Goal: Communication & Community: Answer question/provide support

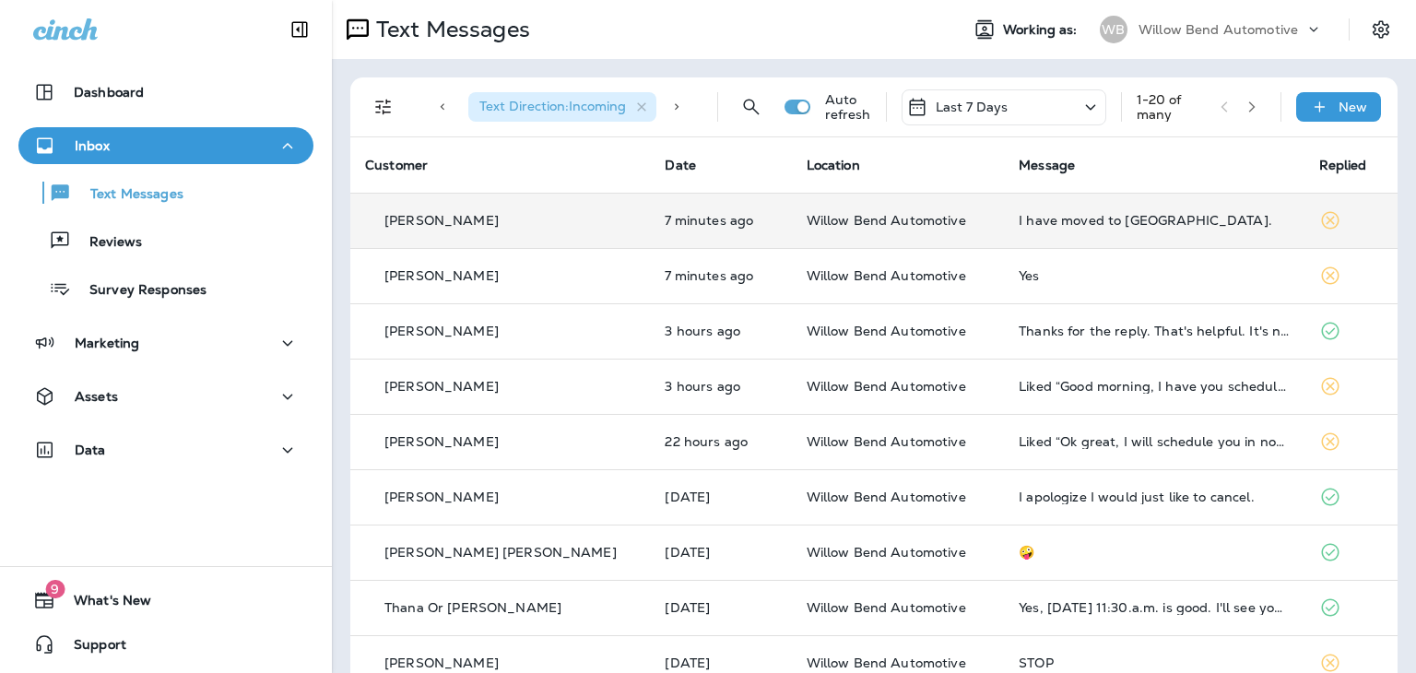
click at [1059, 221] on div "I have moved to [GEOGRAPHIC_DATA]." at bounding box center [1154, 220] width 270 height 15
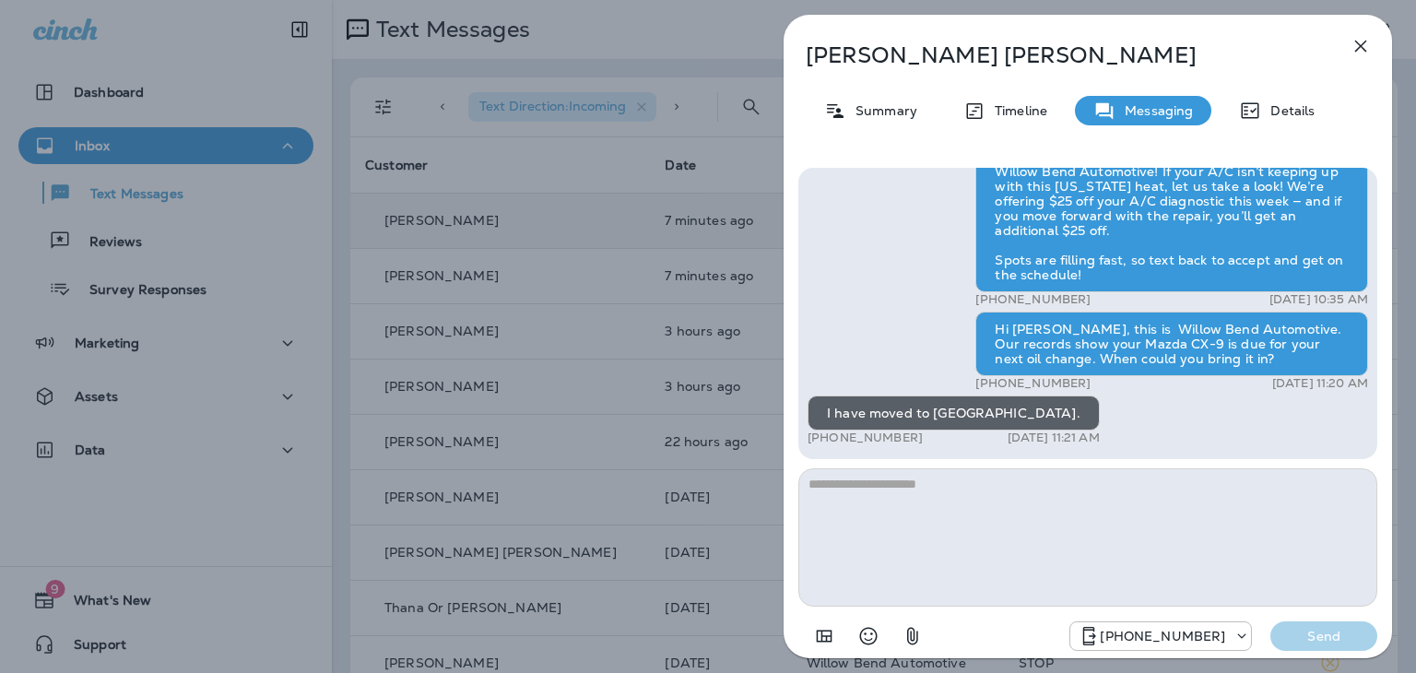
click at [985, 487] on textarea at bounding box center [1087, 537] width 579 height 138
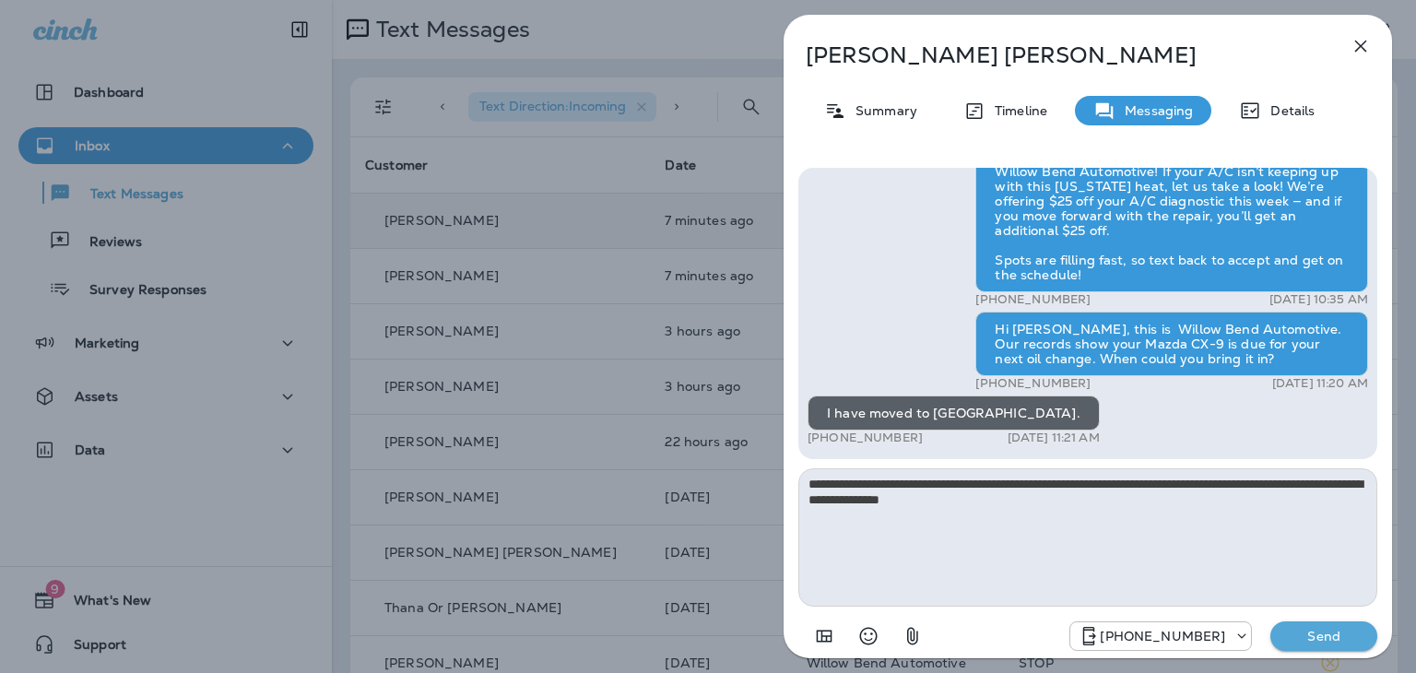
type textarea "**********"
click at [1352, 640] on p "Send" at bounding box center [1323, 636] width 77 height 17
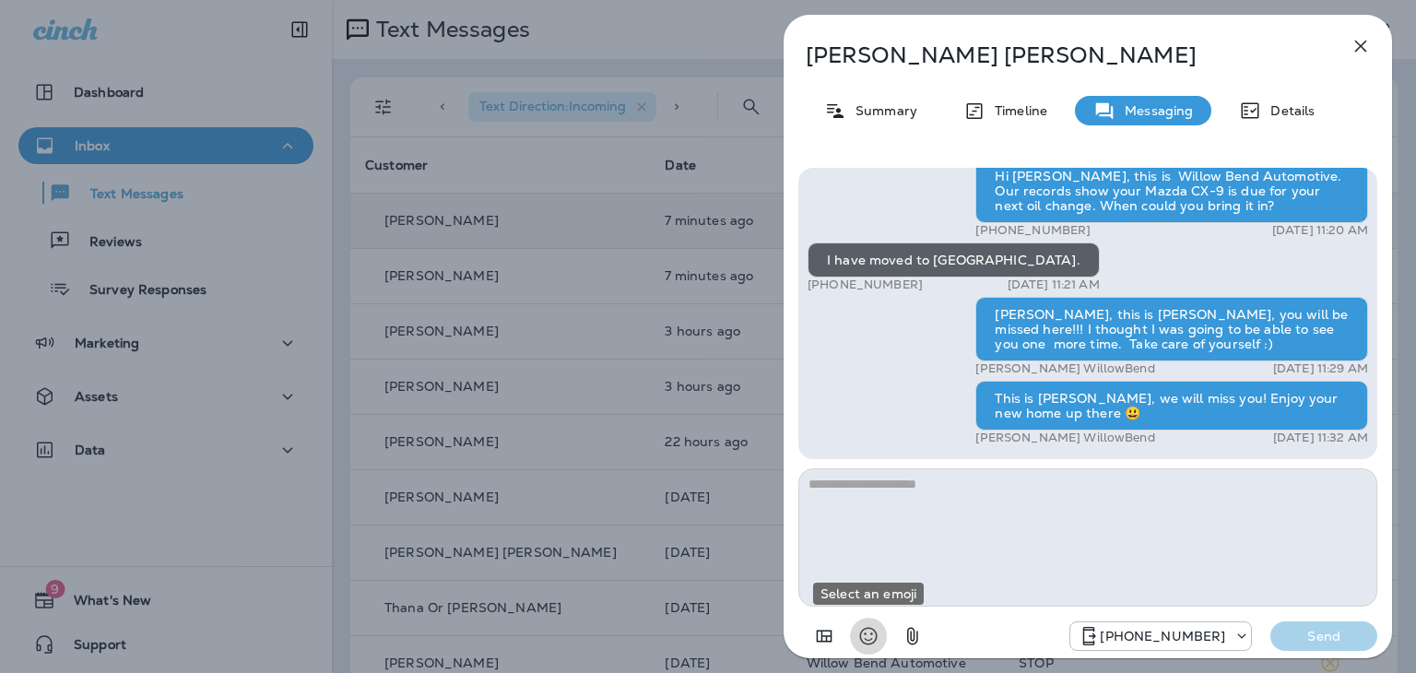
click at [874, 633] on icon "Select an emoji" at bounding box center [868, 636] width 22 height 22
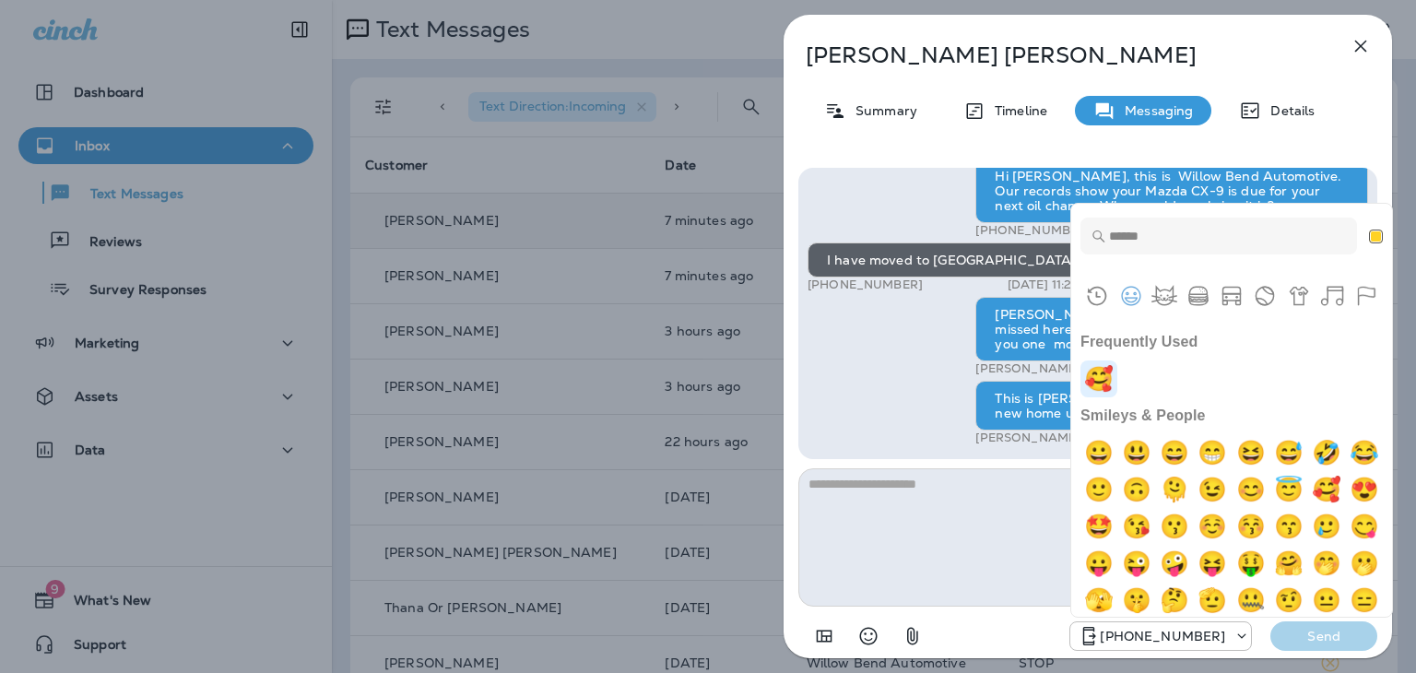
click at [1101, 370] on img "smiling face with 3 hearts" at bounding box center [1099, 378] width 37 height 37
type textarea "**"
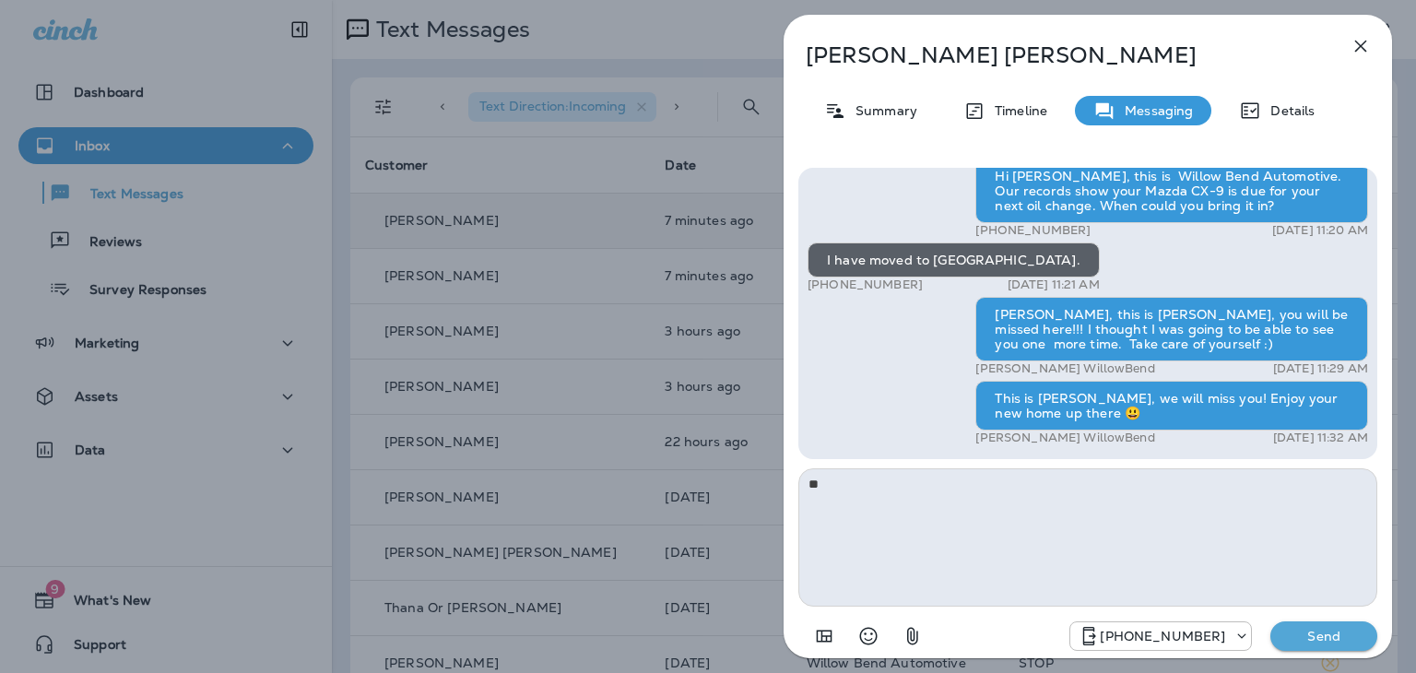
click at [1289, 641] on p "Send" at bounding box center [1323, 636] width 77 height 17
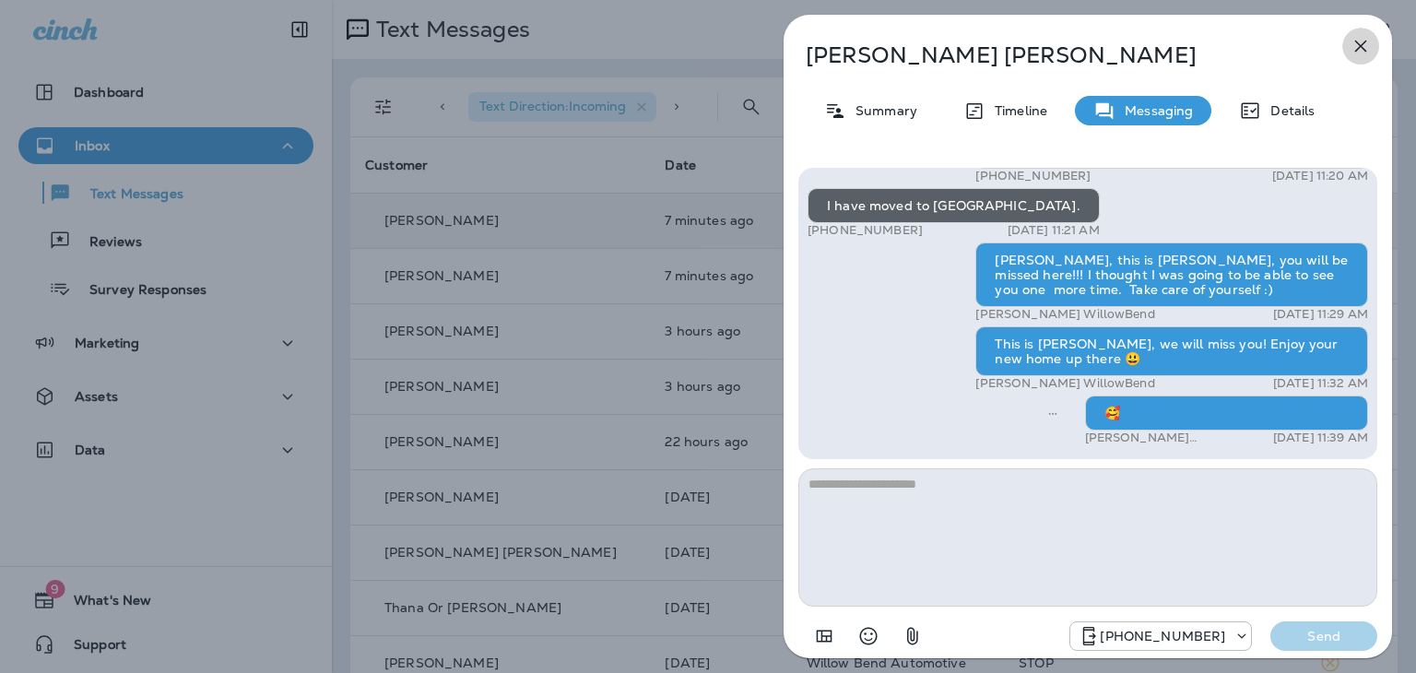
click at [1357, 51] on icon "button" at bounding box center [1361, 46] width 22 height 22
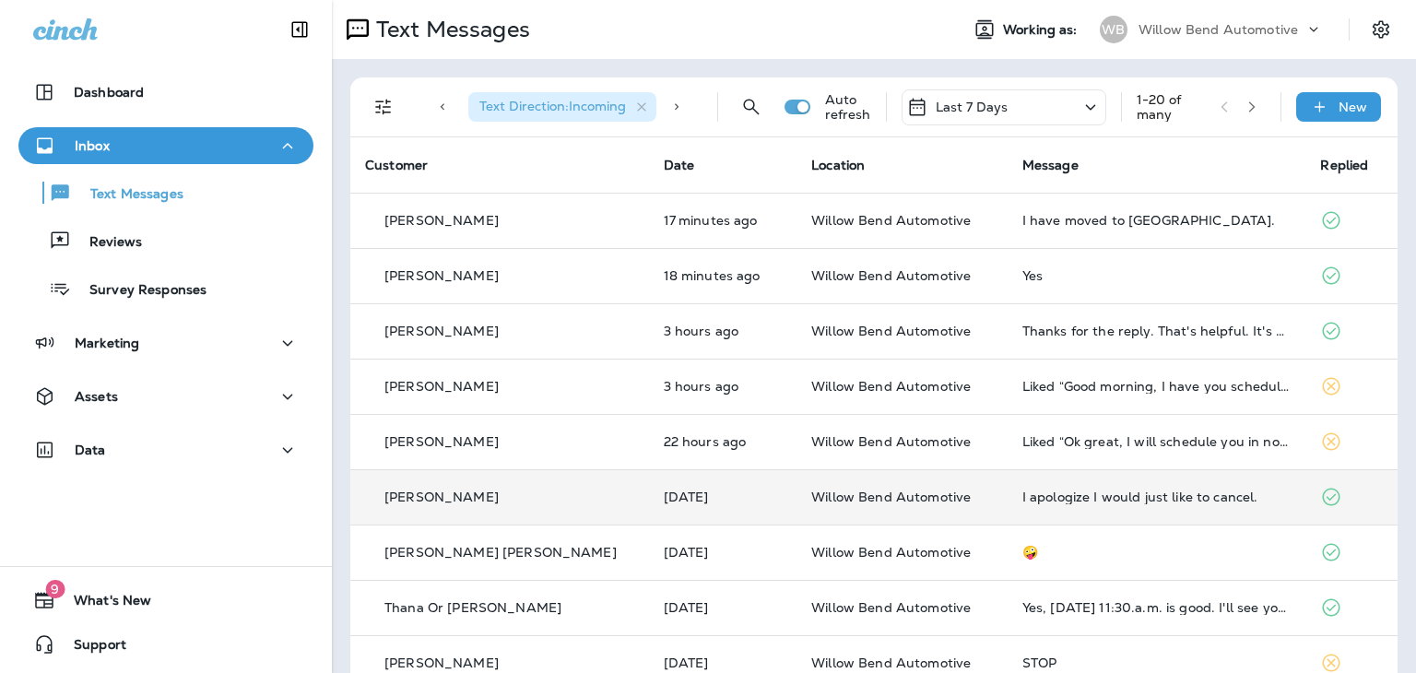
click at [1095, 492] on div "I apologize I would just like to cancel." at bounding box center [1156, 497] width 269 height 15
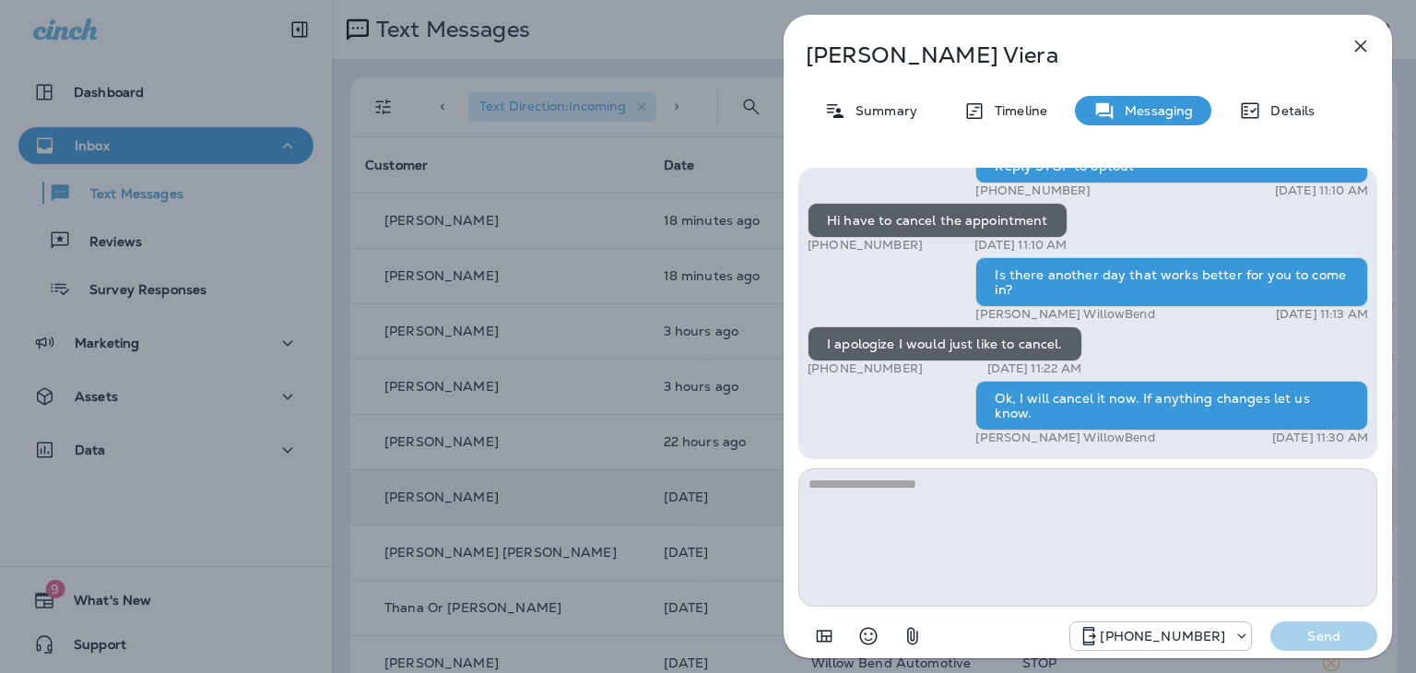
click at [1354, 49] on icon "button" at bounding box center [1361, 46] width 22 height 22
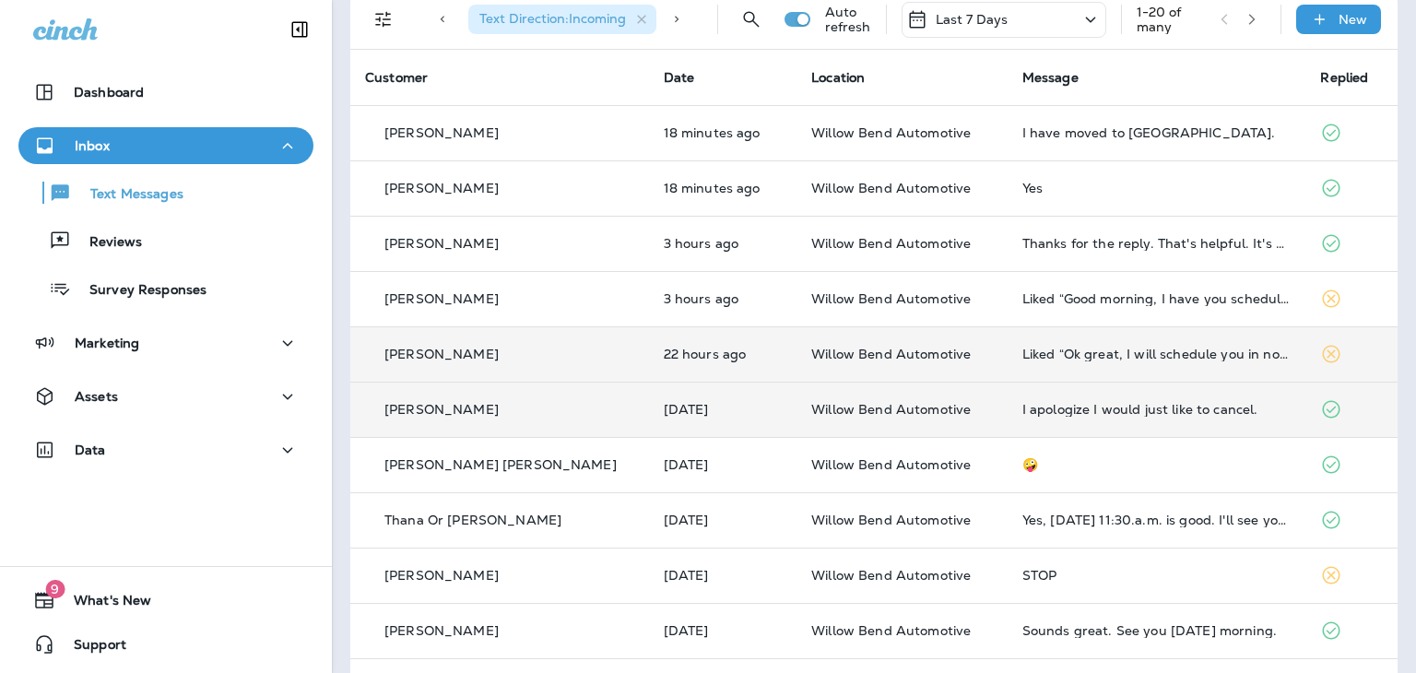
scroll to position [184, 0]
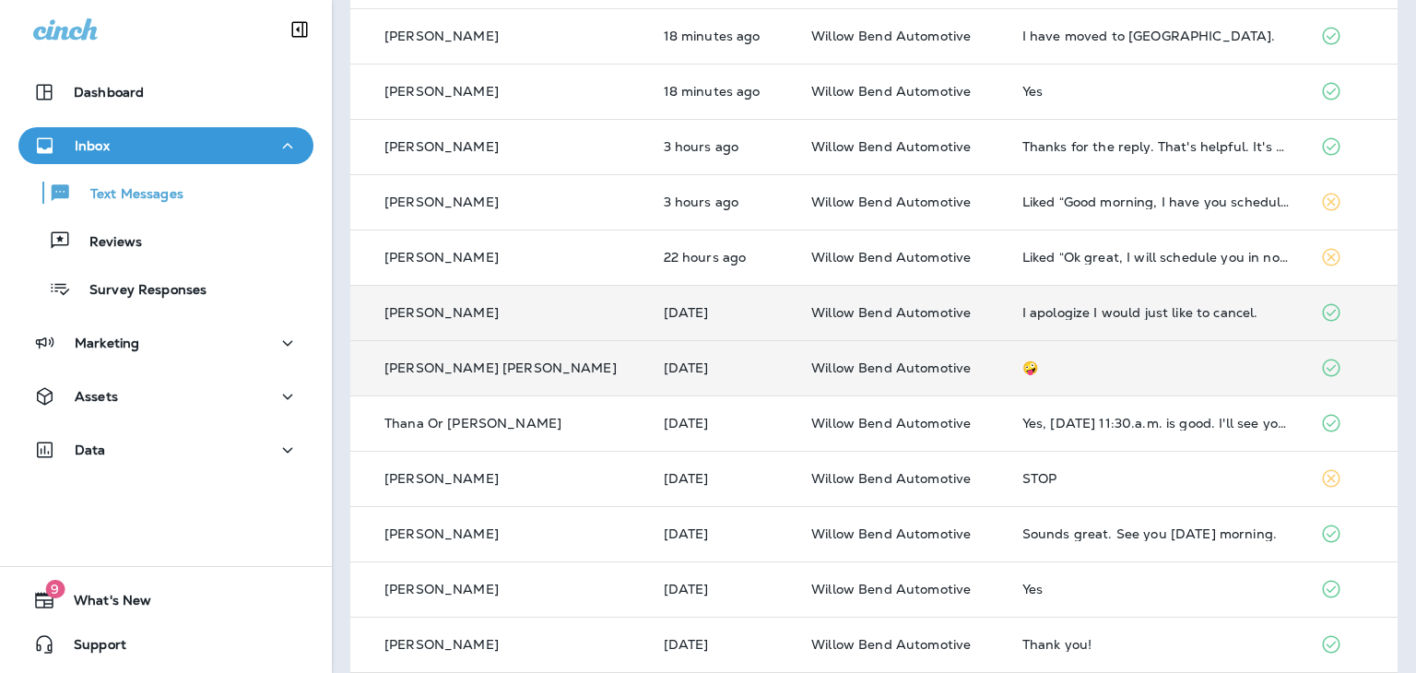
click at [1022, 369] on div "🤪" at bounding box center [1156, 367] width 269 height 15
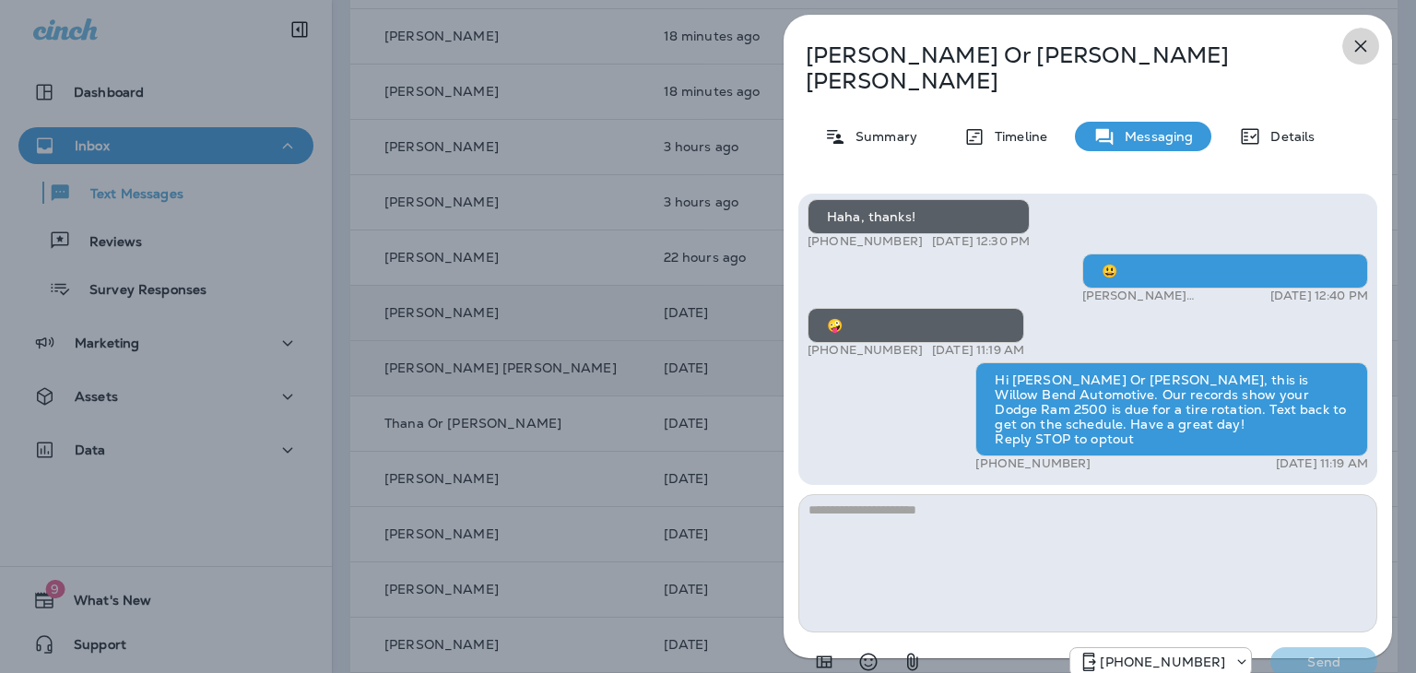
click at [1357, 41] on icon "button" at bounding box center [1361, 47] width 12 height 12
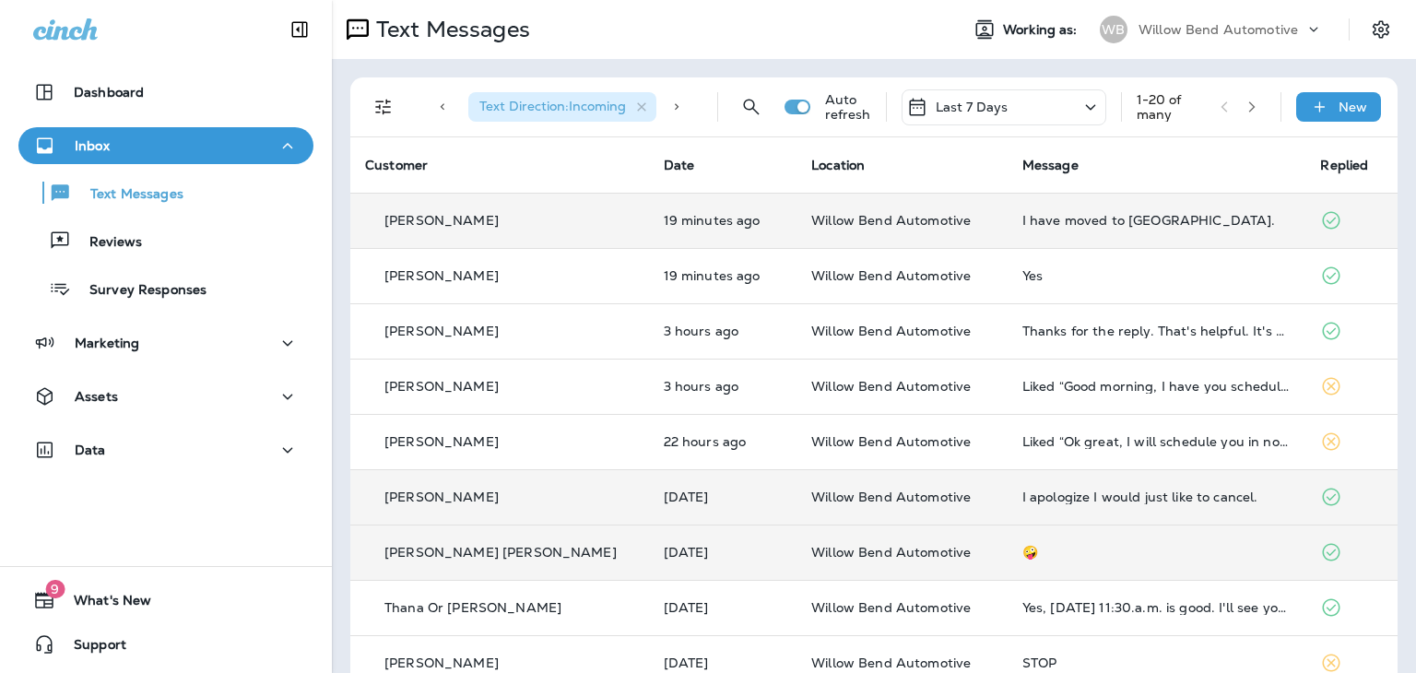
click at [1008, 230] on td "I have moved to [GEOGRAPHIC_DATA]." at bounding box center [1157, 220] width 299 height 55
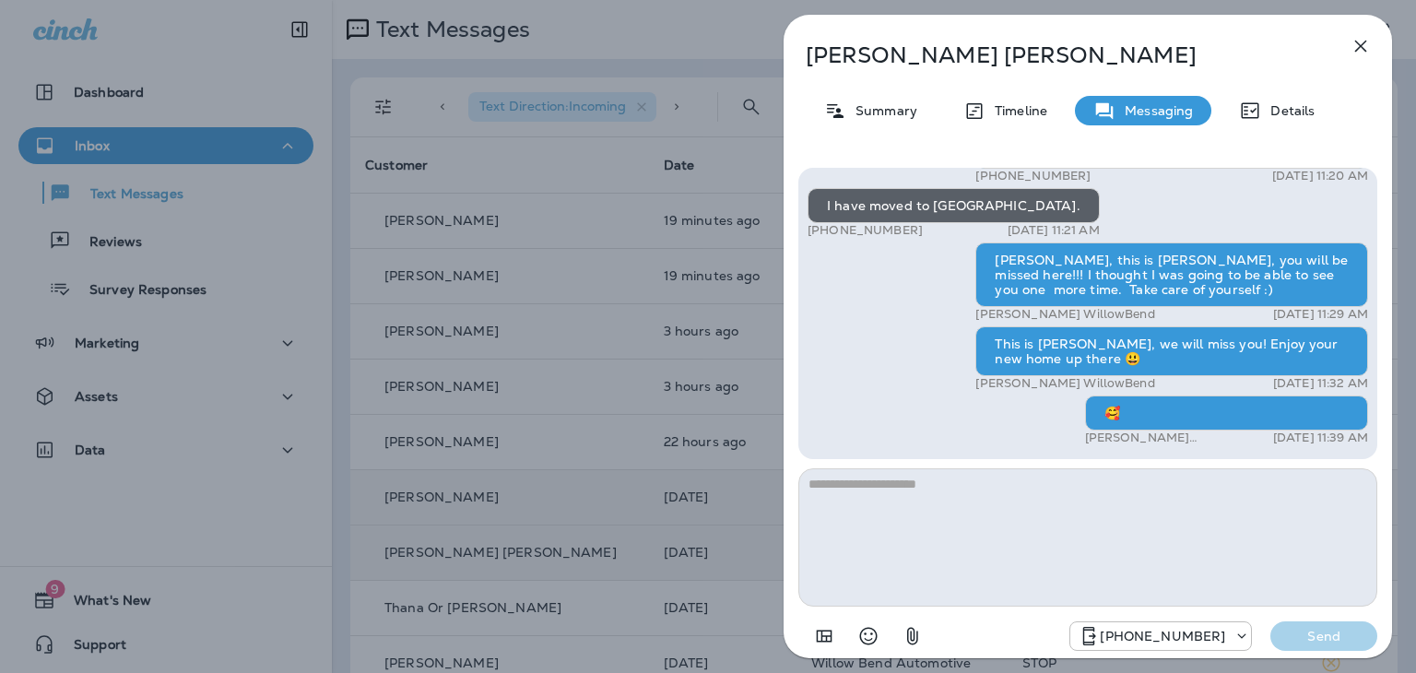
click at [1136, 111] on p "Messaging" at bounding box center [1154, 110] width 77 height 15
click at [902, 109] on p "Summary" at bounding box center [881, 110] width 71 height 15
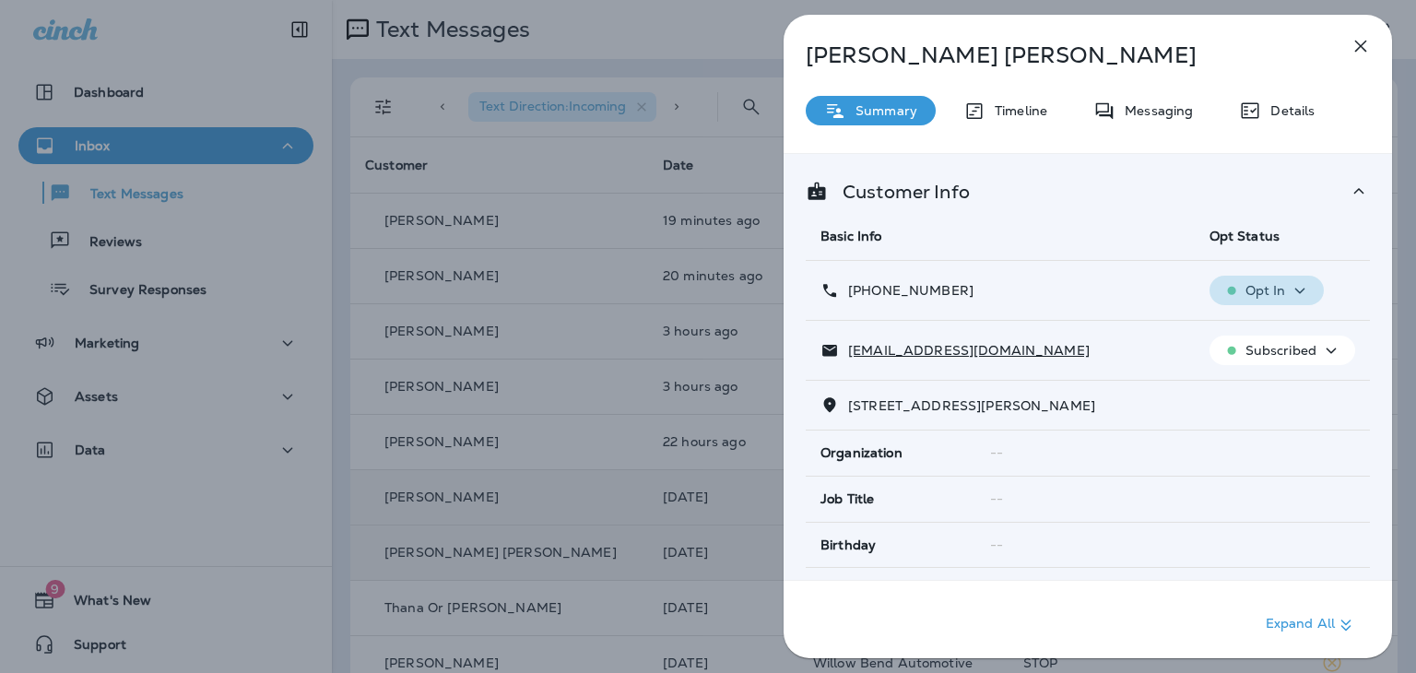
click at [1295, 291] on icon "button" at bounding box center [1300, 291] width 10 height 6
click at [1265, 333] on p "Opt out" at bounding box center [1253, 333] width 50 height 15
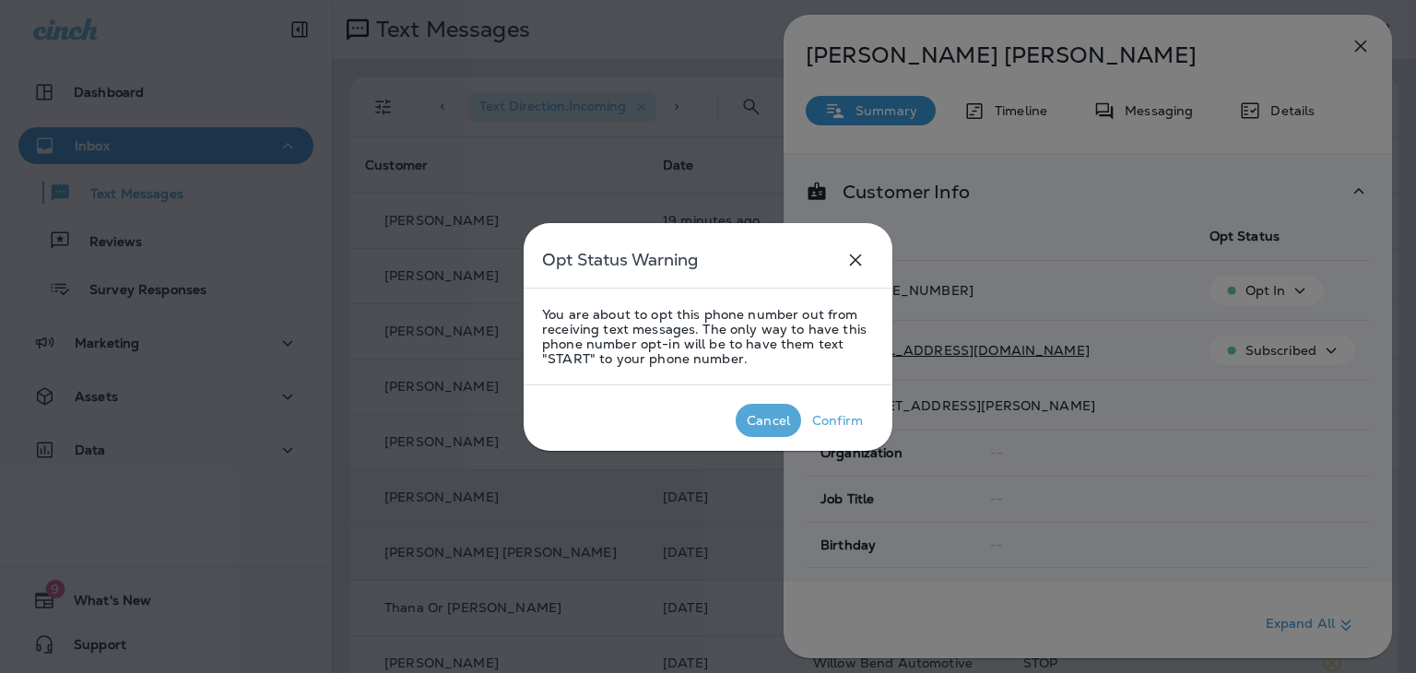
click at [771, 414] on div "Cancel" at bounding box center [768, 420] width 43 height 15
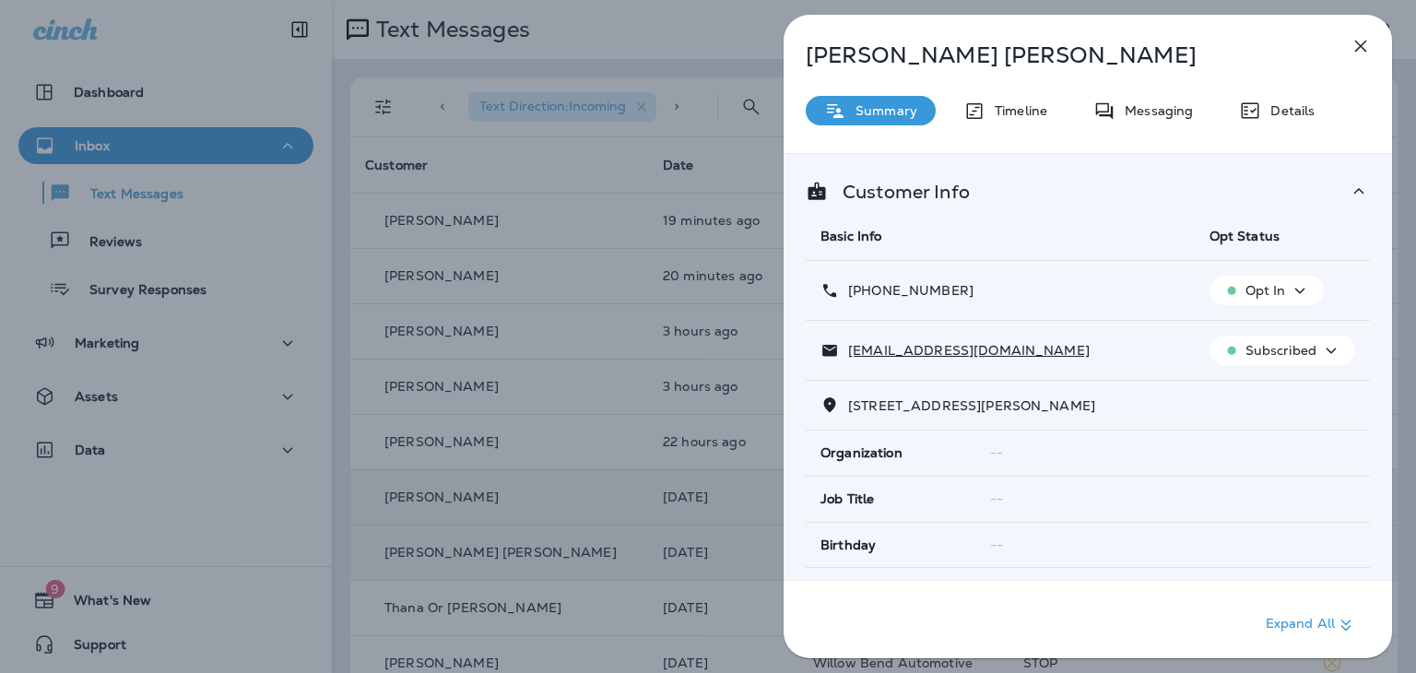
click at [1360, 46] on icon "button" at bounding box center [1361, 47] width 12 height 12
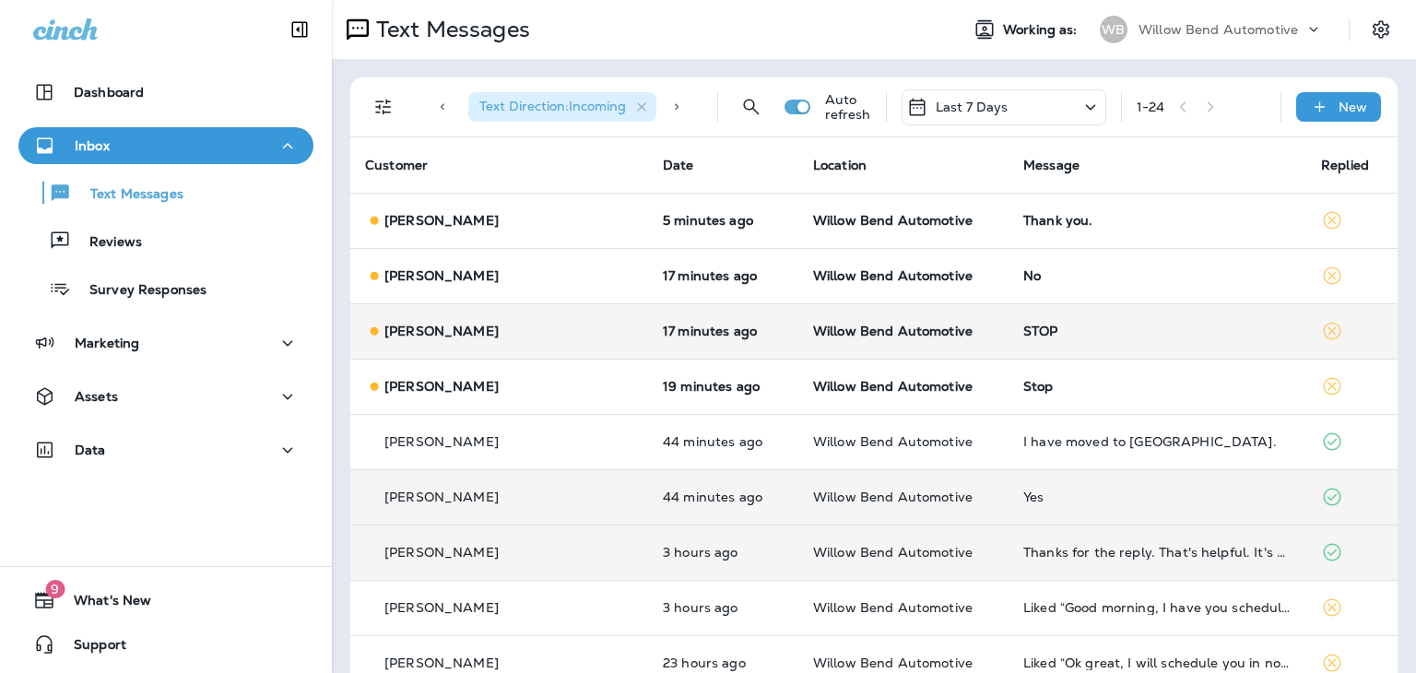
click at [1023, 330] on div "STOP" at bounding box center [1157, 331] width 268 height 15
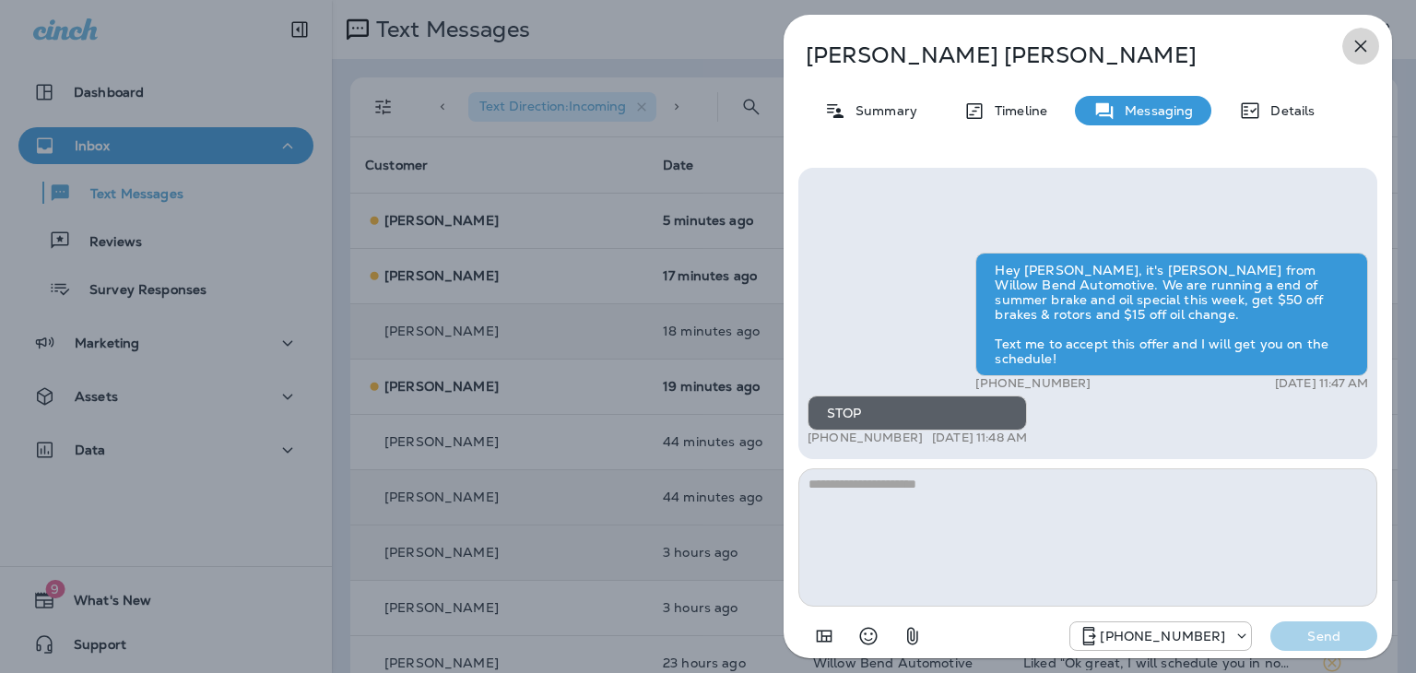
click at [1364, 44] on icon "button" at bounding box center [1361, 46] width 22 height 22
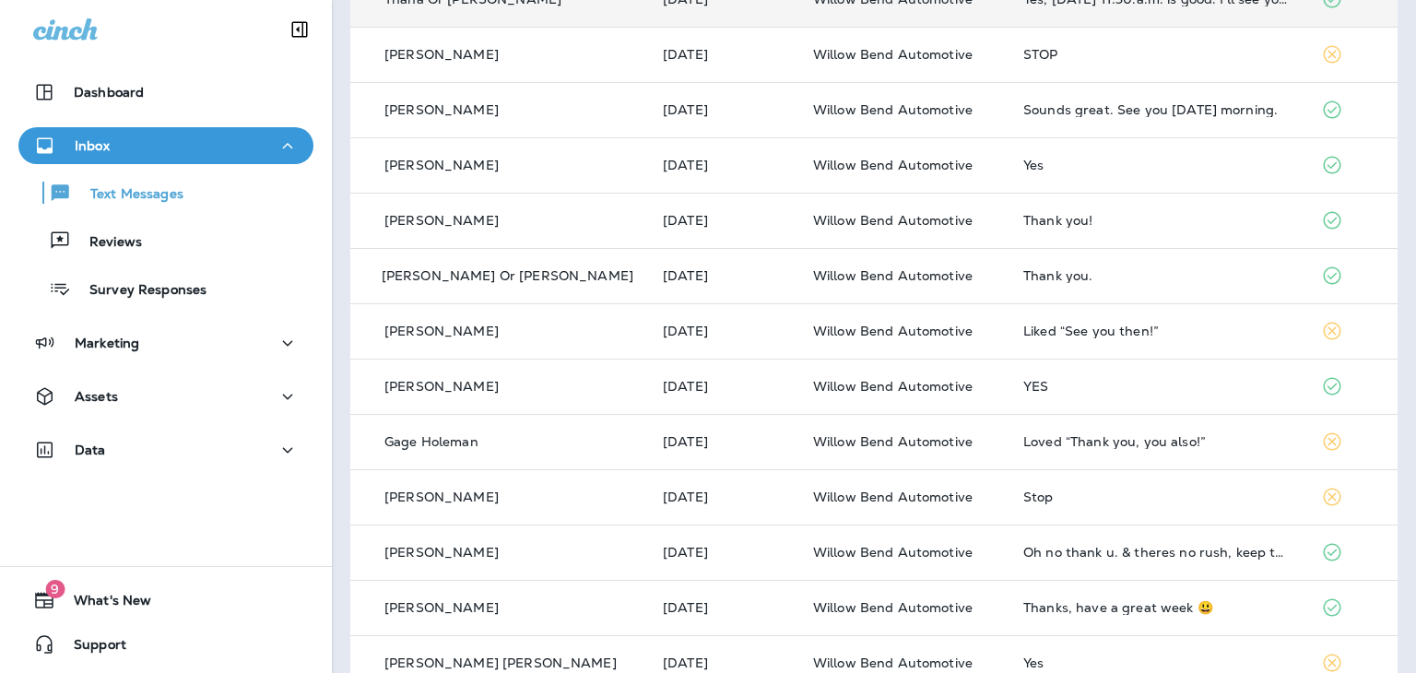
scroll to position [867, 0]
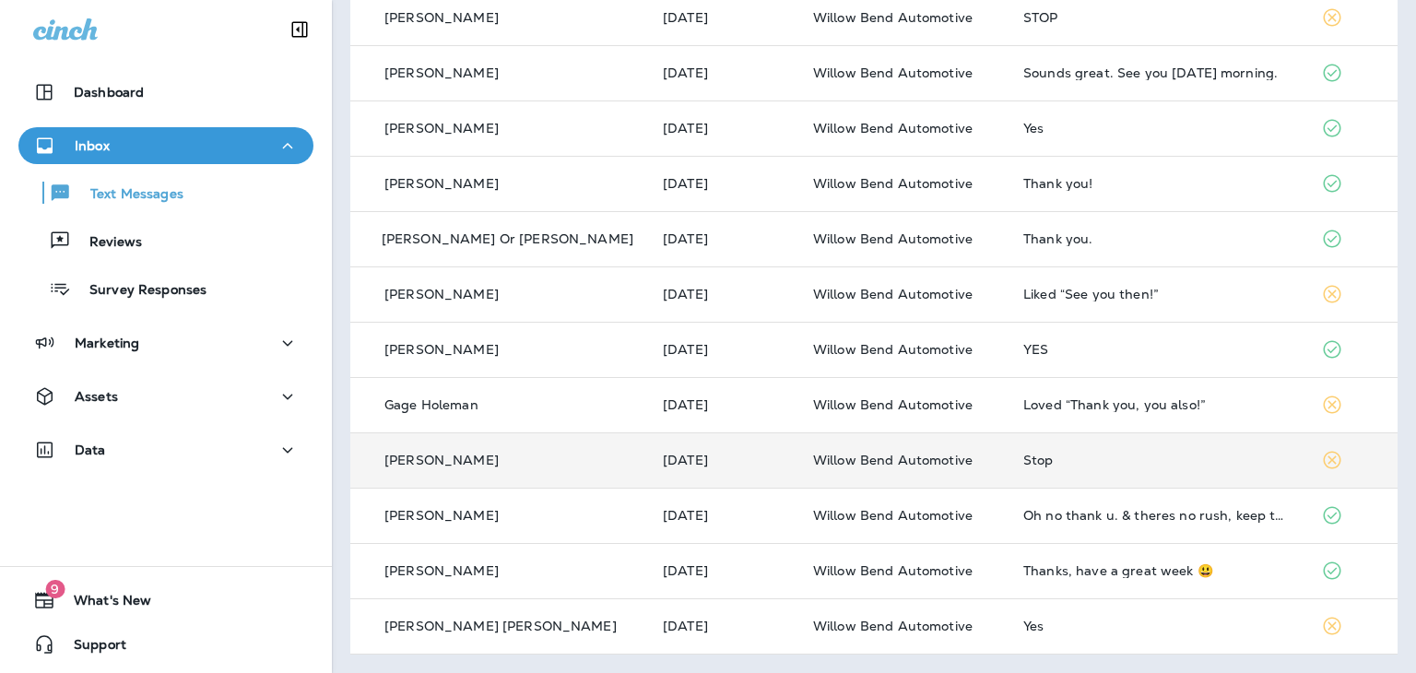
click at [1023, 458] on div "Stop" at bounding box center [1157, 460] width 268 height 15
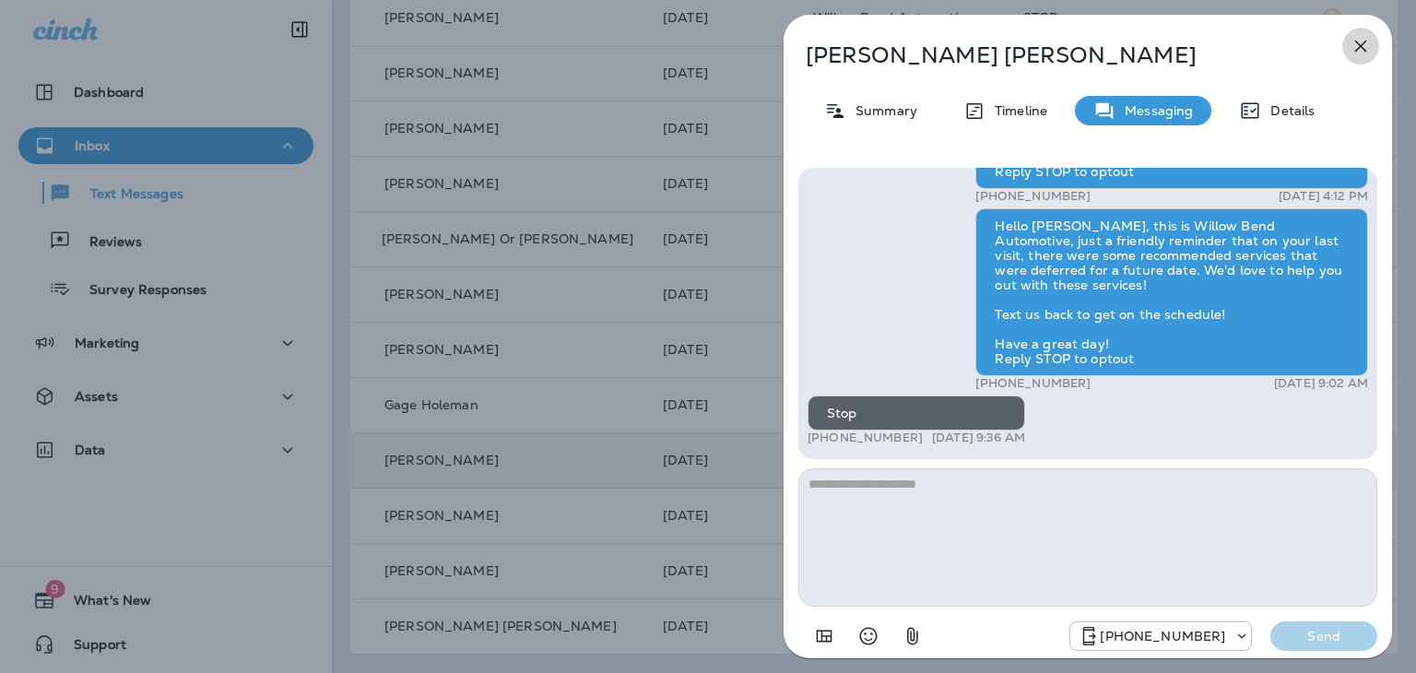
click at [1361, 41] on icon "button" at bounding box center [1361, 46] width 22 height 22
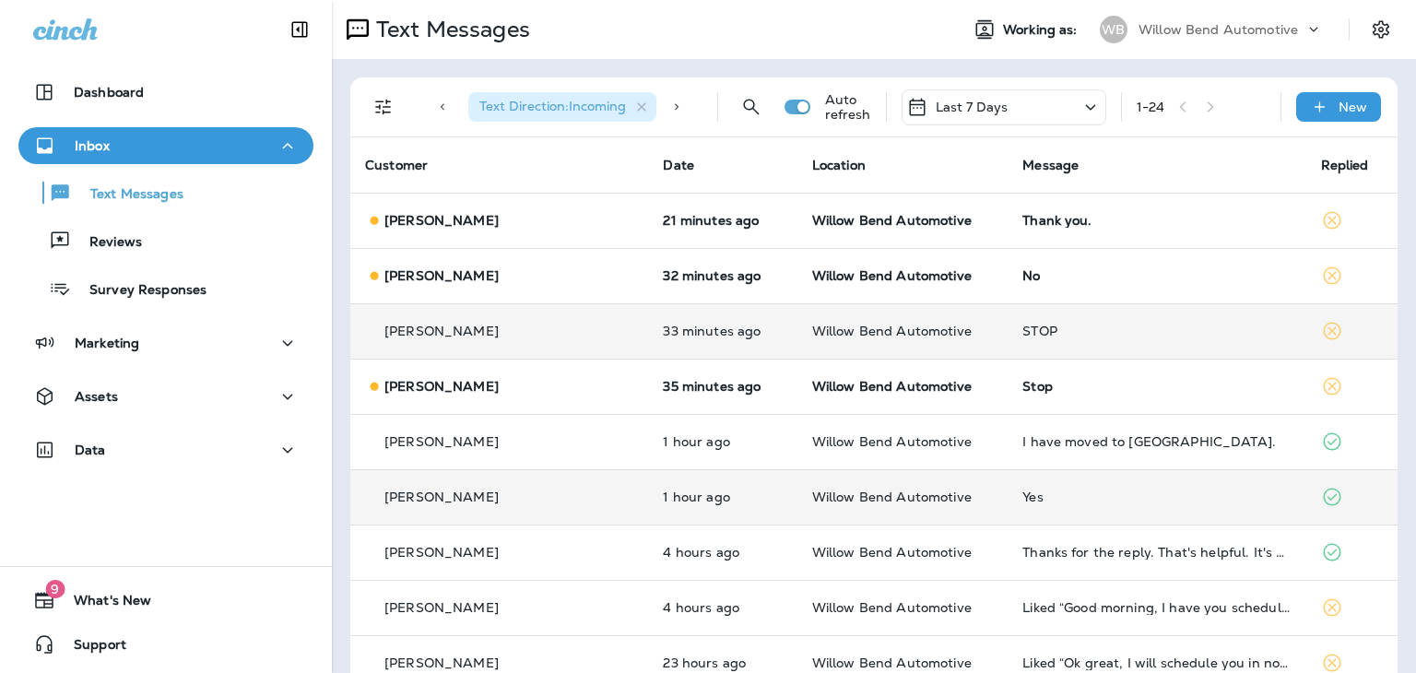
click at [1085, 106] on icon at bounding box center [1090, 107] width 10 height 6
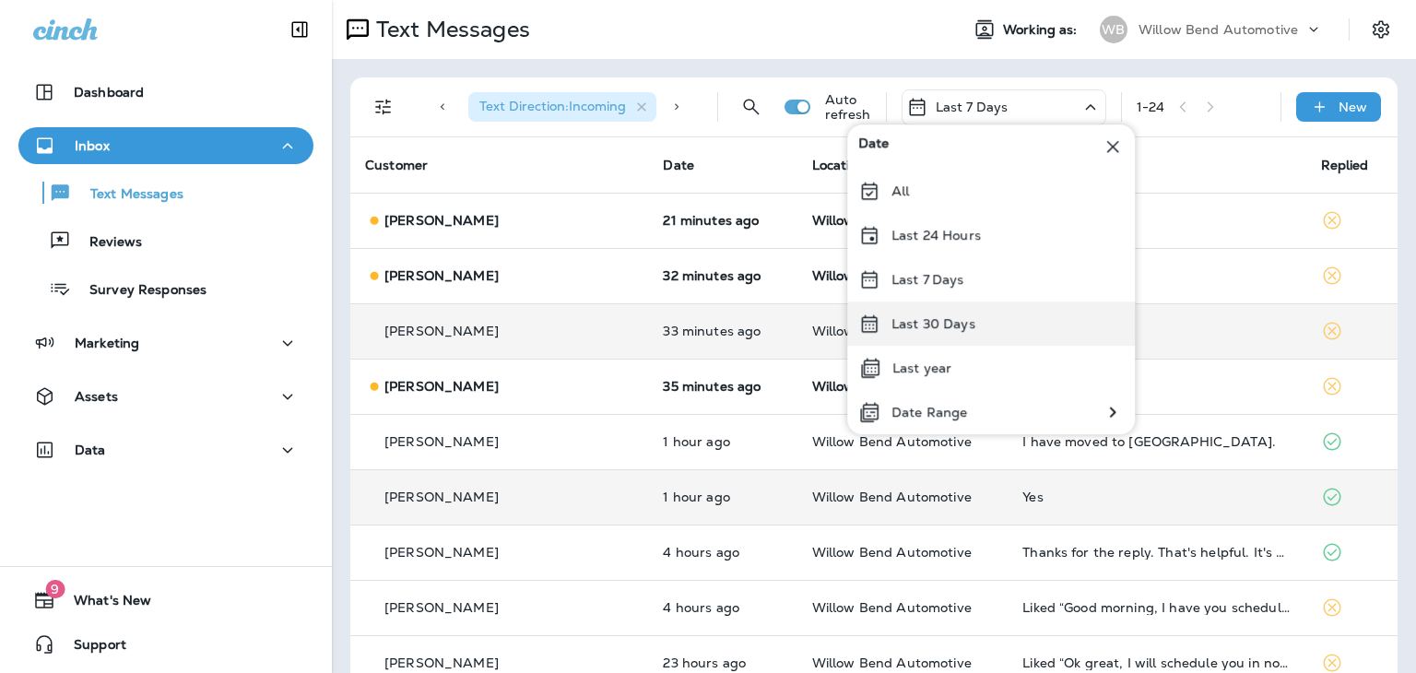
click at [944, 318] on p "Last 30 Days" at bounding box center [934, 323] width 84 height 15
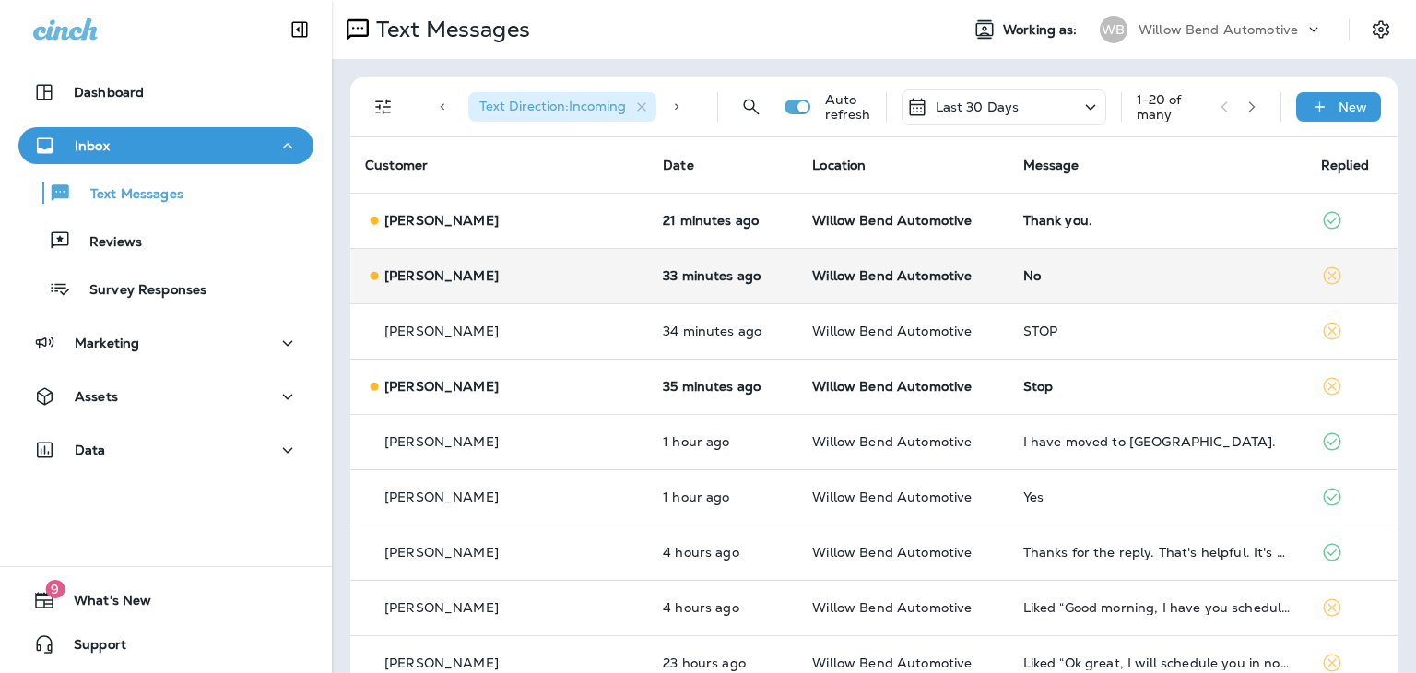
click at [1009, 268] on td "No" at bounding box center [1158, 275] width 298 height 55
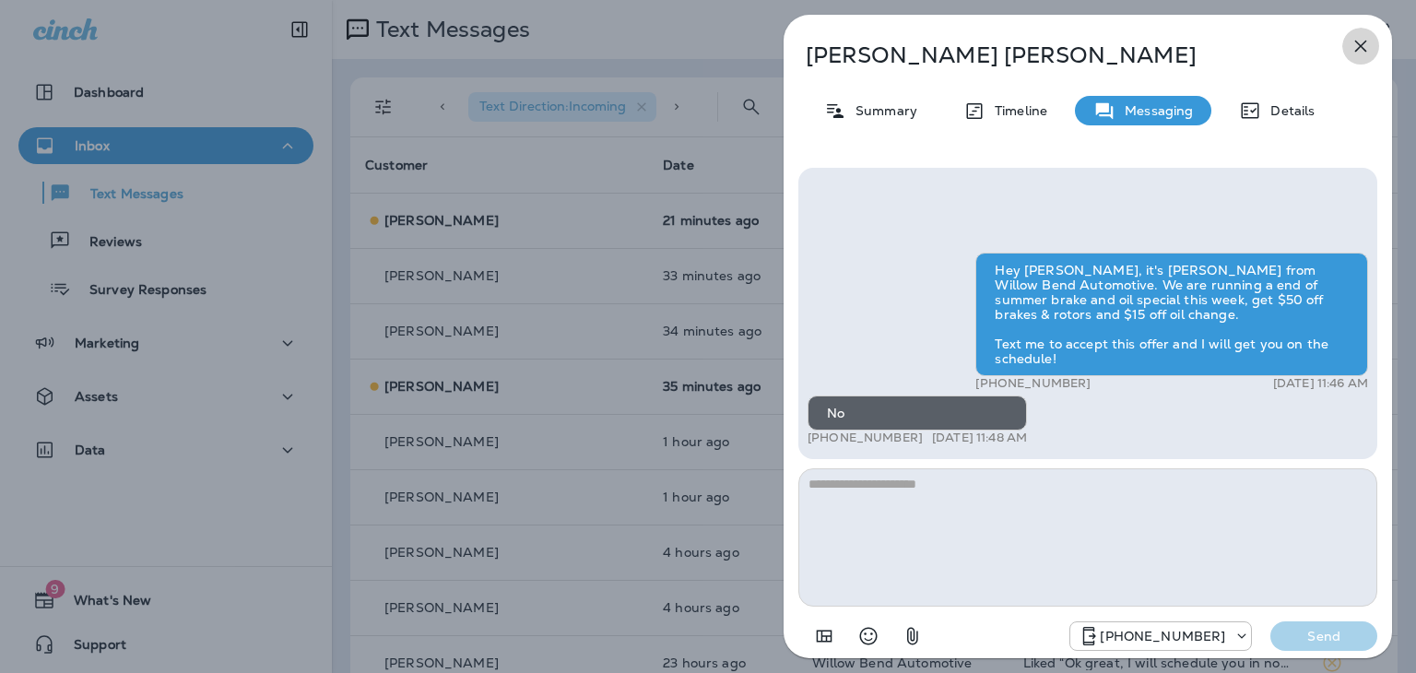
click at [1354, 44] on icon "button" at bounding box center [1361, 46] width 22 height 22
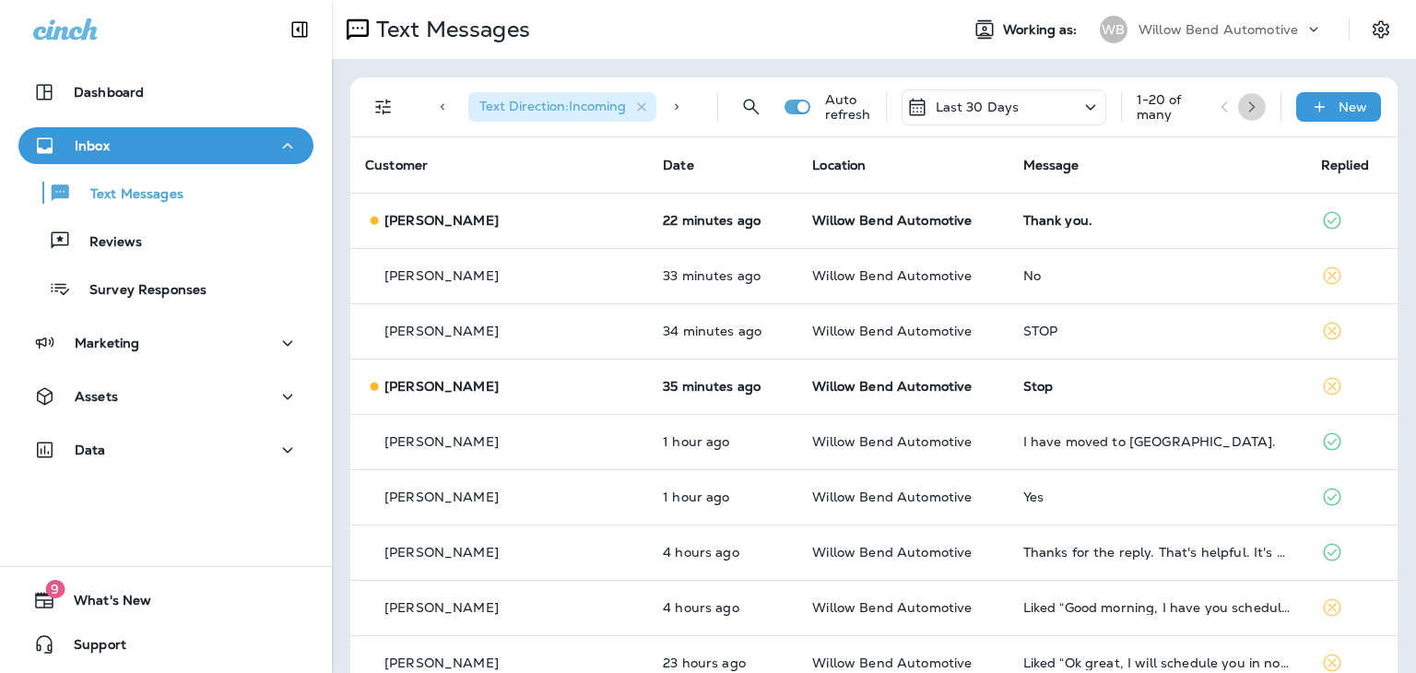
click at [1246, 107] on icon "button" at bounding box center [1252, 106] width 13 height 13
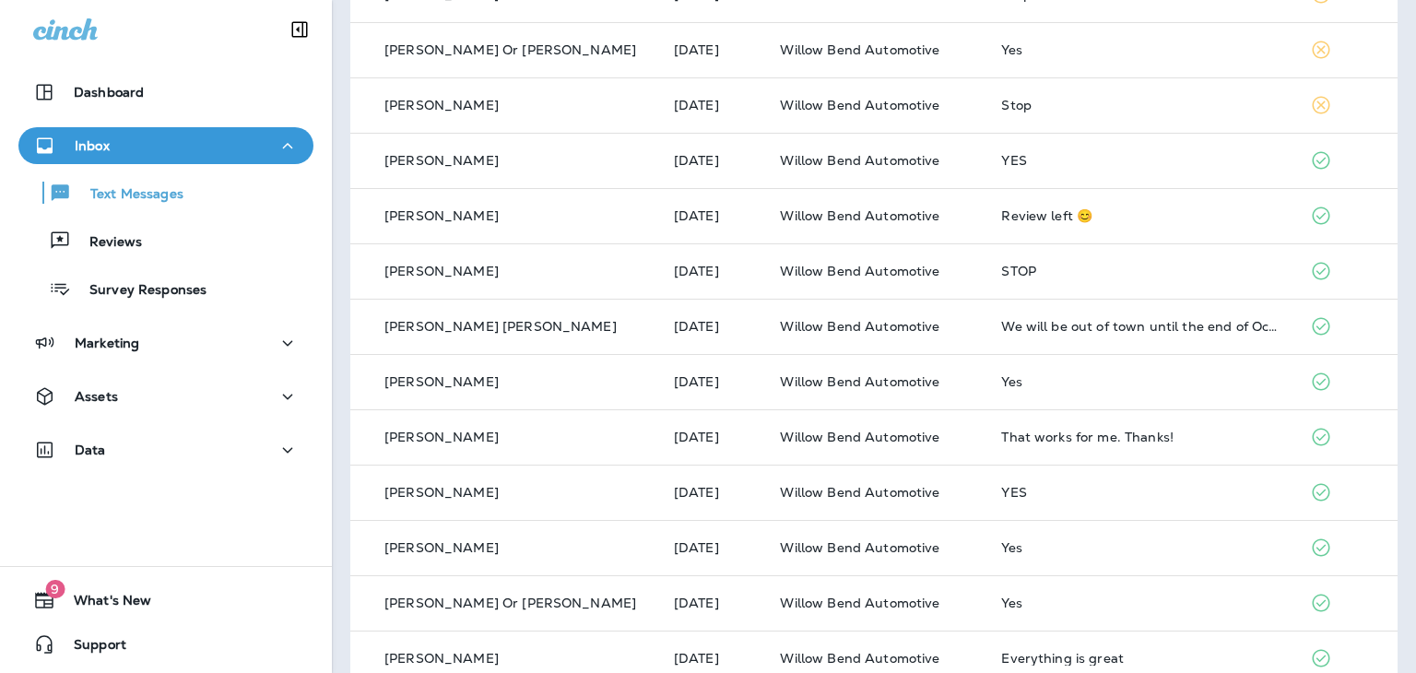
scroll to position [645, 0]
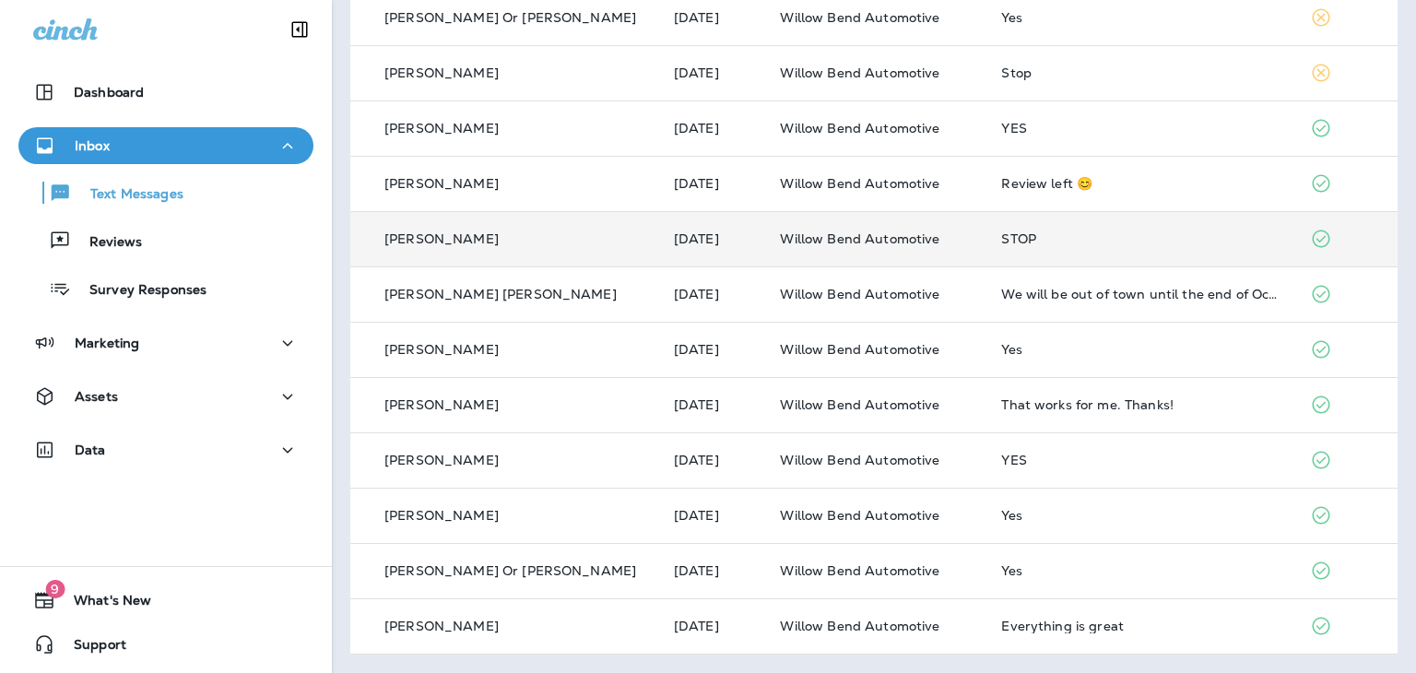
click at [1001, 240] on div "STOP" at bounding box center [1140, 238] width 279 height 15
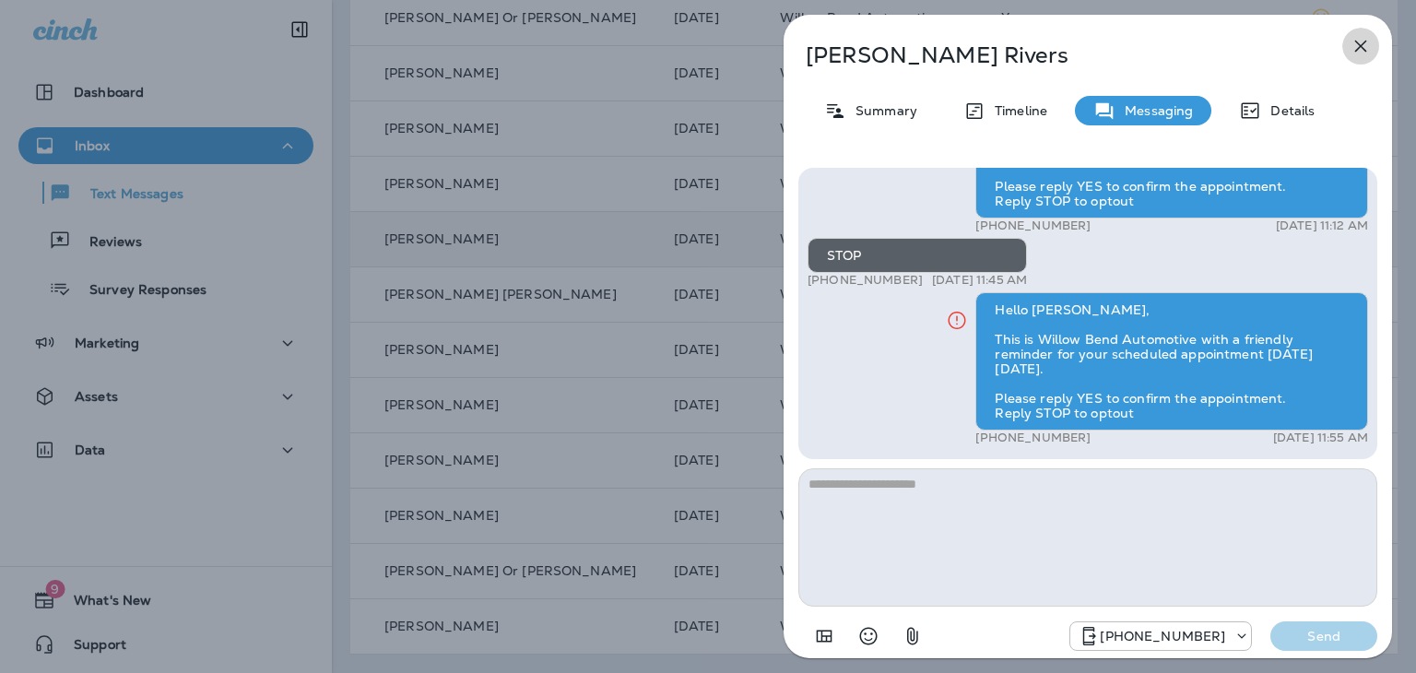
click at [1352, 51] on icon "button" at bounding box center [1361, 46] width 22 height 22
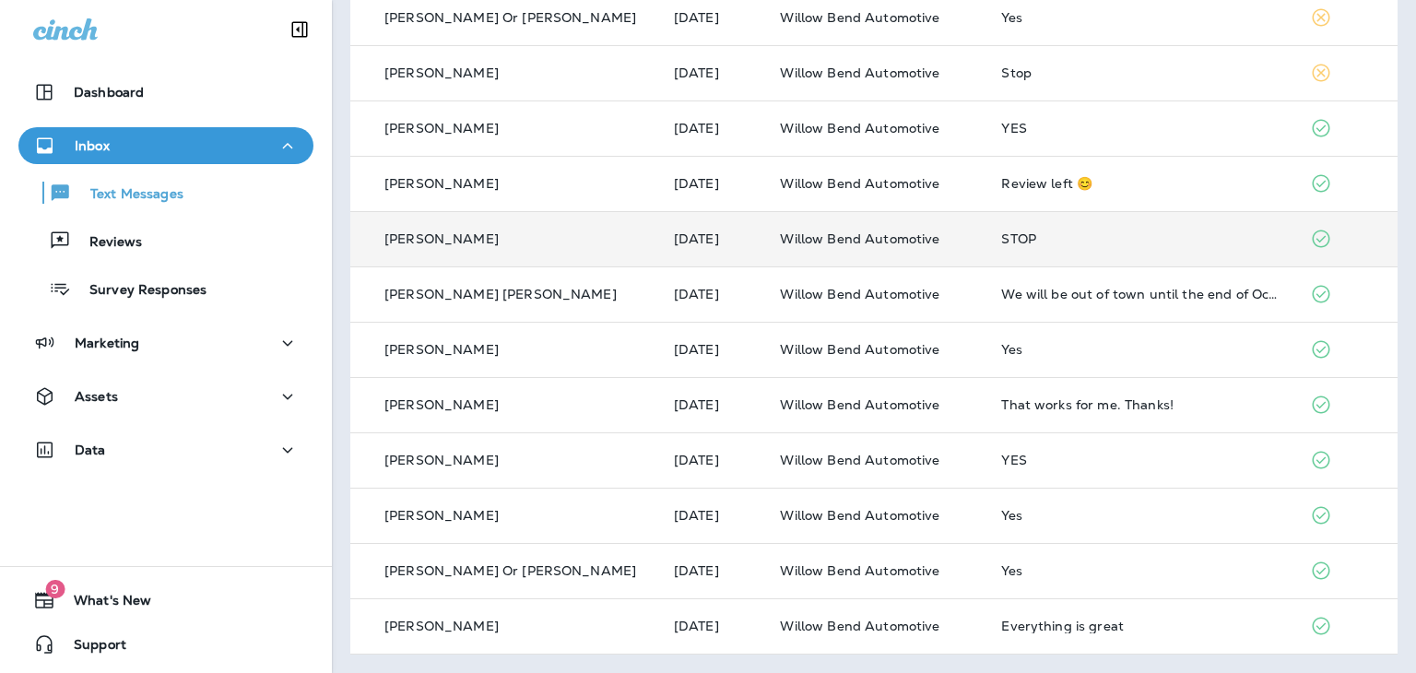
click at [1001, 235] on div "STOP" at bounding box center [1140, 238] width 279 height 15
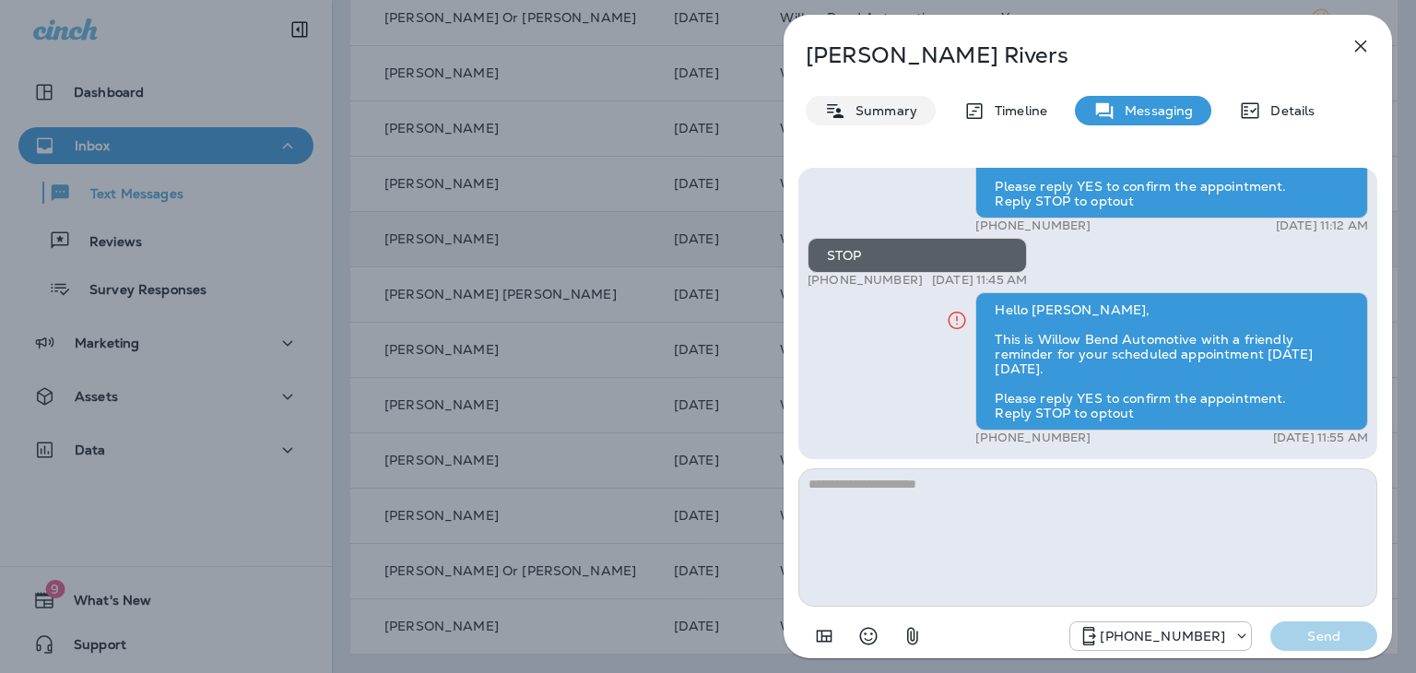
click at [893, 113] on p "Summary" at bounding box center [881, 110] width 71 height 15
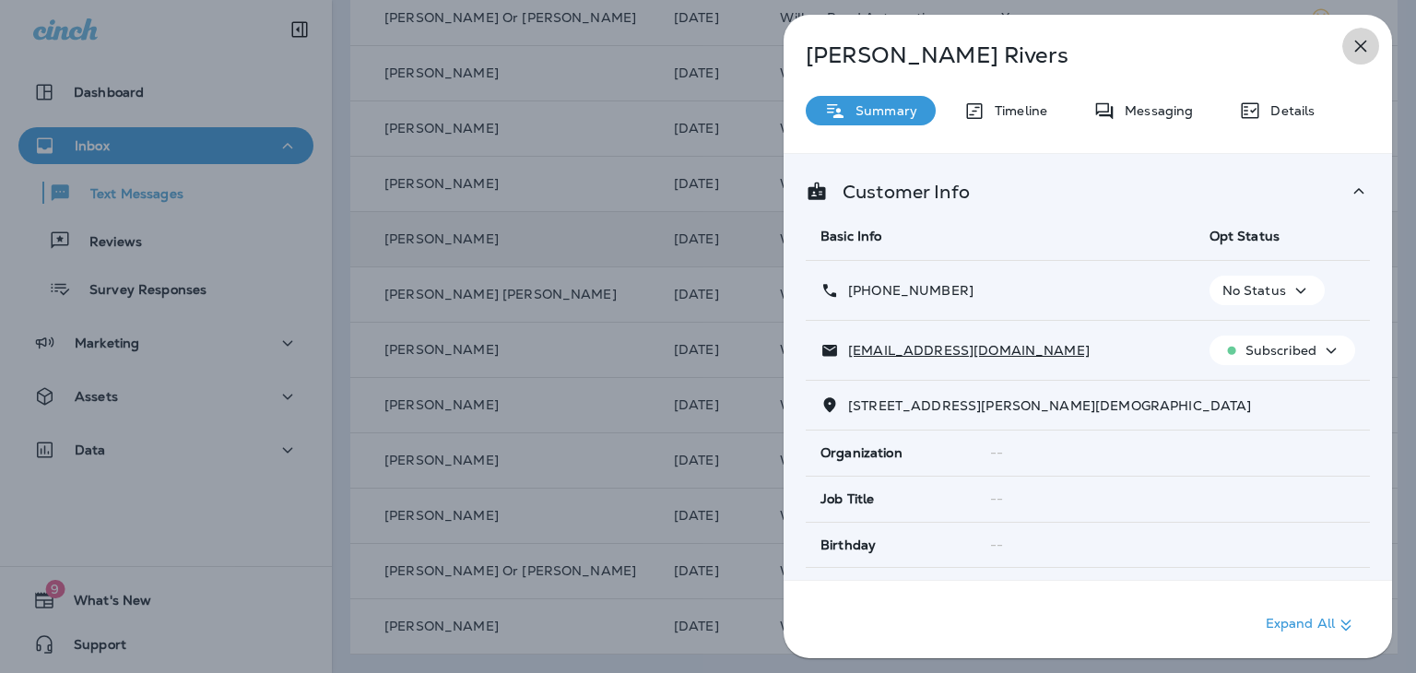
click at [1352, 49] on icon "button" at bounding box center [1361, 46] width 22 height 22
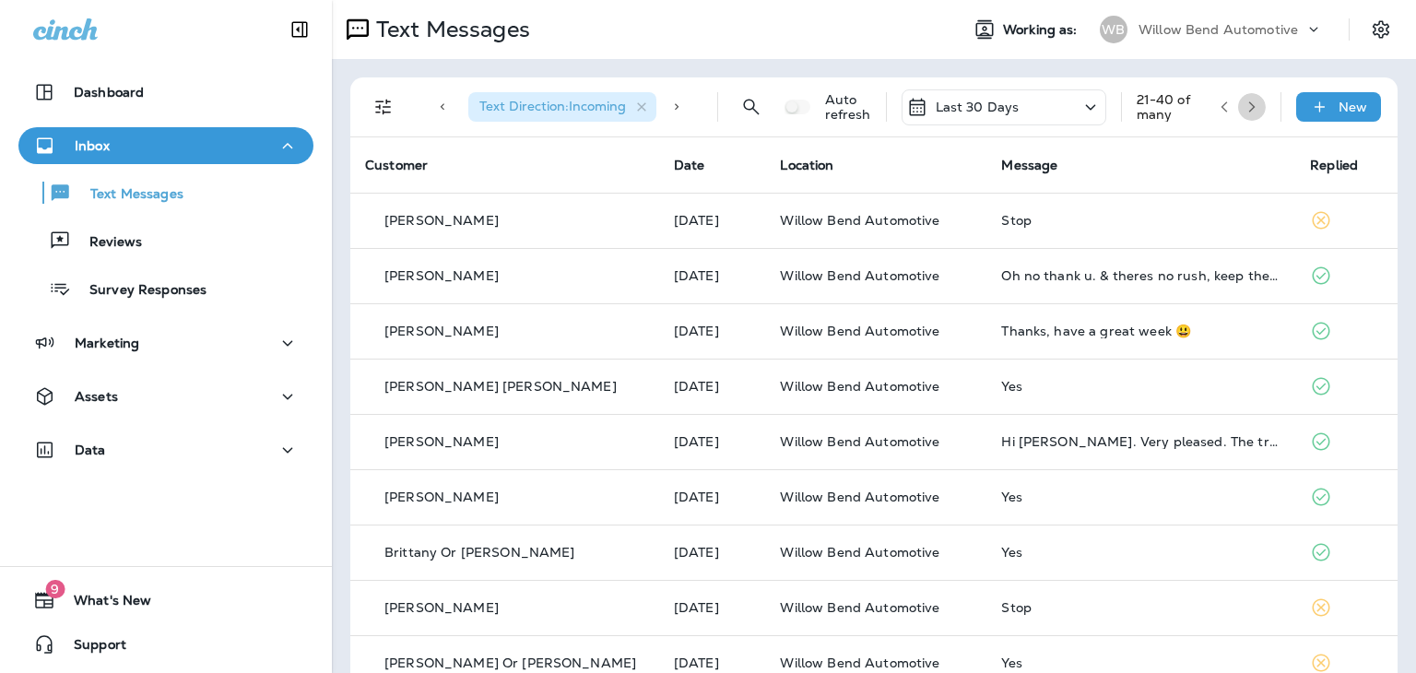
click at [1246, 110] on icon "button" at bounding box center [1252, 106] width 13 height 13
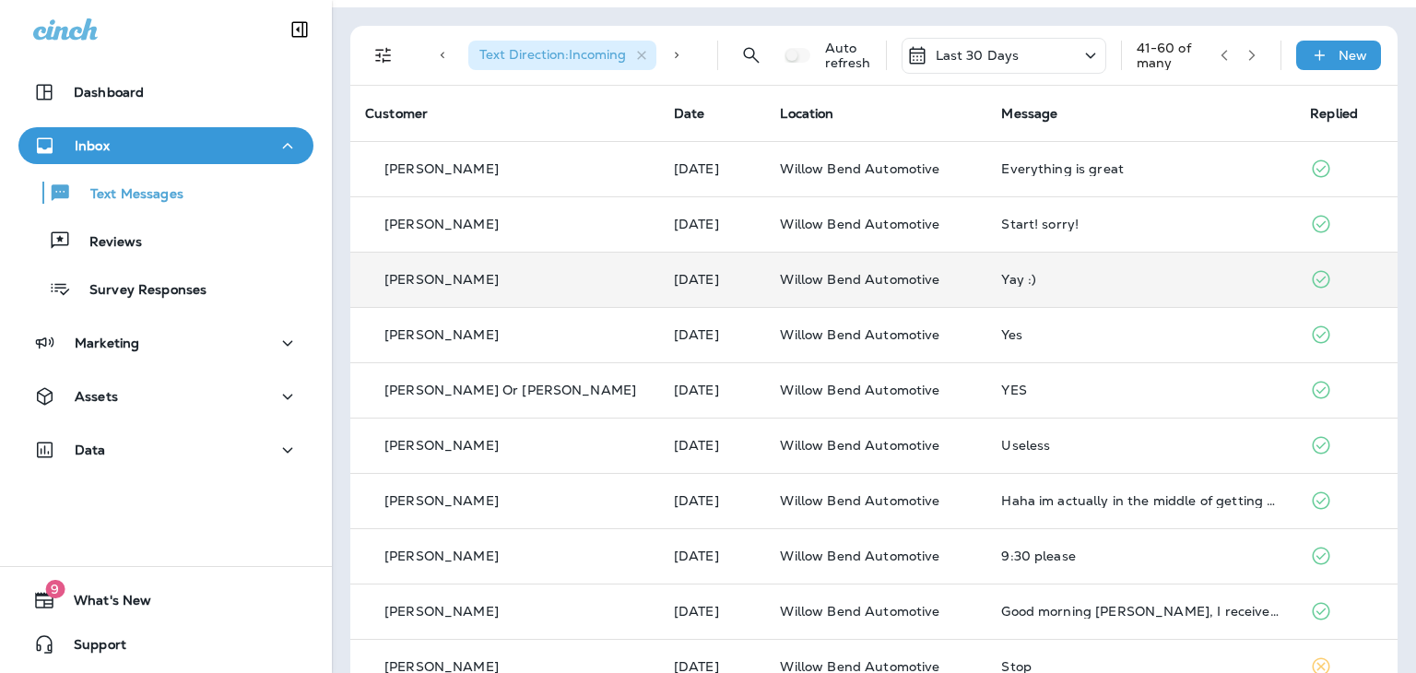
scroll to position [92, 0]
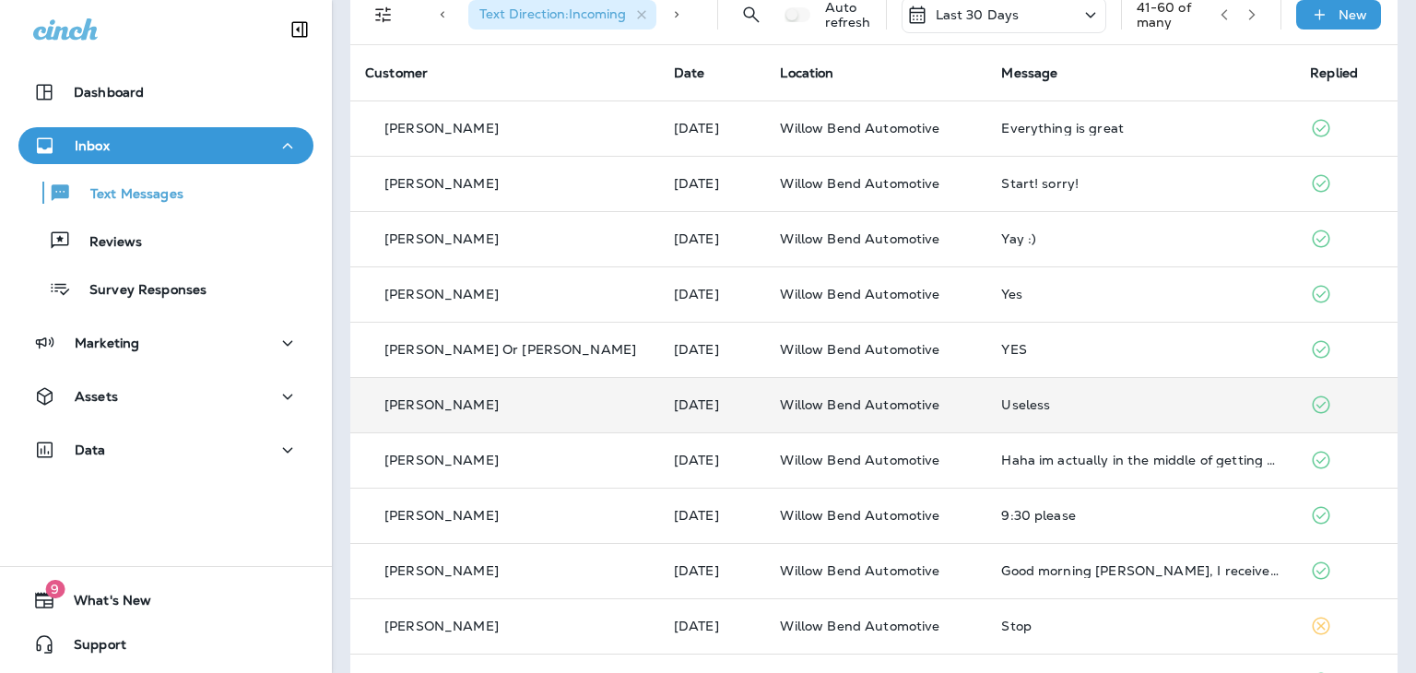
click at [1001, 403] on div "Useless" at bounding box center [1140, 404] width 279 height 15
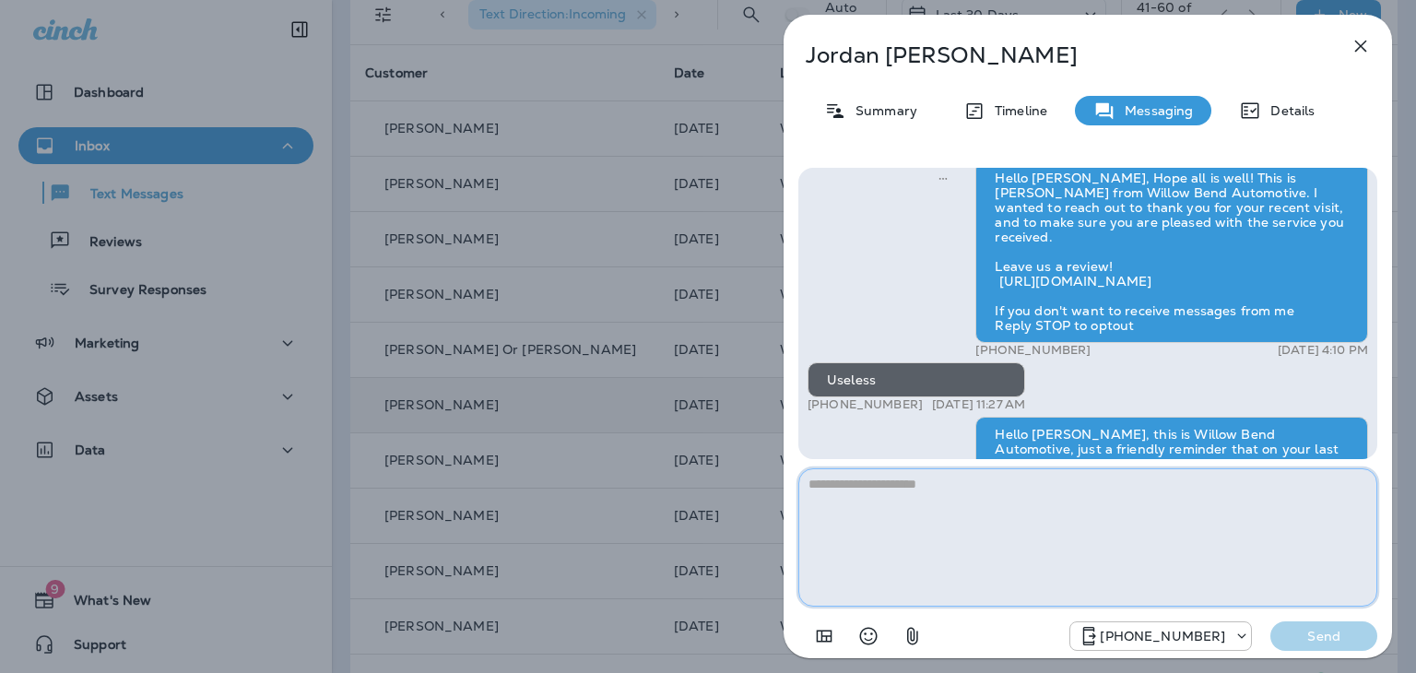
scroll to position [-155, 0]
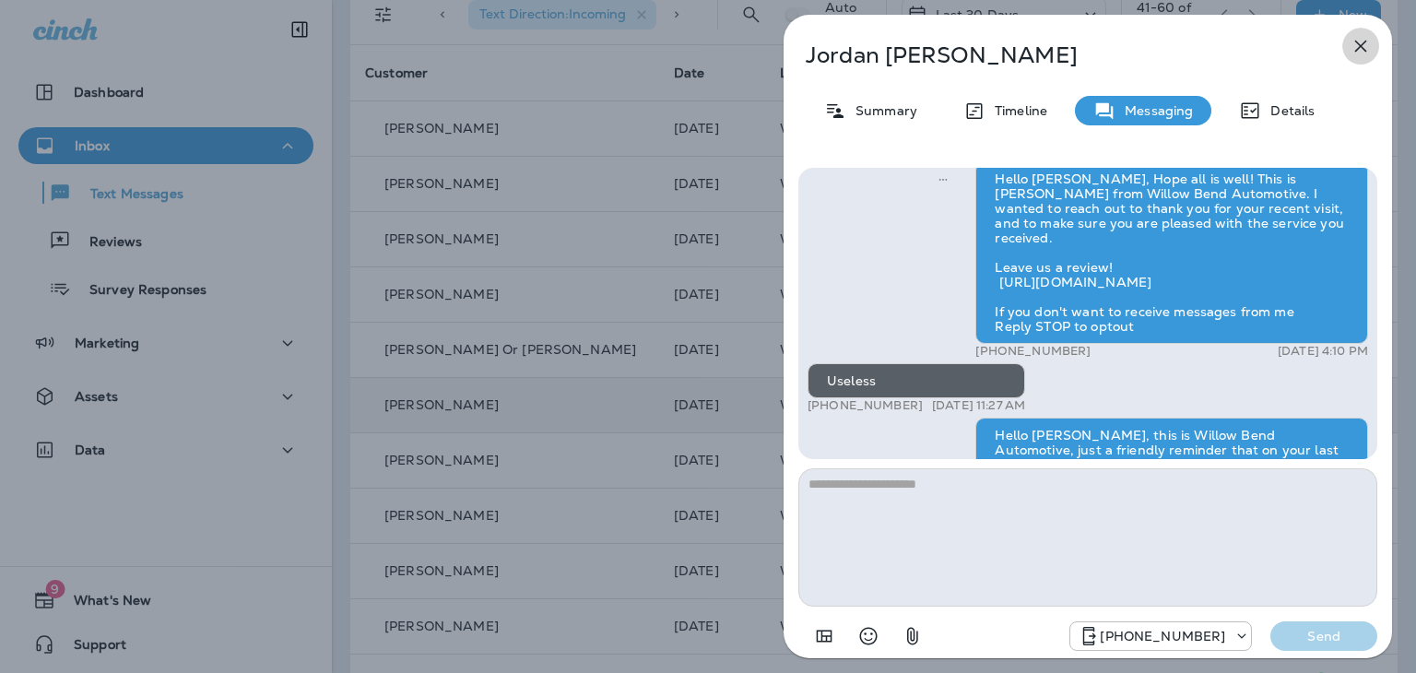
click at [1360, 48] on icon "button" at bounding box center [1361, 46] width 22 height 22
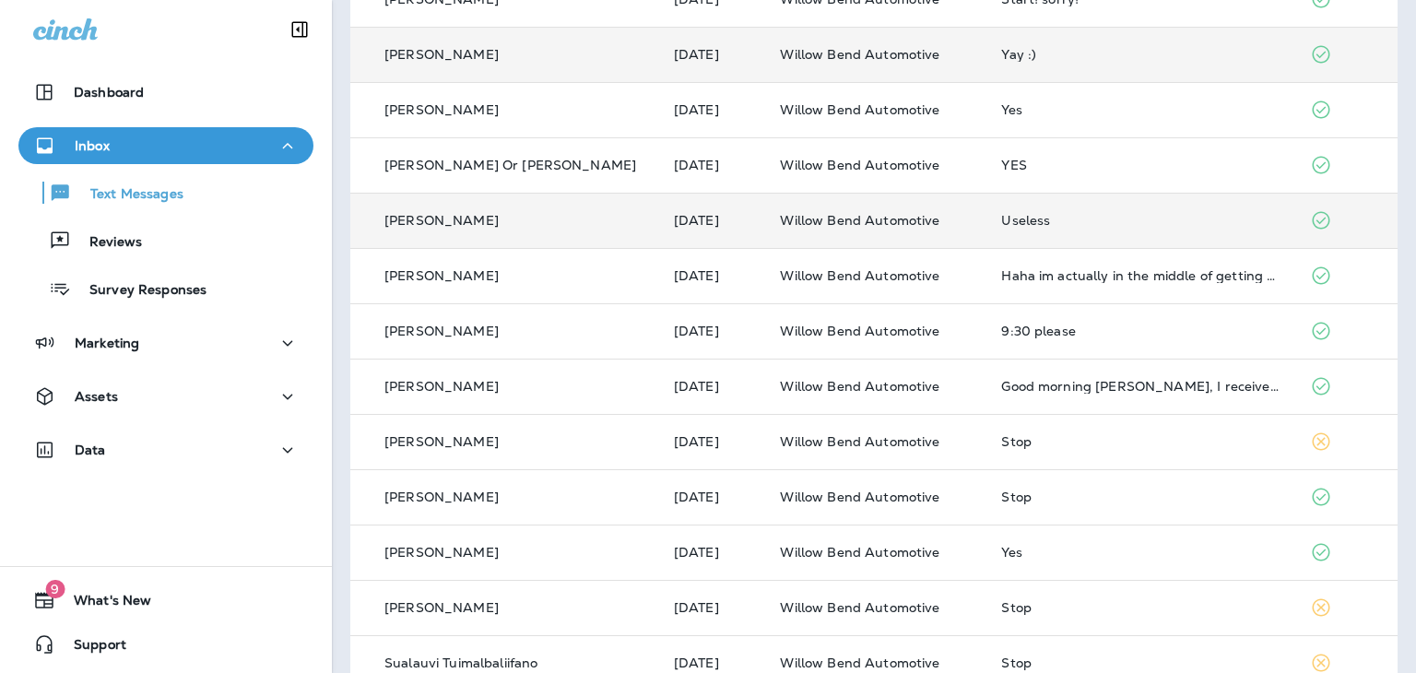
scroll to position [369, 0]
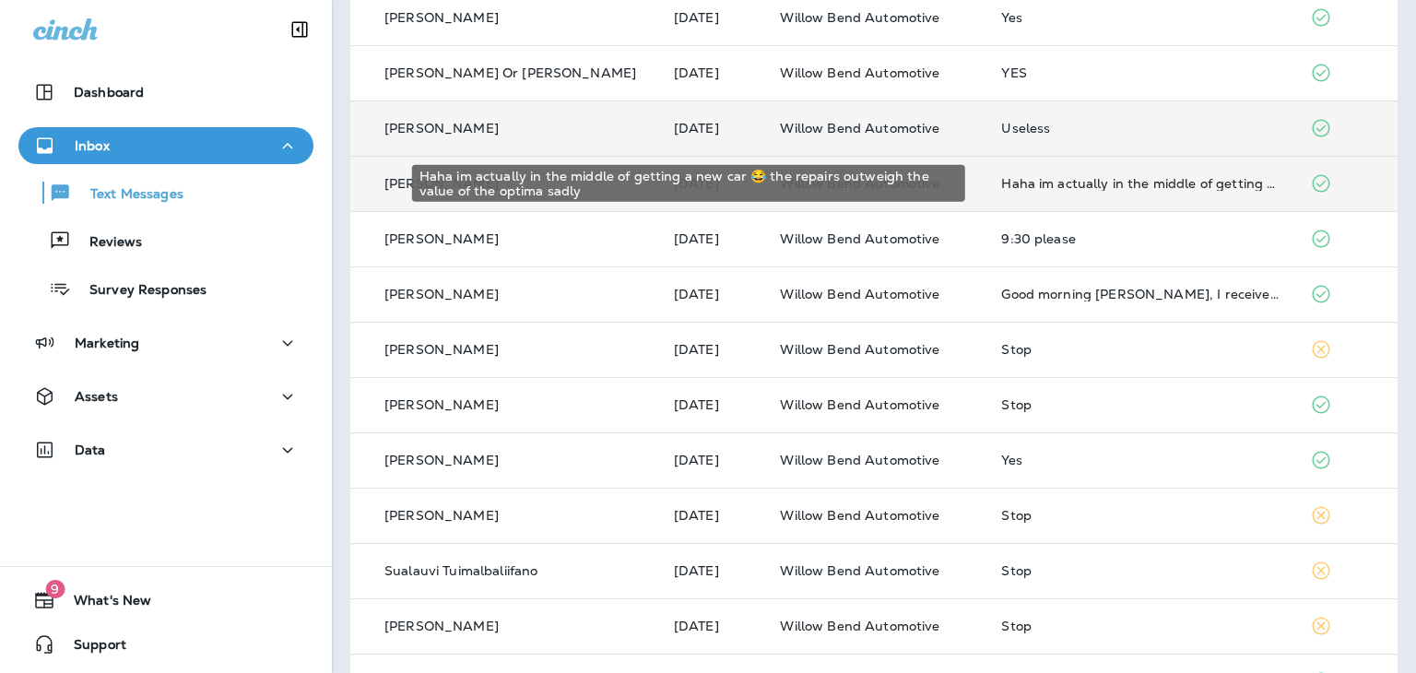
click at [1025, 185] on div "Haha im actually in the middle of getting a new car 😂 the repairs outweigh the …" at bounding box center [1140, 183] width 279 height 15
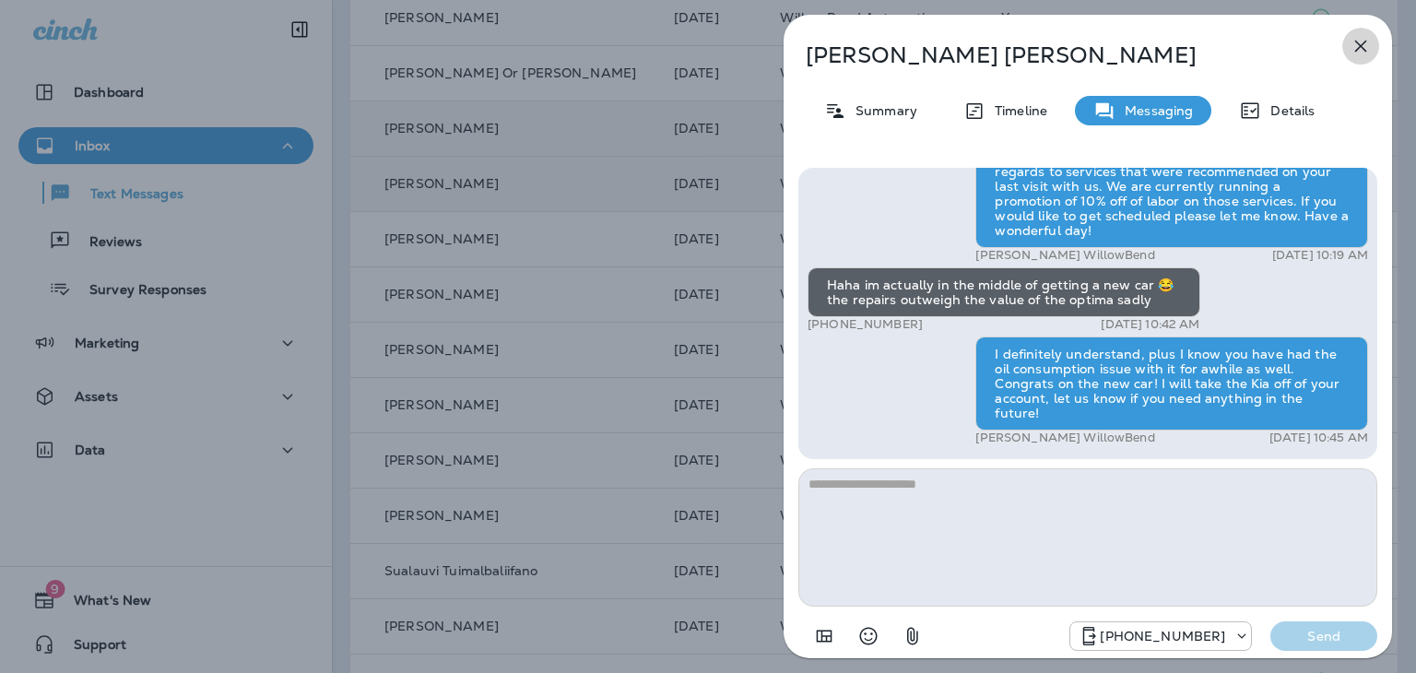
click at [1354, 49] on icon "button" at bounding box center [1361, 46] width 22 height 22
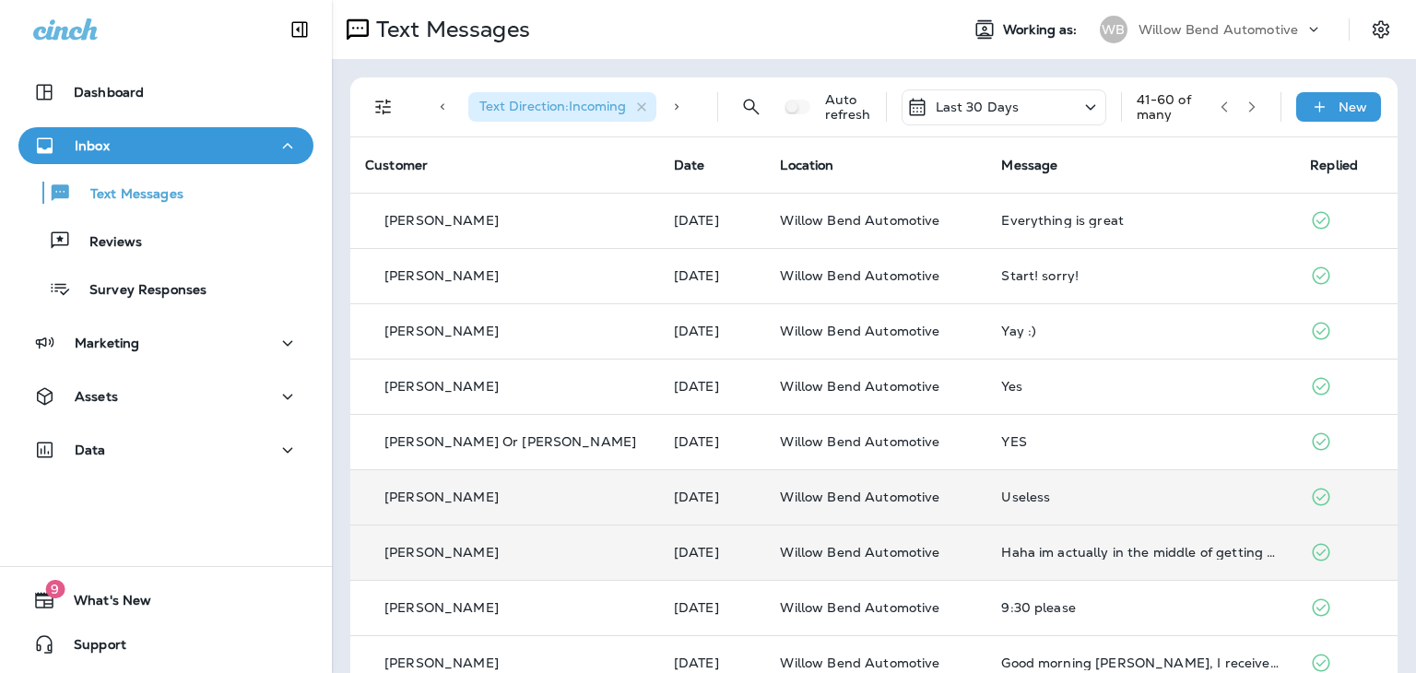
click at [1246, 110] on icon "button" at bounding box center [1252, 106] width 13 height 13
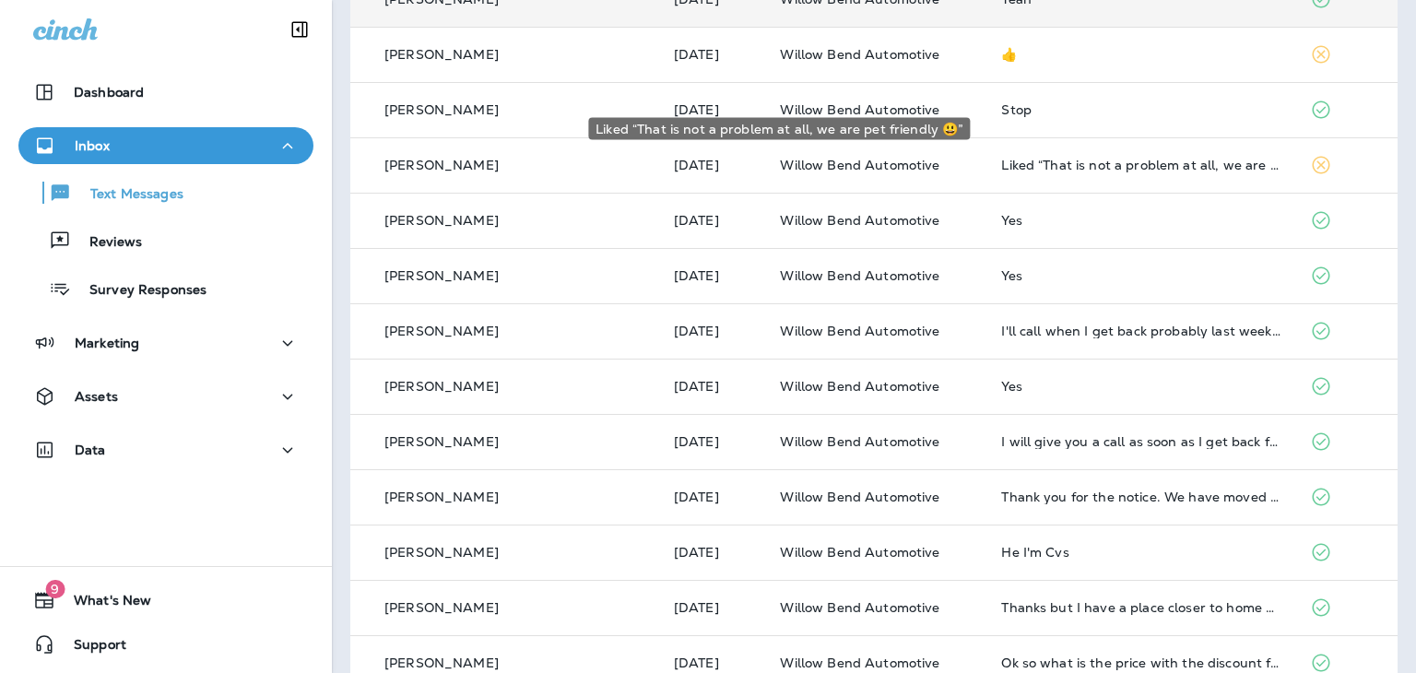
scroll to position [645, 0]
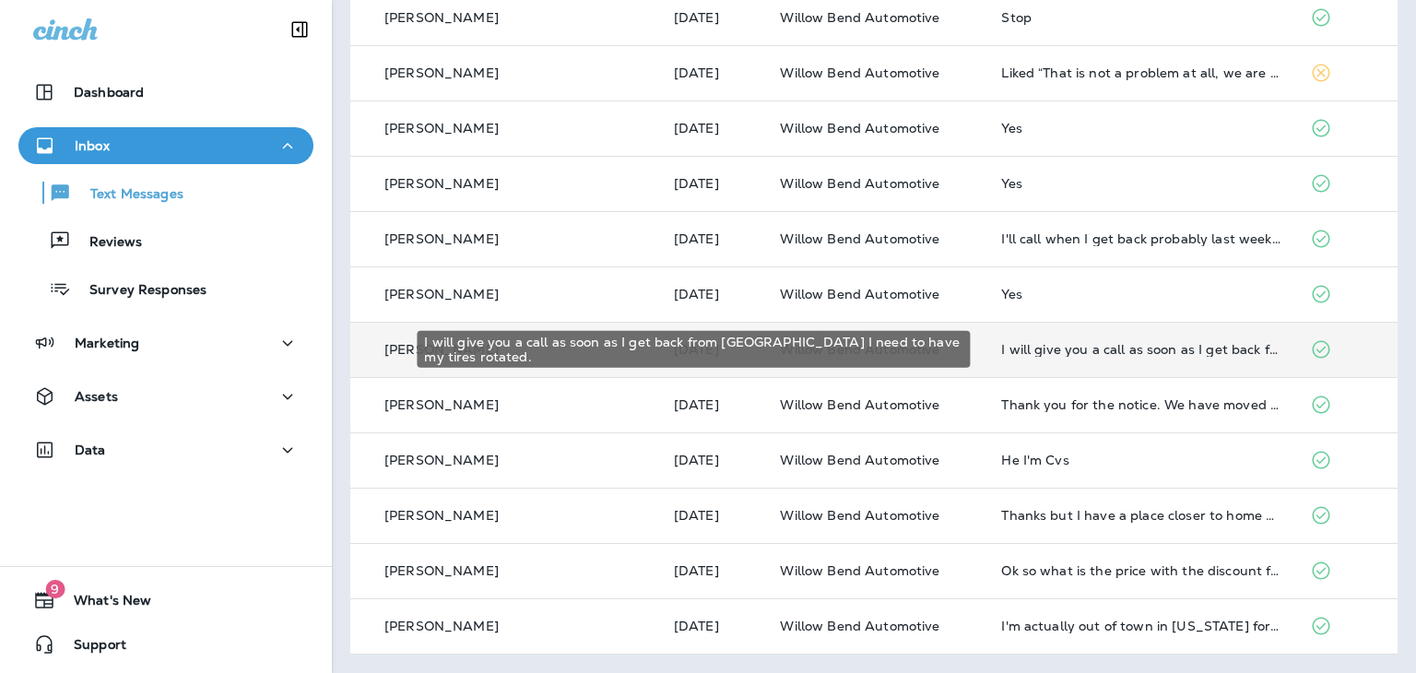
click at [1060, 347] on div "I will give you a call as soon as I get back from [GEOGRAPHIC_DATA] I need to h…" at bounding box center [1140, 349] width 279 height 15
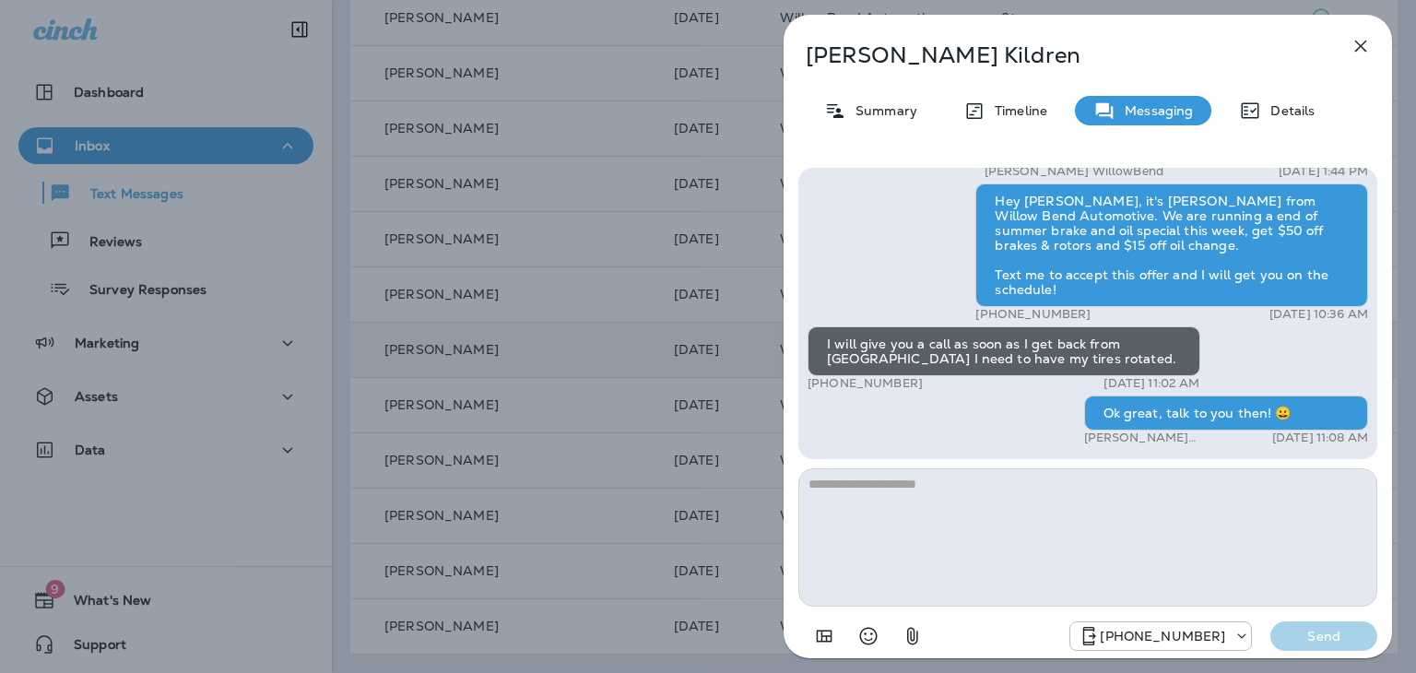
click at [1356, 44] on icon "button" at bounding box center [1361, 46] width 22 height 22
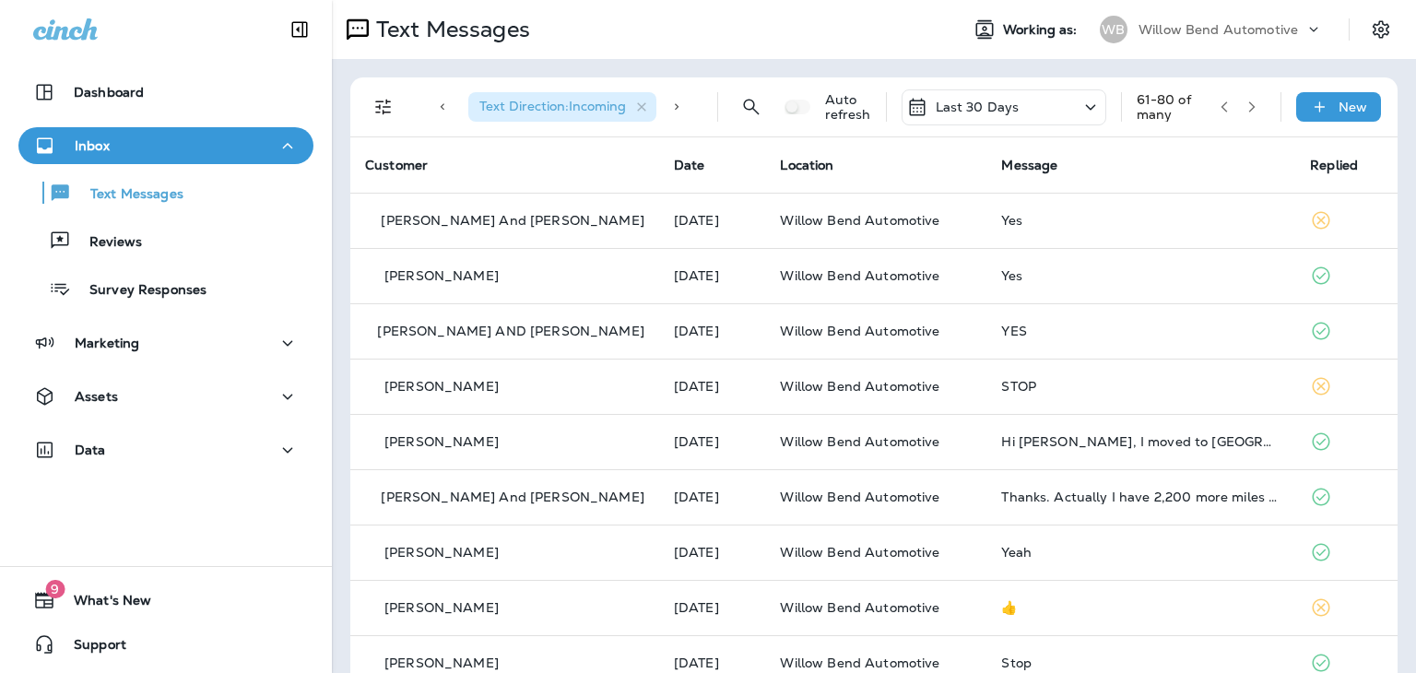
click at [1246, 103] on icon "button" at bounding box center [1252, 106] width 13 height 13
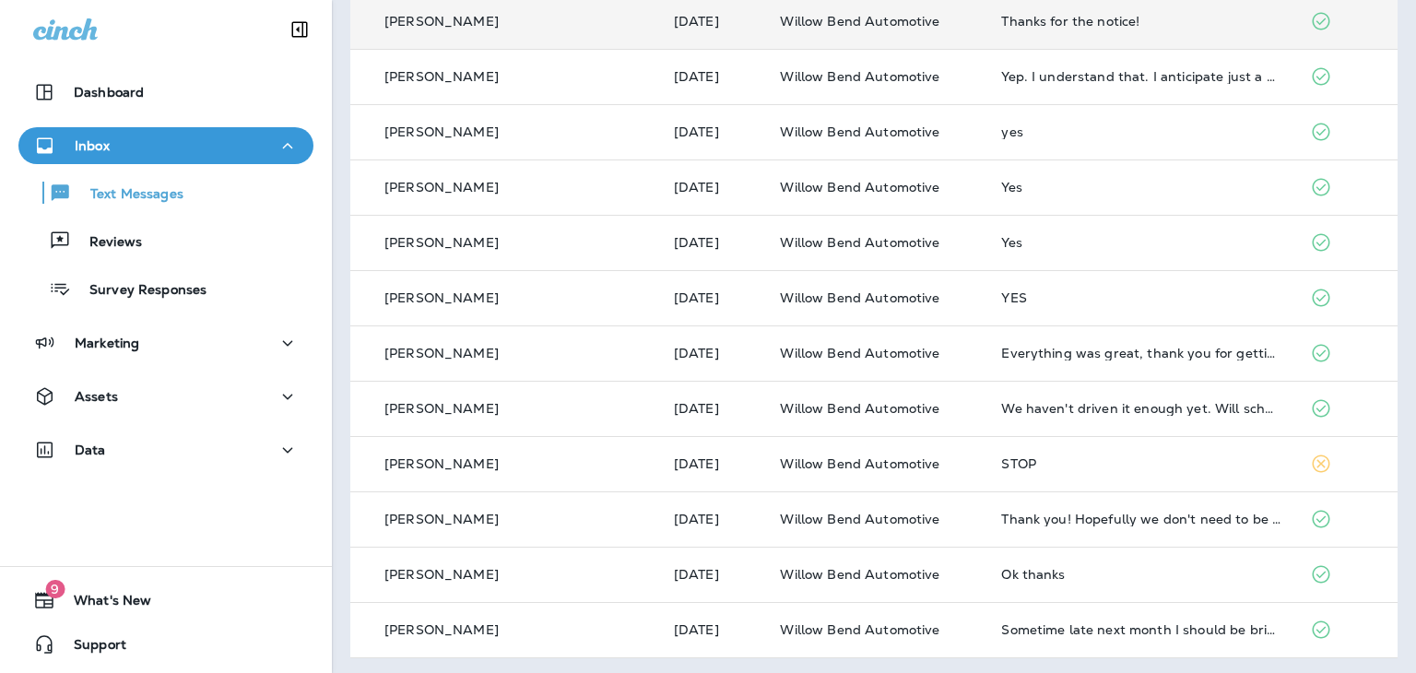
scroll to position [645, 0]
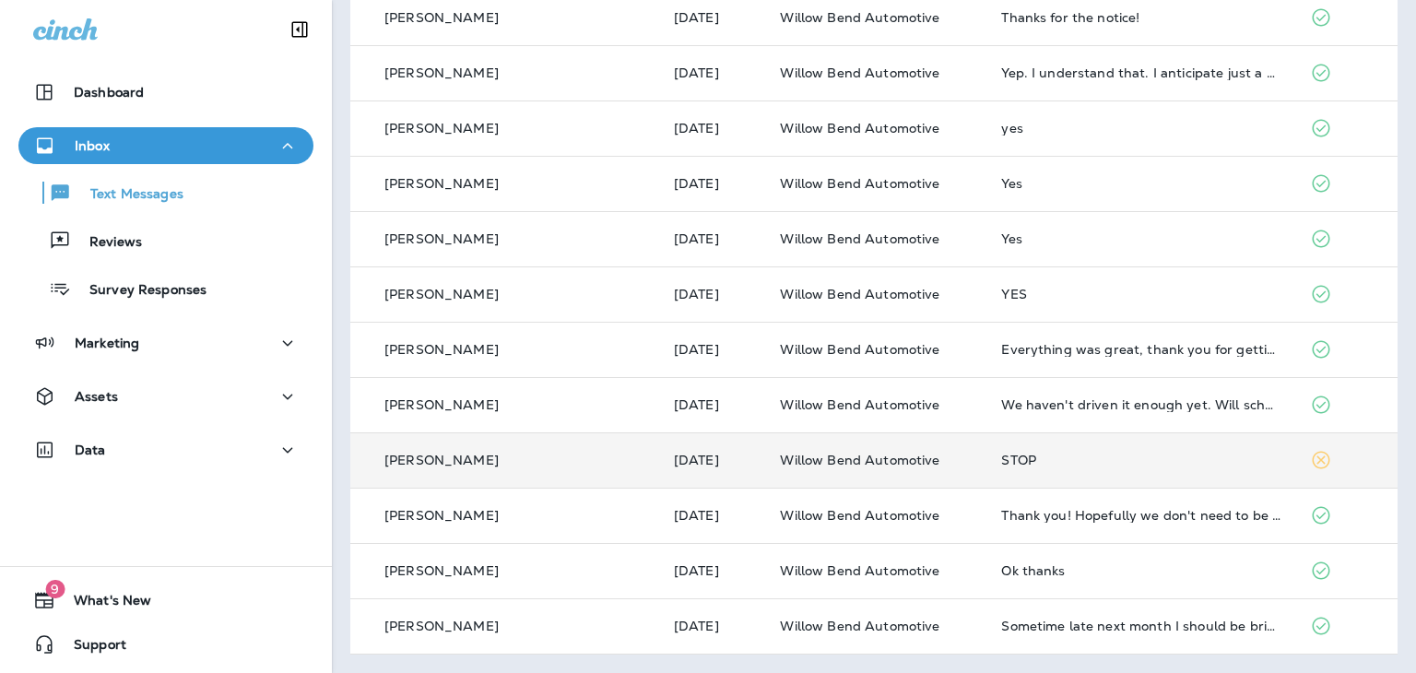
click at [1002, 447] on td "STOP" at bounding box center [1140, 459] width 309 height 55
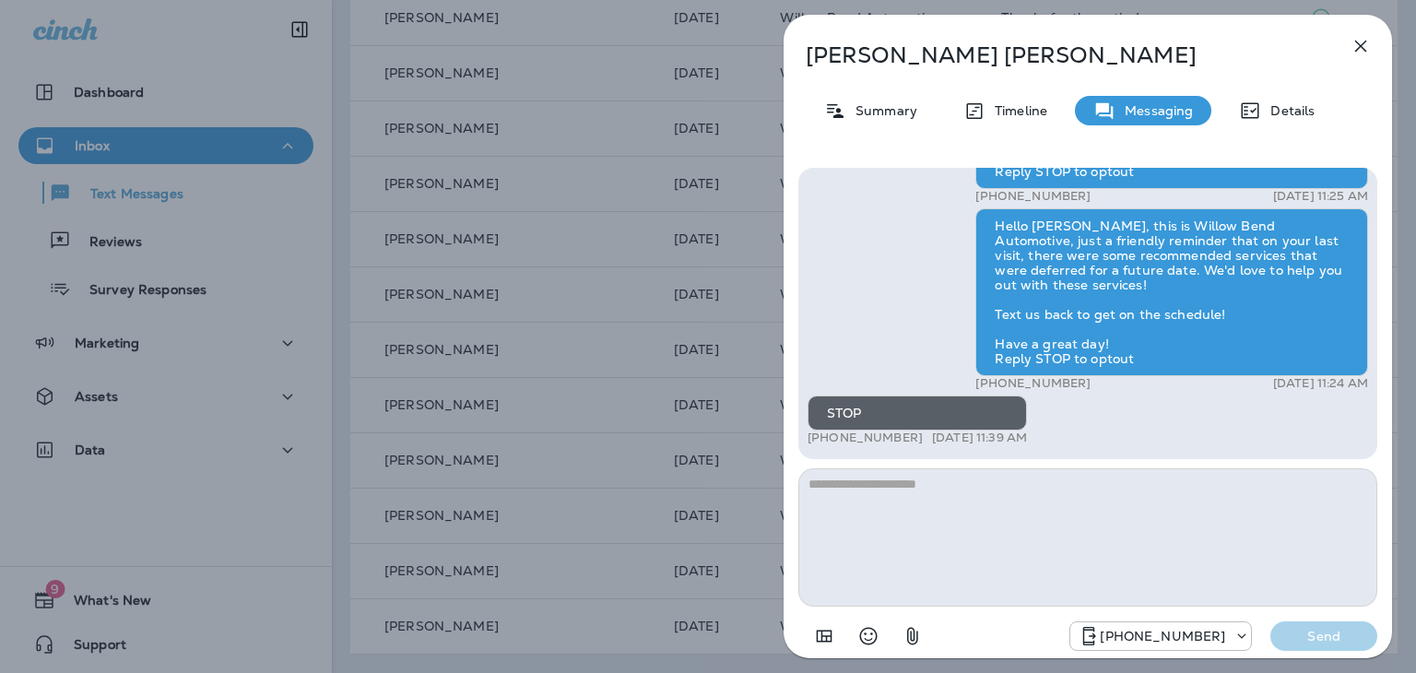
click at [1359, 50] on icon "button" at bounding box center [1361, 46] width 22 height 22
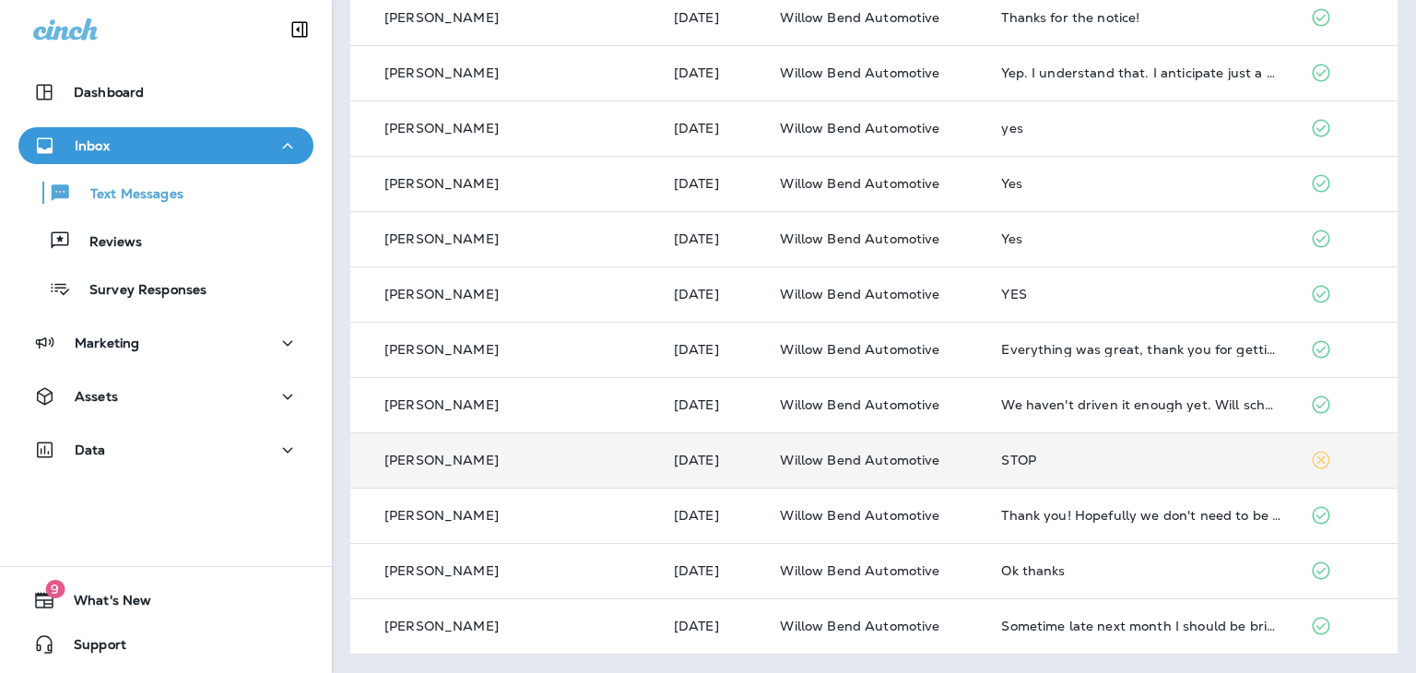
click at [1001, 455] on div "STOP" at bounding box center [1140, 460] width 279 height 15
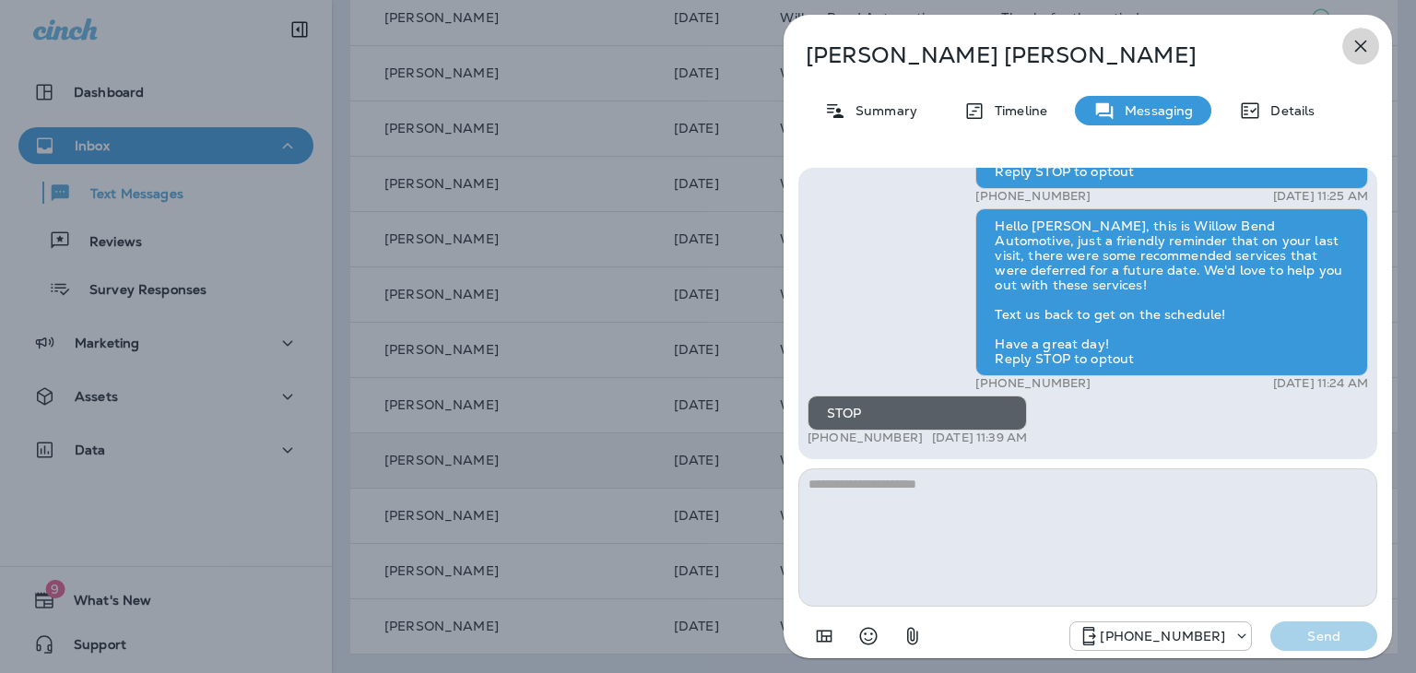
click at [1364, 56] on icon "button" at bounding box center [1361, 46] width 22 height 22
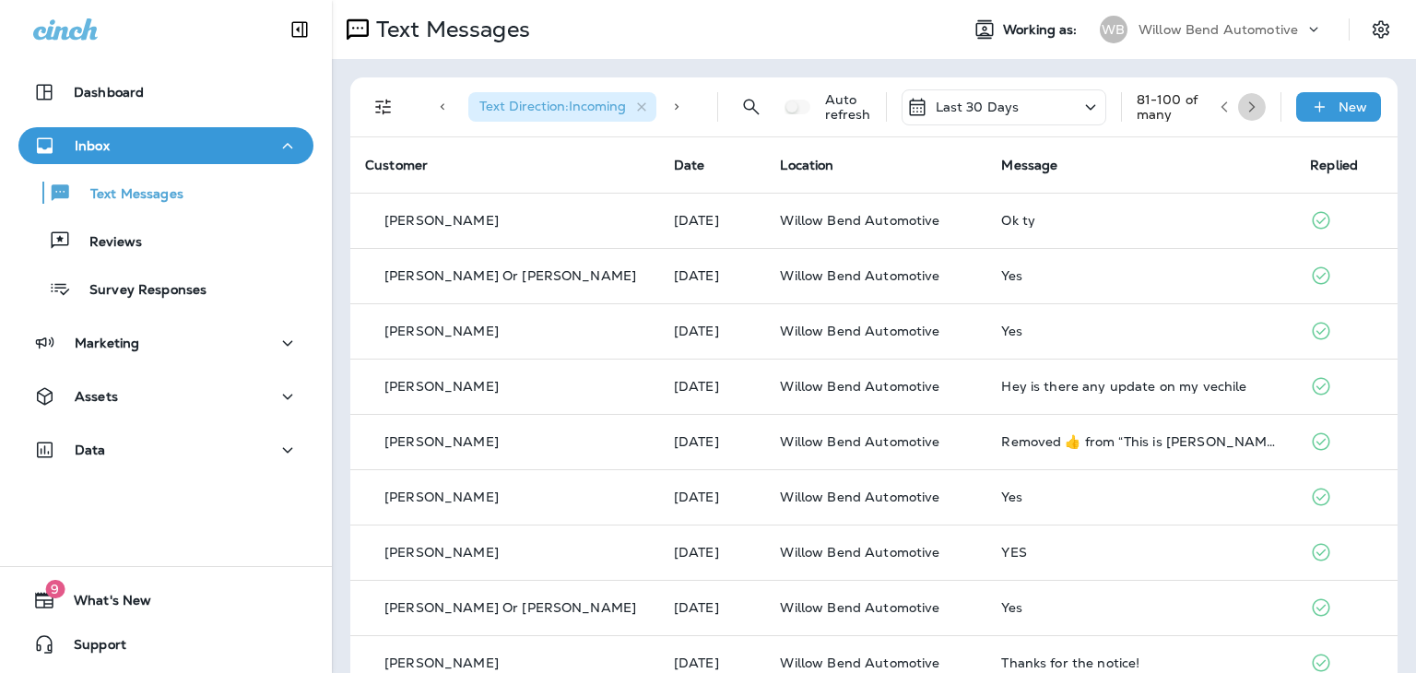
click at [1246, 105] on icon "button" at bounding box center [1252, 106] width 13 height 13
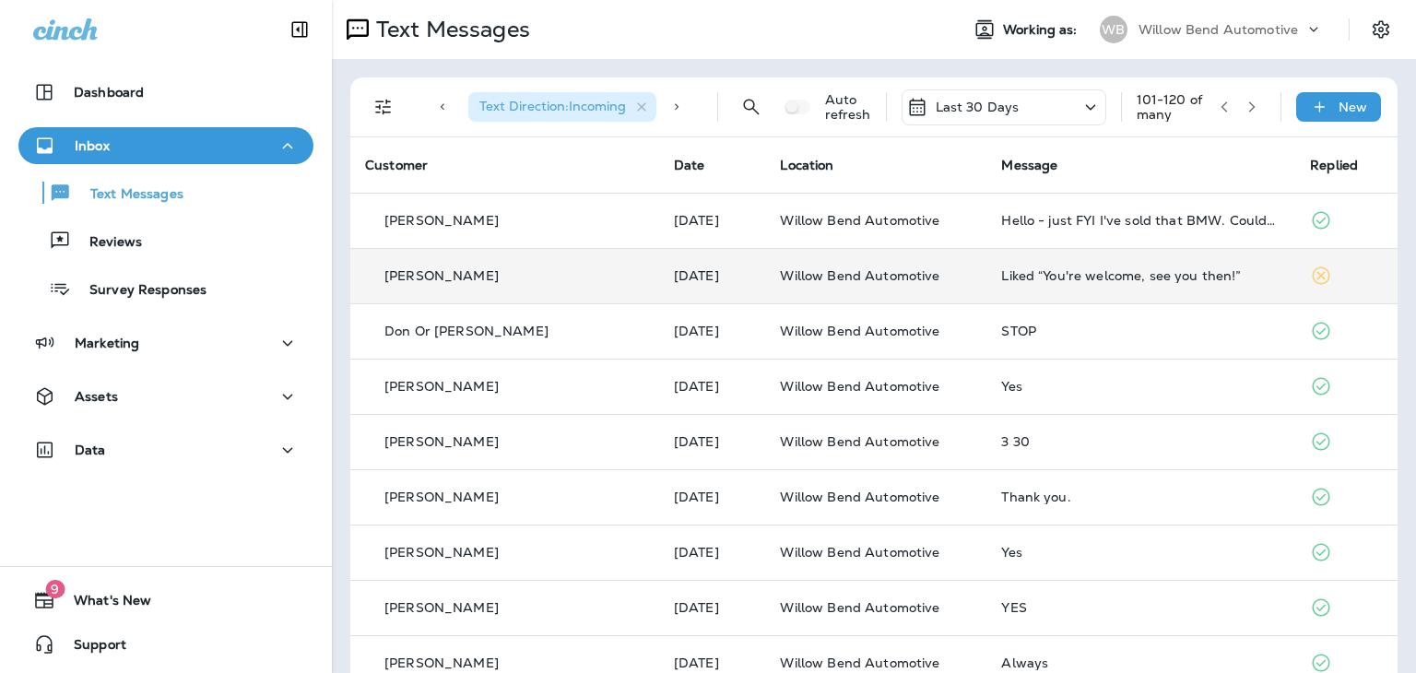
scroll to position [92, 0]
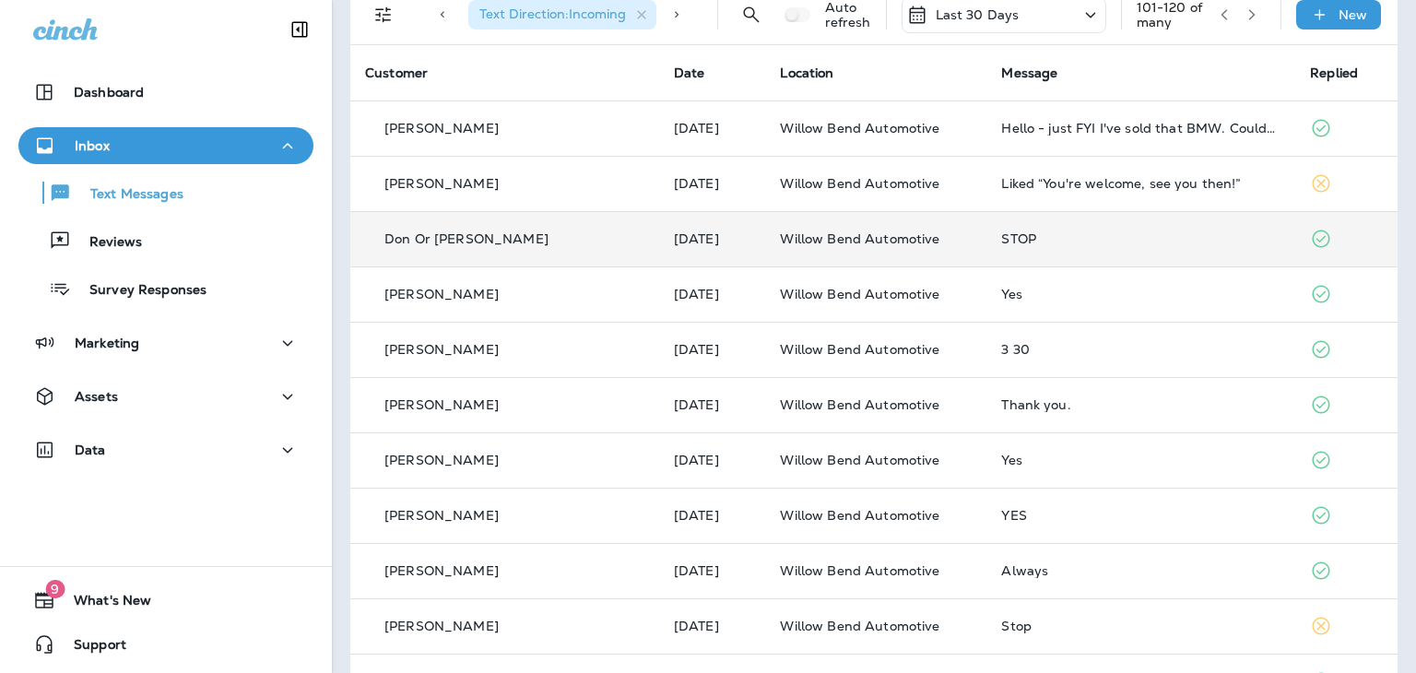
click at [1001, 237] on div "STOP" at bounding box center [1140, 238] width 279 height 15
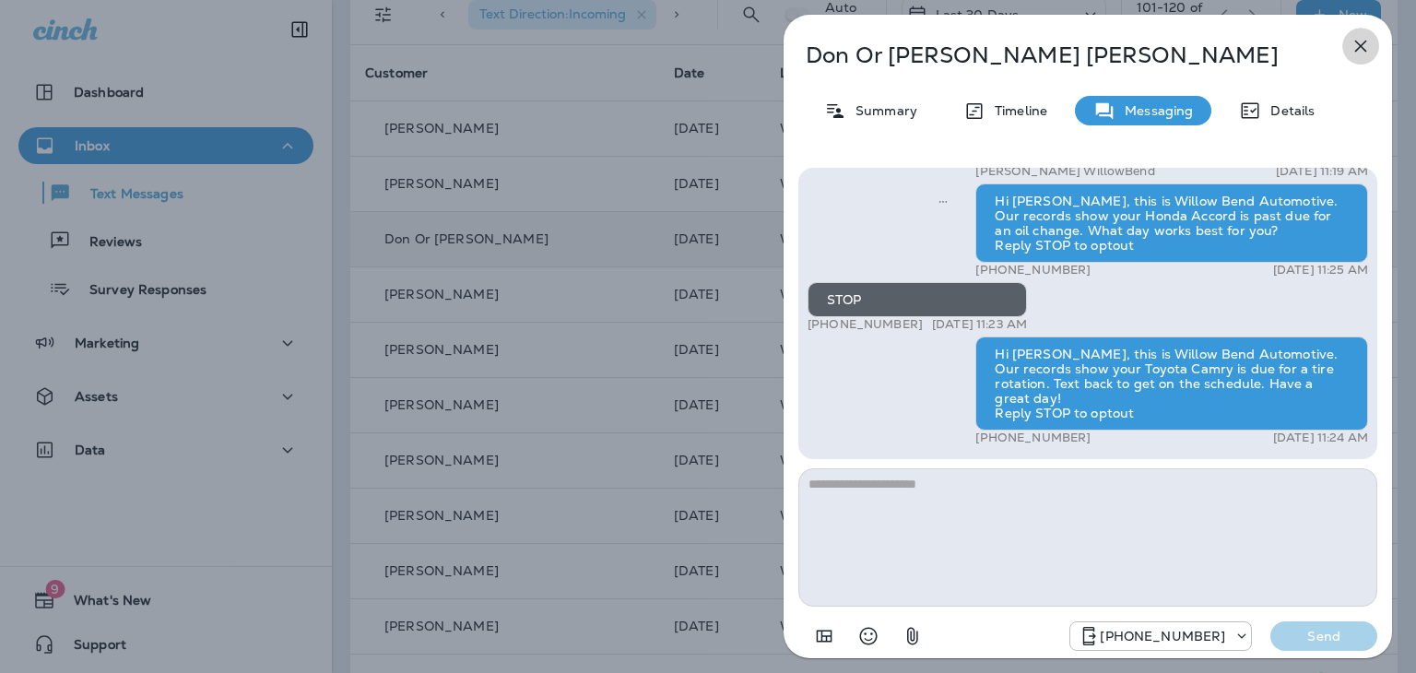
click at [1361, 45] on icon "button" at bounding box center [1361, 47] width 12 height 12
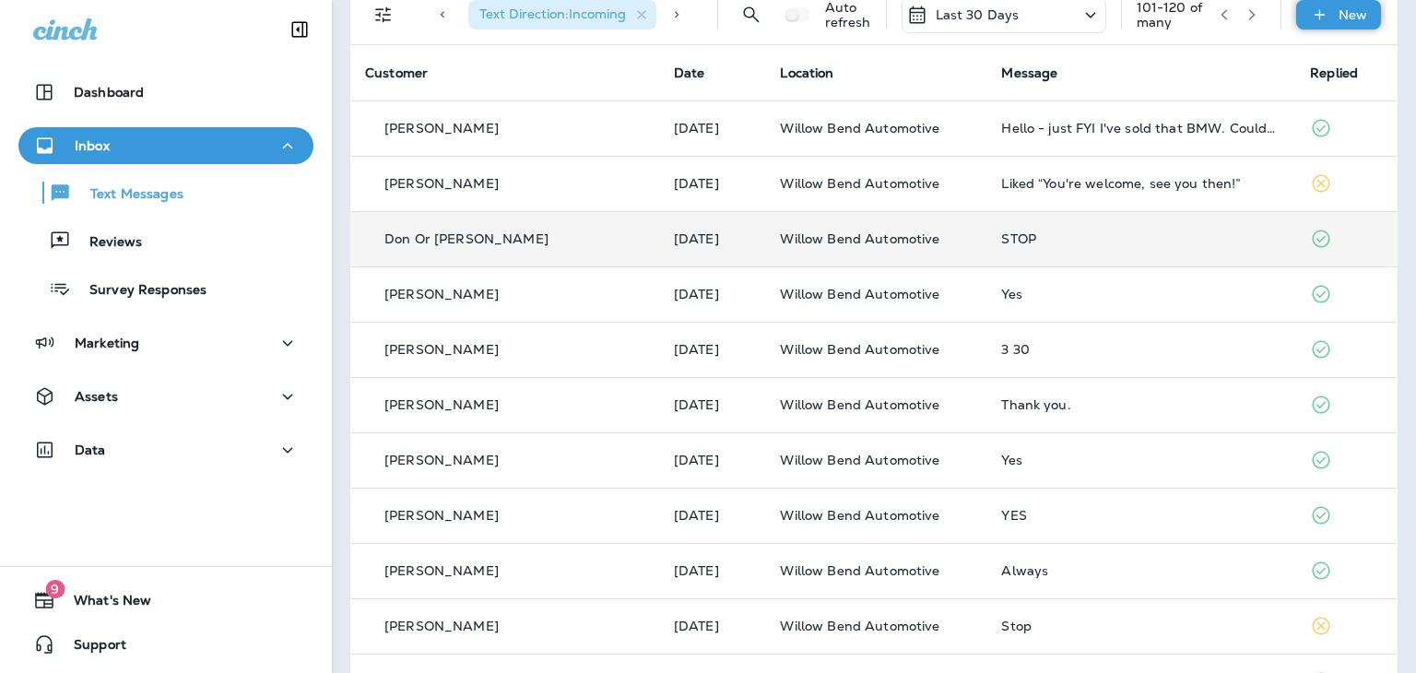
click at [1339, 22] on p "New" at bounding box center [1353, 14] width 29 height 15
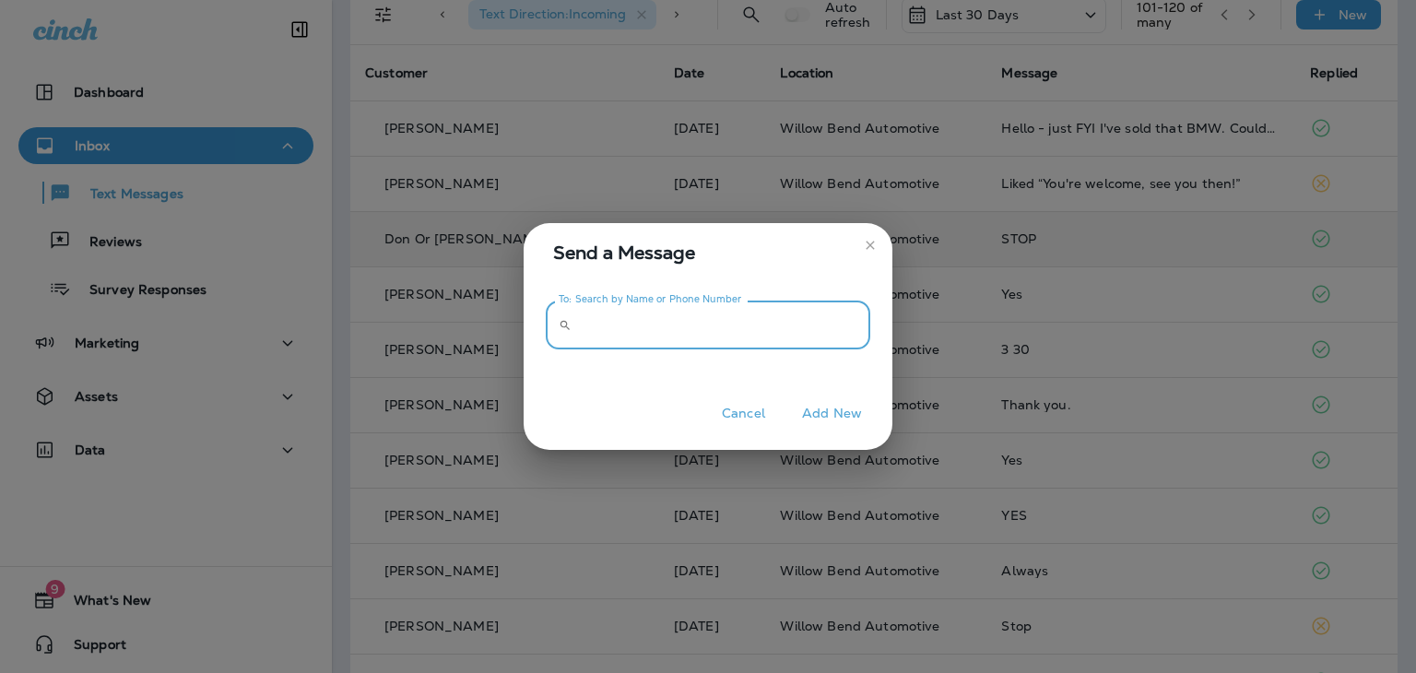
click at [737, 330] on input "To: Search by Name or Phone Number" at bounding box center [724, 325] width 291 height 49
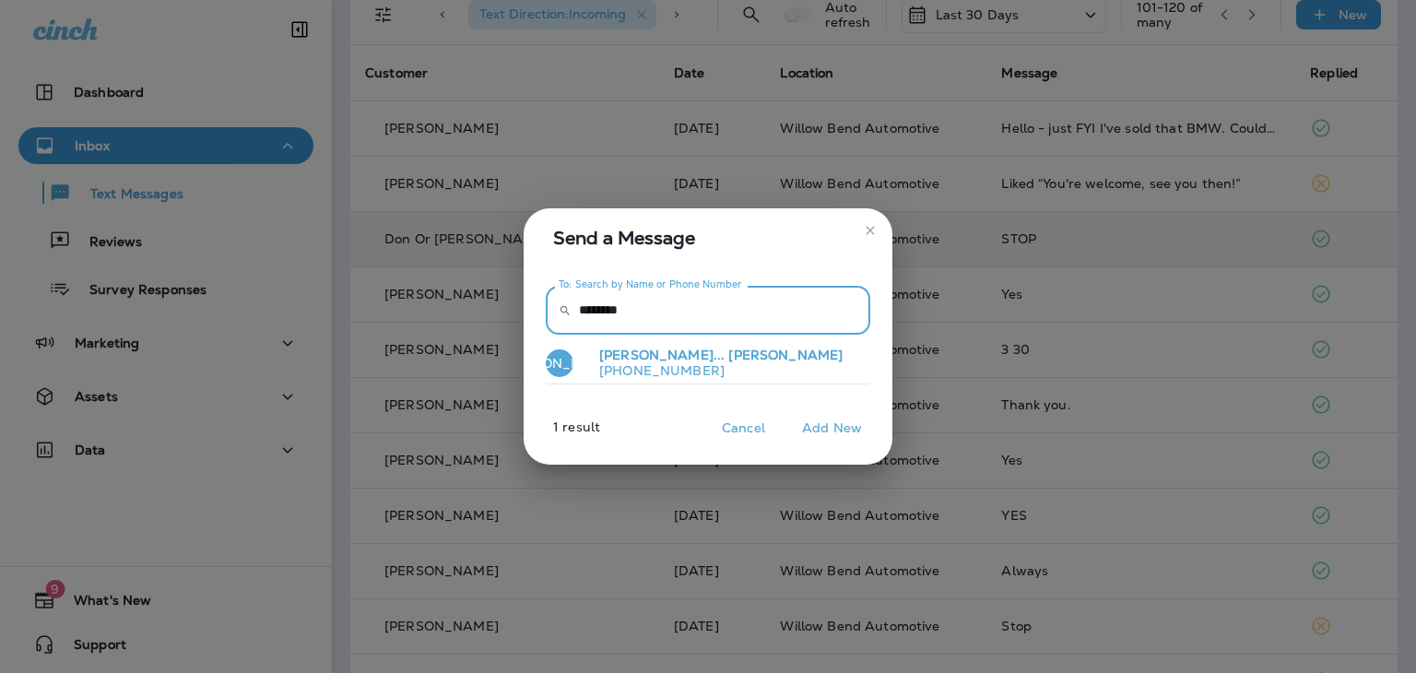
type input "********"
click at [682, 359] on p "[PERSON_NAME]... [PERSON_NAME]" at bounding box center [714, 356] width 258 height 16
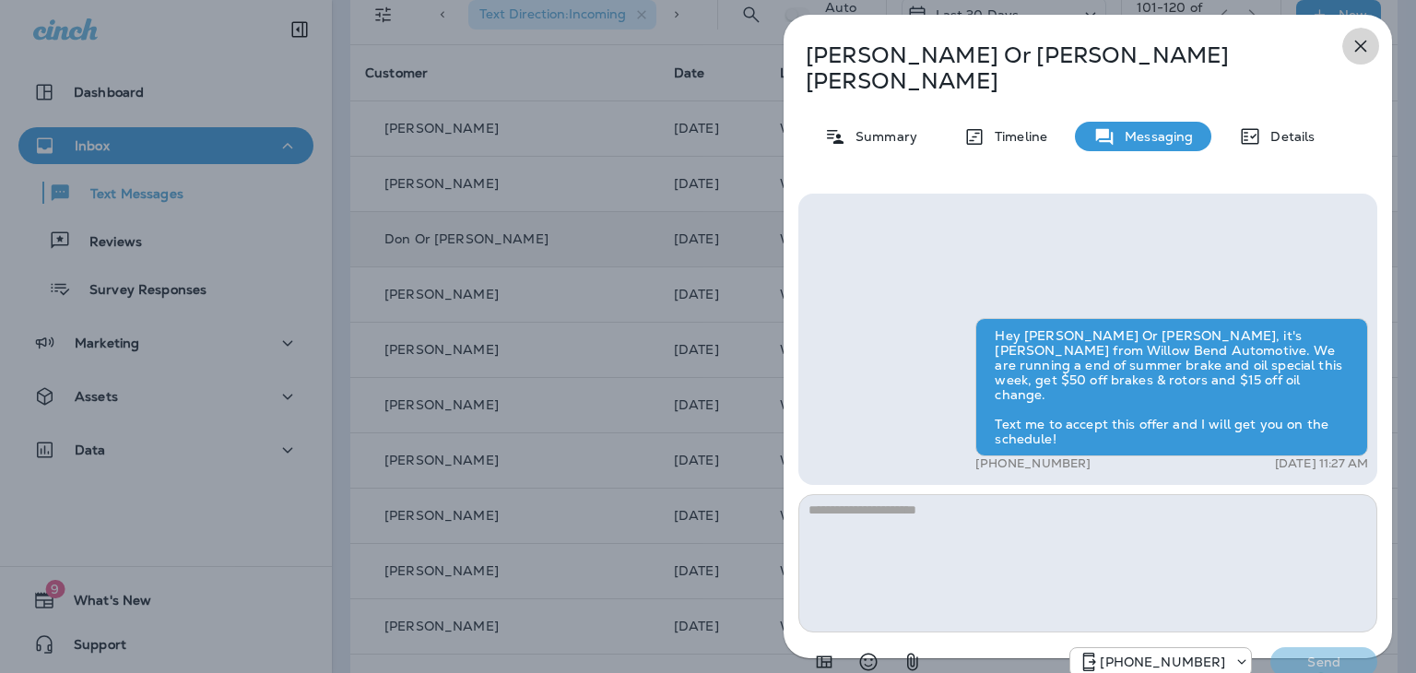
click at [1359, 42] on icon "button" at bounding box center [1361, 46] width 22 height 22
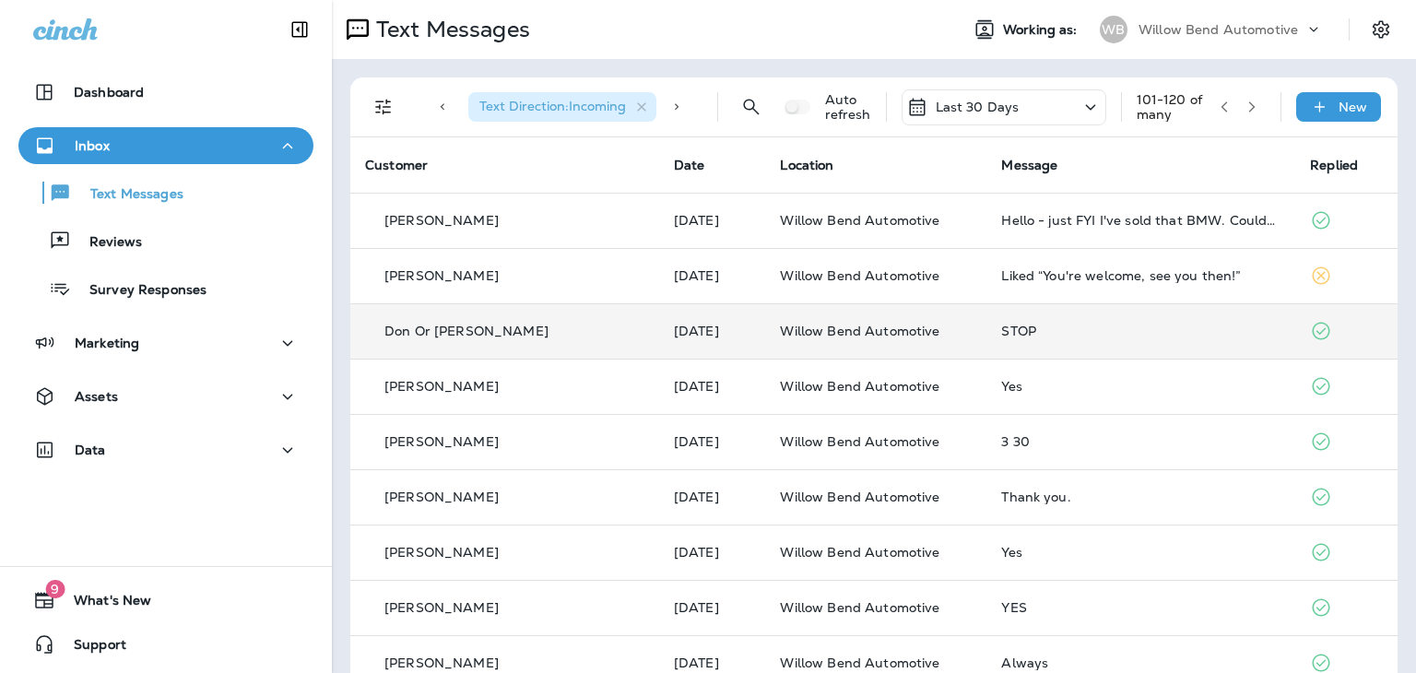
click at [1246, 106] on icon "button" at bounding box center [1252, 106] width 13 height 13
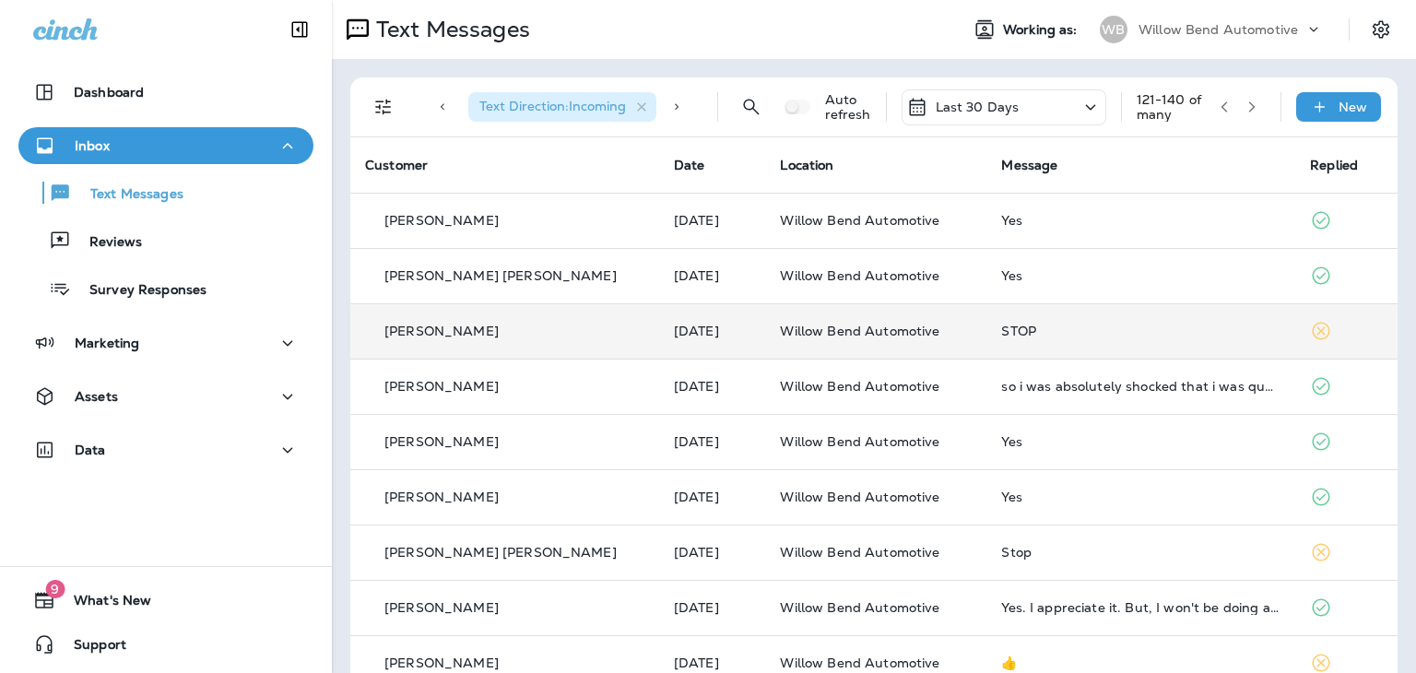
scroll to position [92, 0]
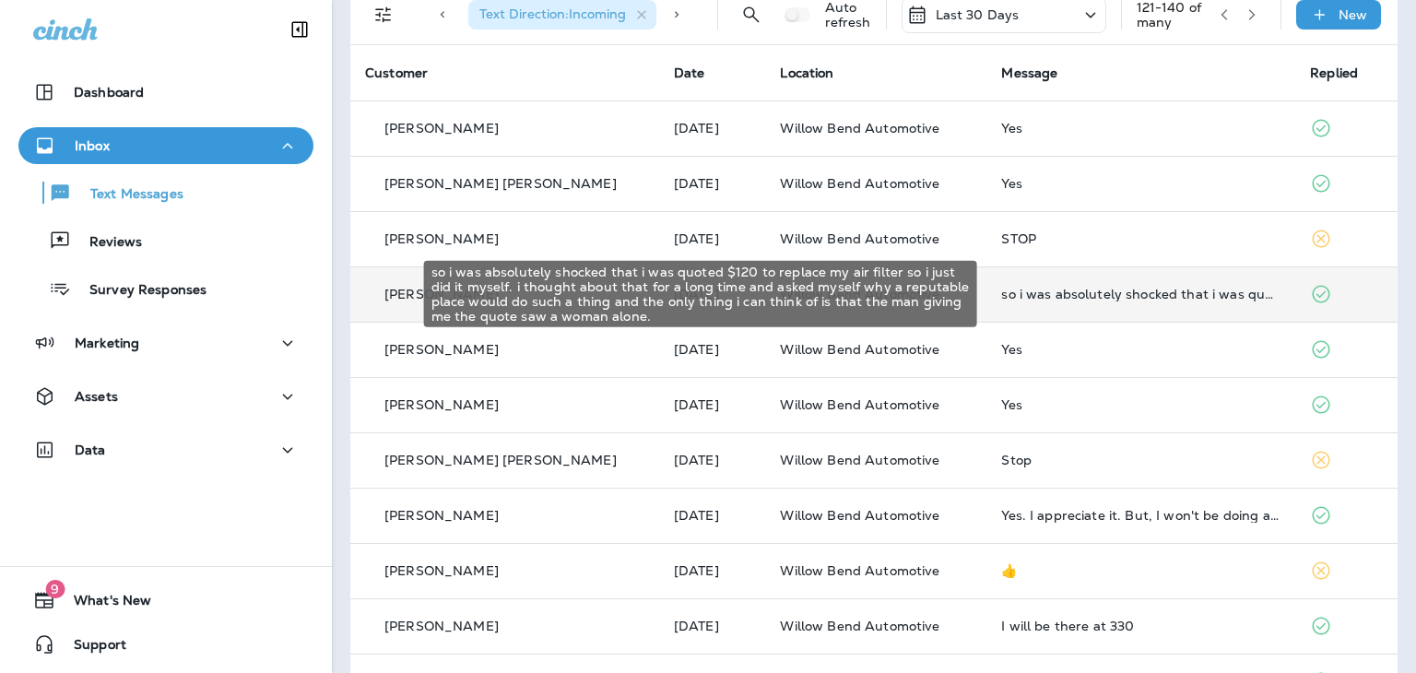
click at [1018, 291] on div "so i was absolutely shocked that i was quoted $120 to replace my air filter so …" at bounding box center [1140, 294] width 279 height 15
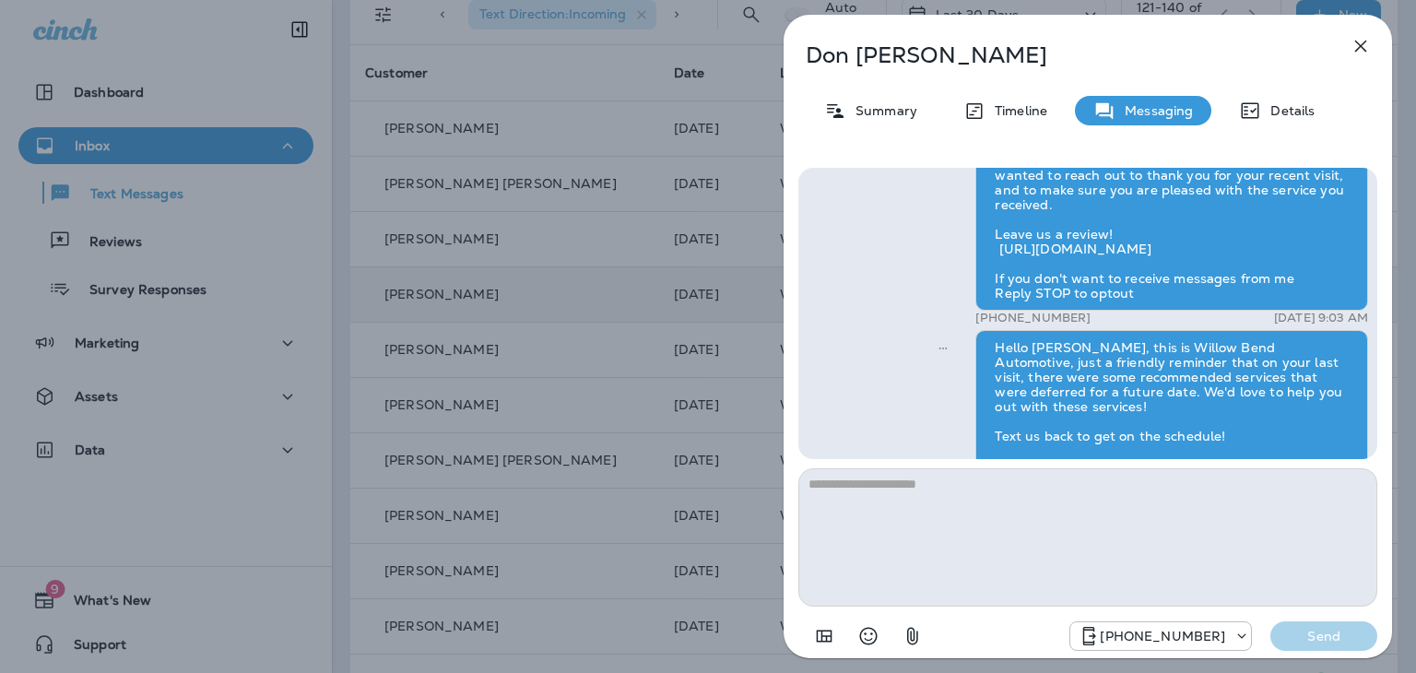
scroll to position [-527, 0]
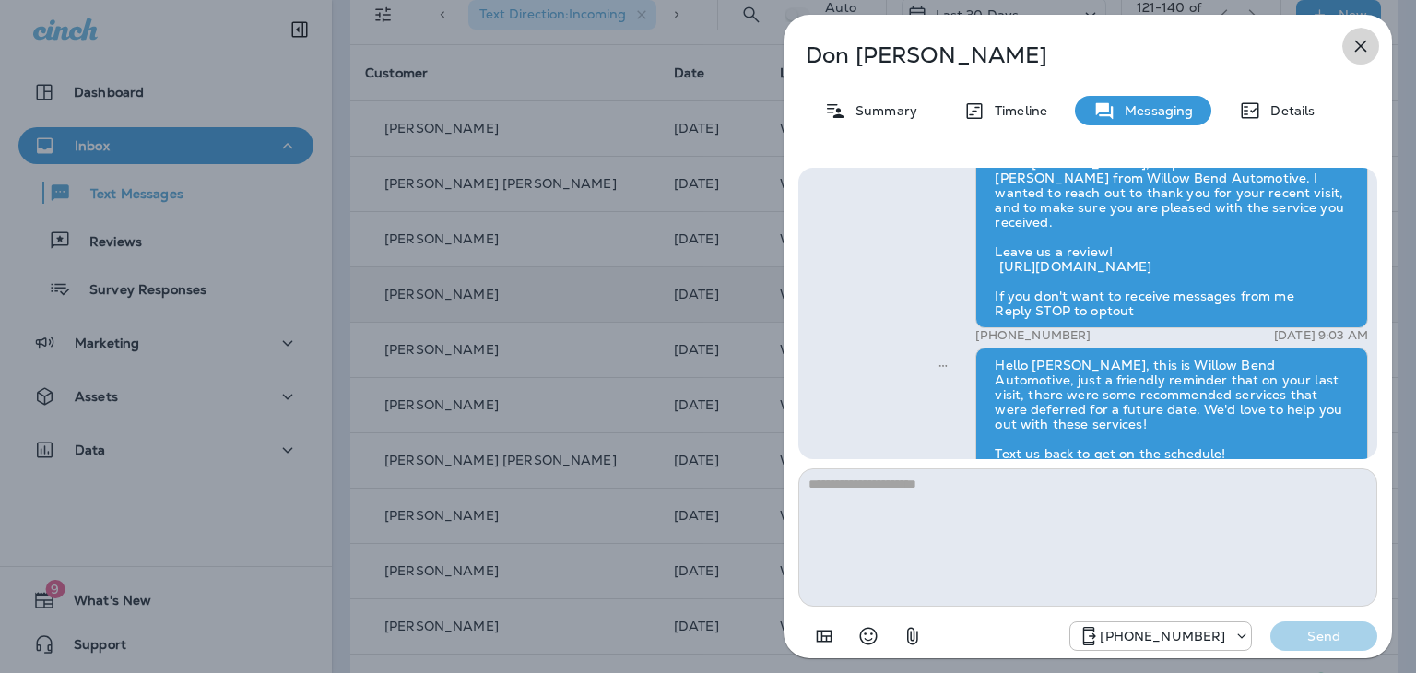
click at [1360, 51] on icon "button" at bounding box center [1361, 46] width 22 height 22
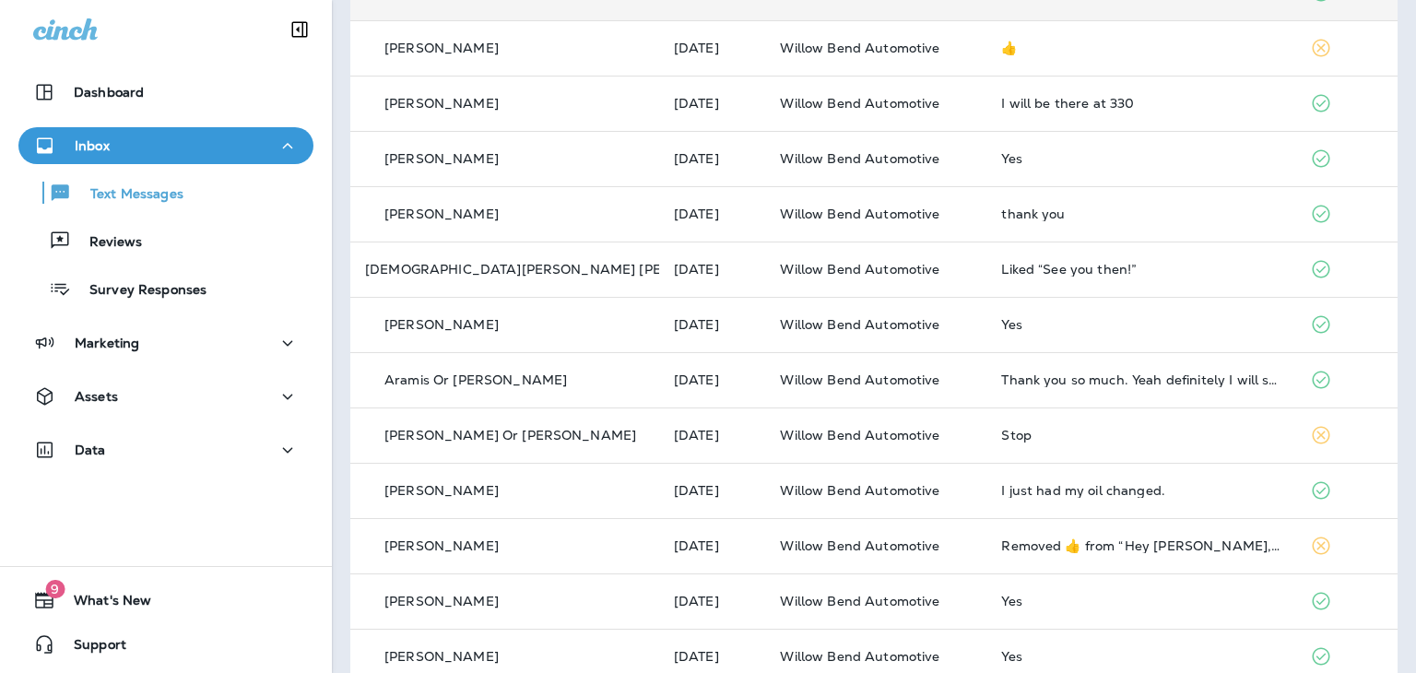
scroll to position [645, 0]
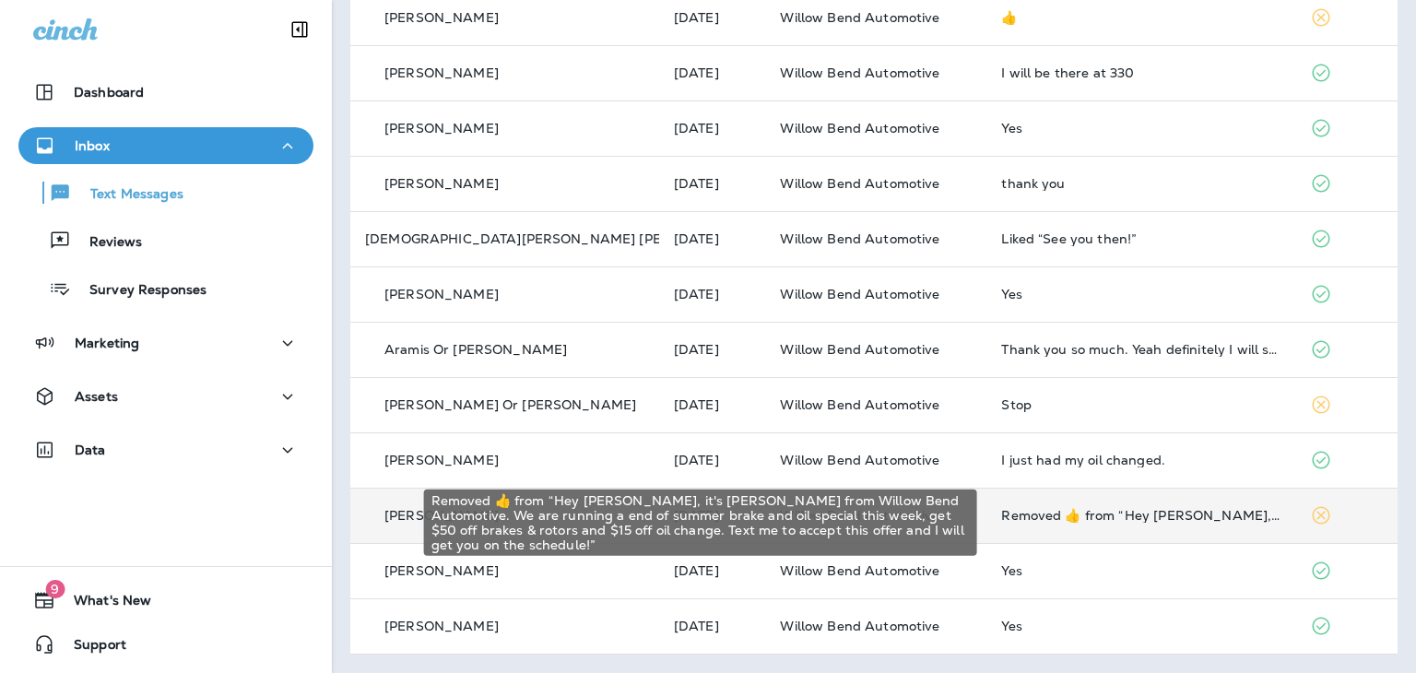
click at [1116, 518] on div "Removed ‌👍‌ from “ Hey [PERSON_NAME], it's [PERSON_NAME] from Willow Bend Autom…" at bounding box center [1140, 515] width 279 height 15
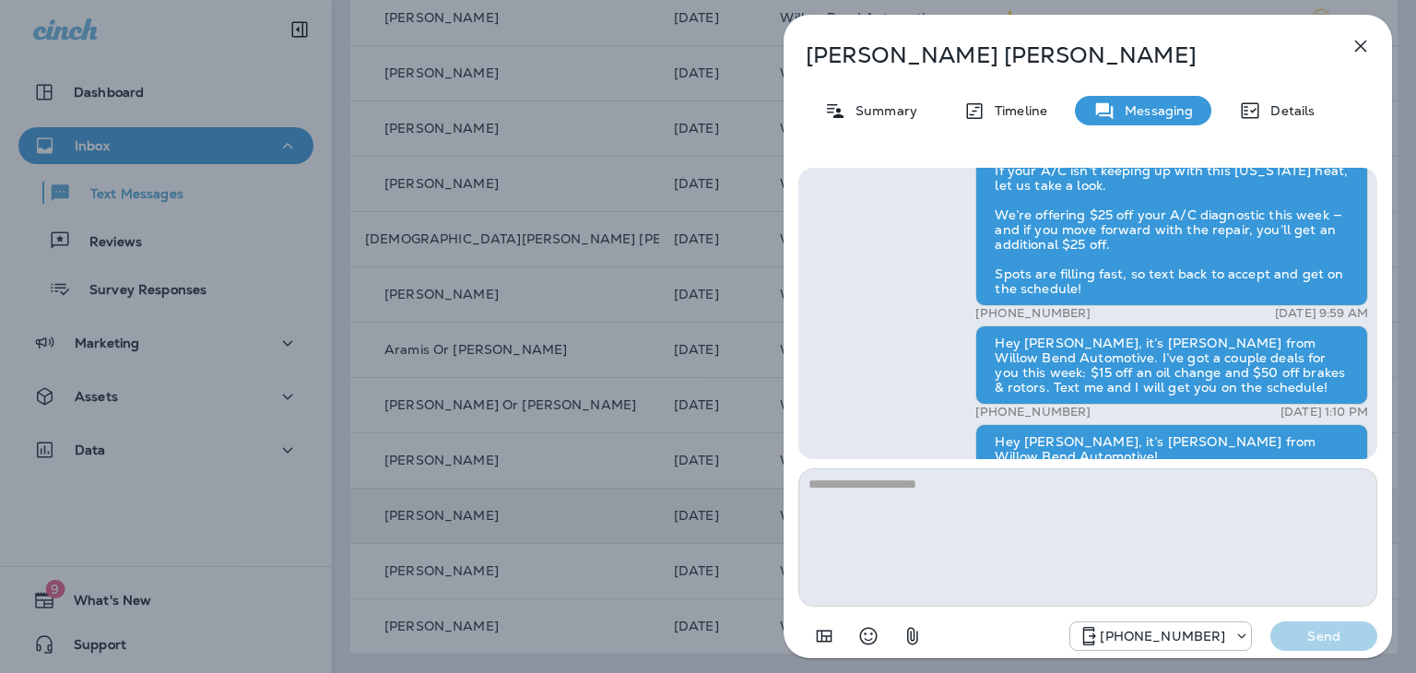
scroll to position [-747, 0]
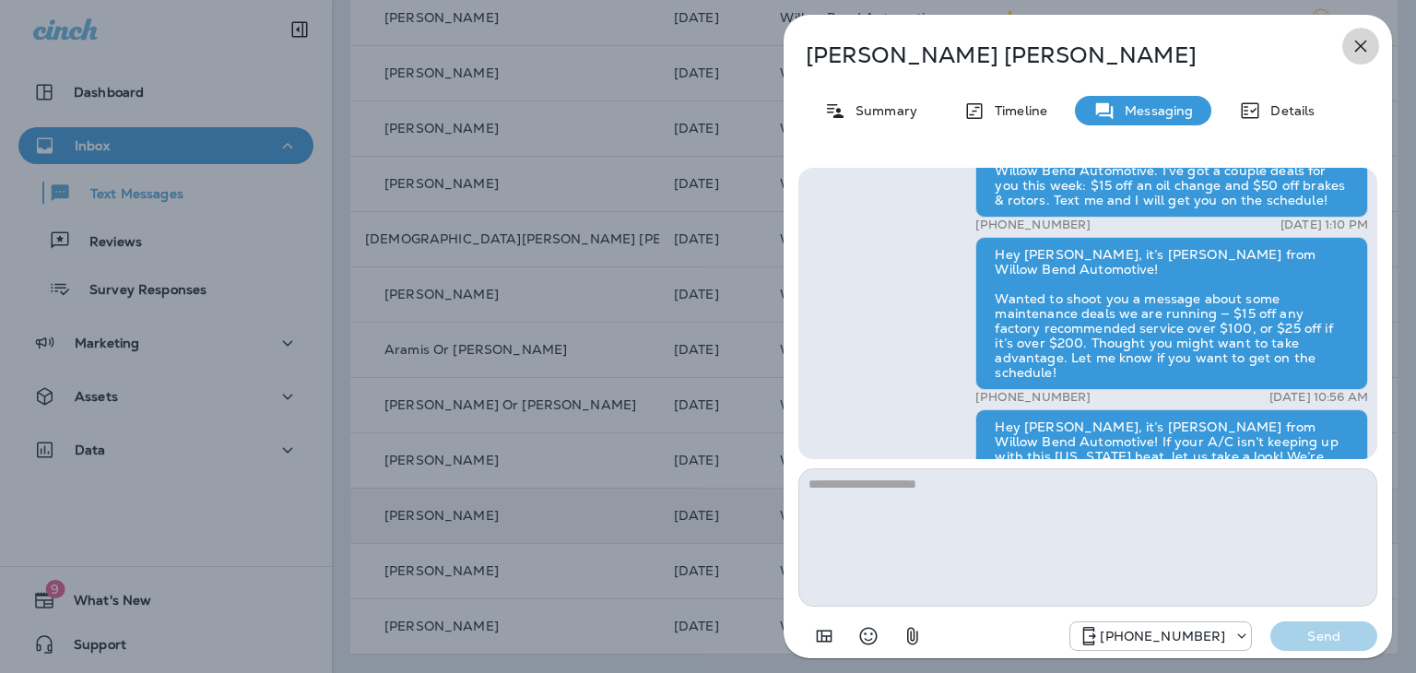
click at [1363, 49] on icon "button" at bounding box center [1361, 46] width 22 height 22
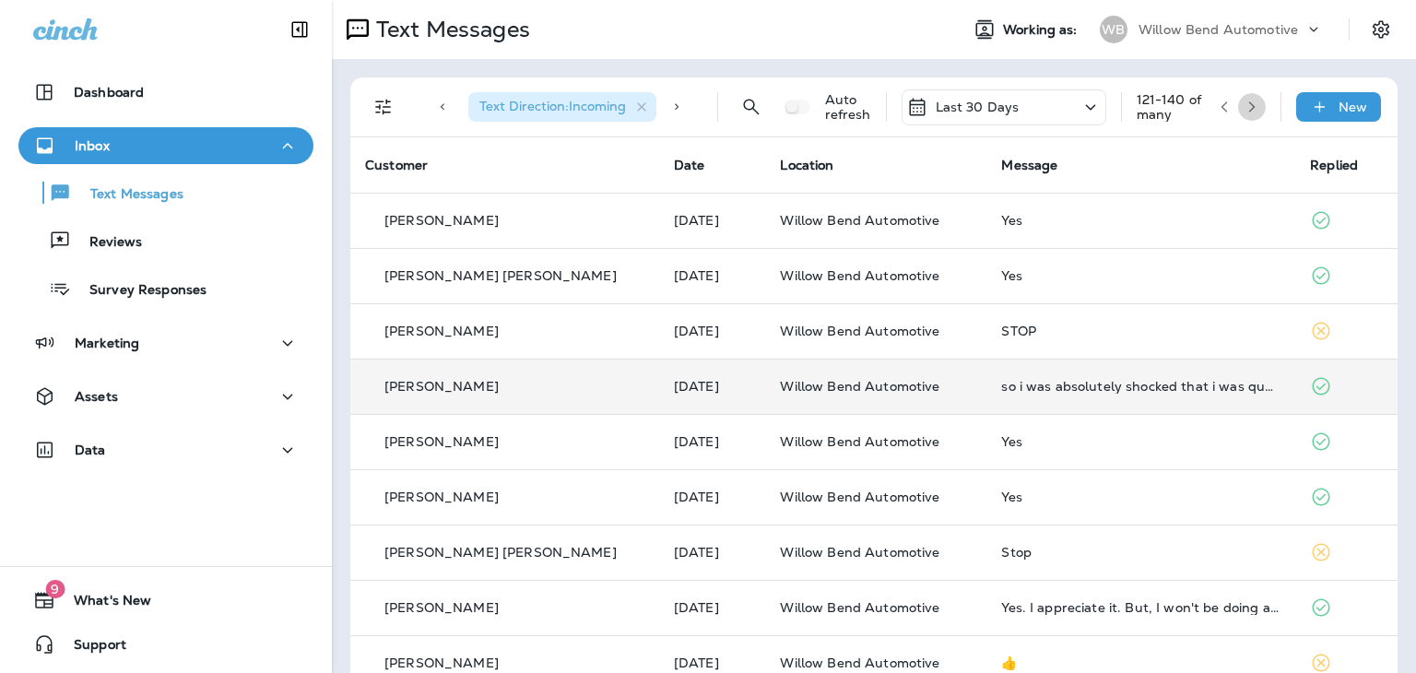
click at [1238, 100] on button "button" at bounding box center [1252, 107] width 28 height 28
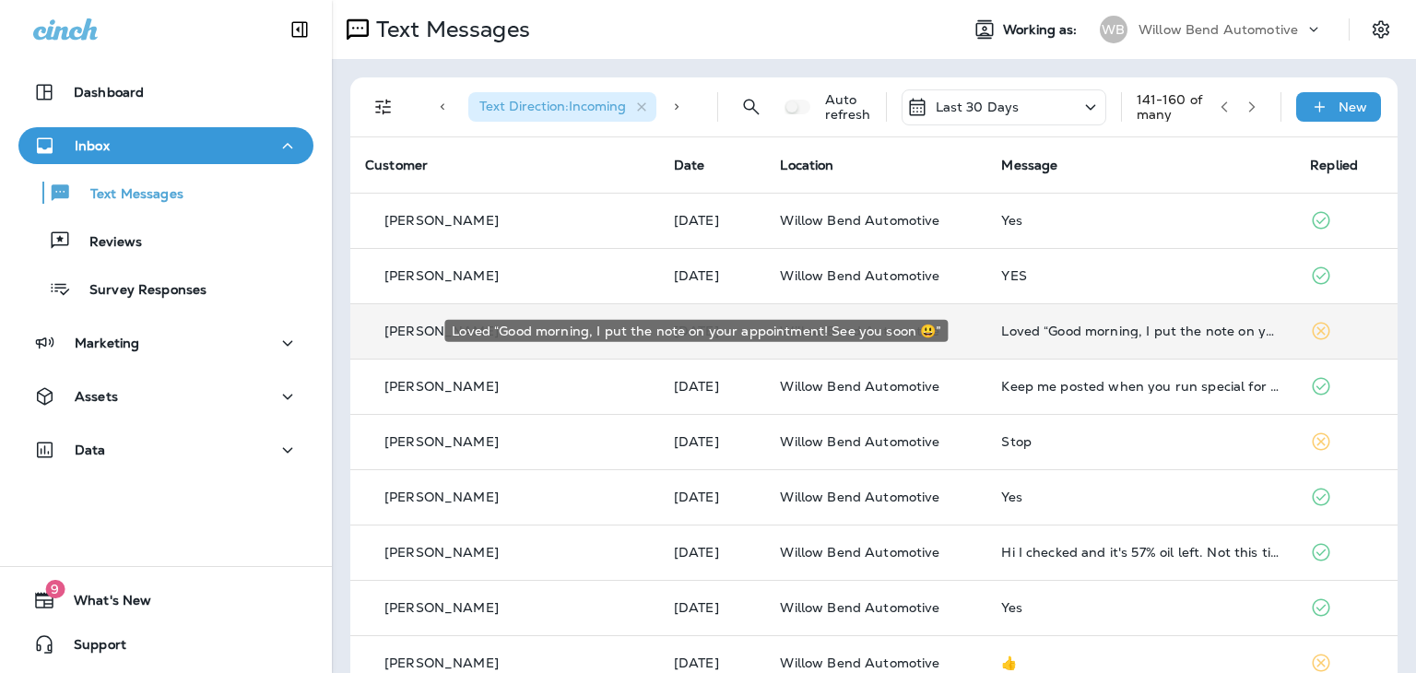
click at [1036, 330] on div "Loved “Good morning, I put the note on your appointment! See you soon 😃”" at bounding box center [1140, 331] width 279 height 15
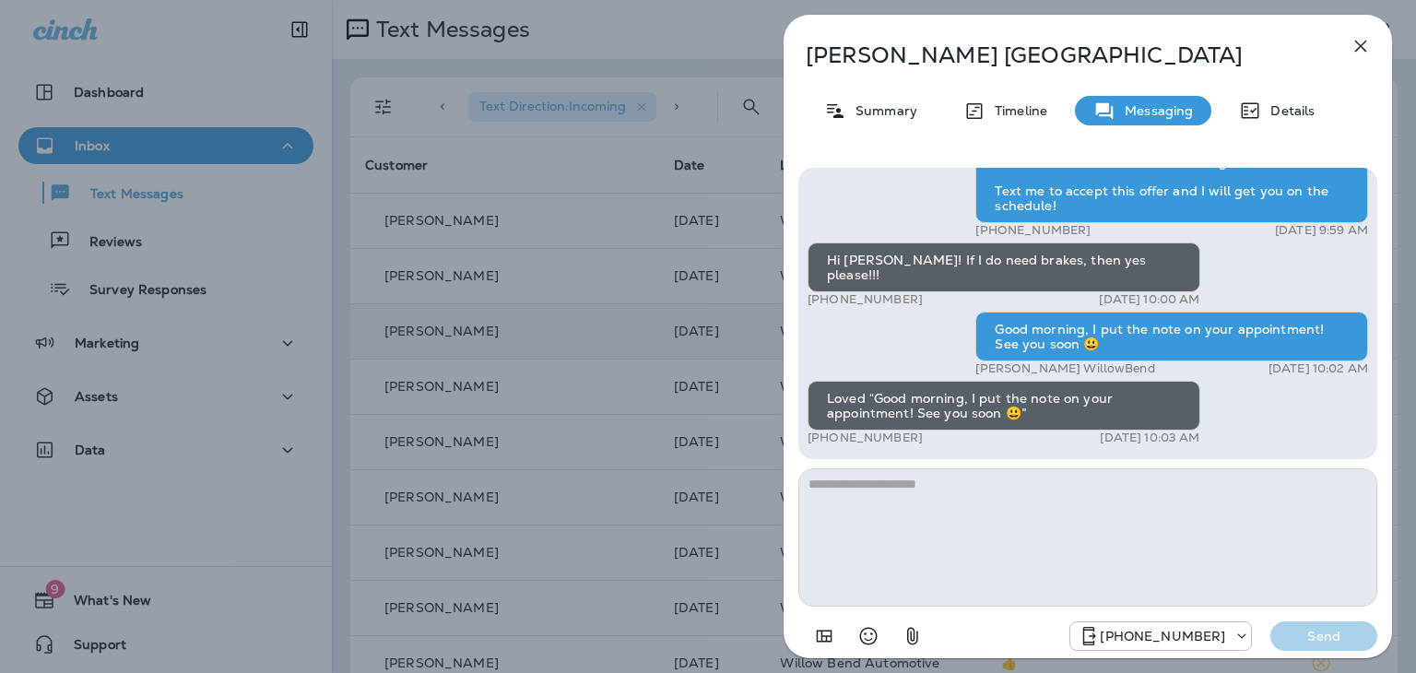
click at [1365, 49] on icon "button" at bounding box center [1361, 46] width 22 height 22
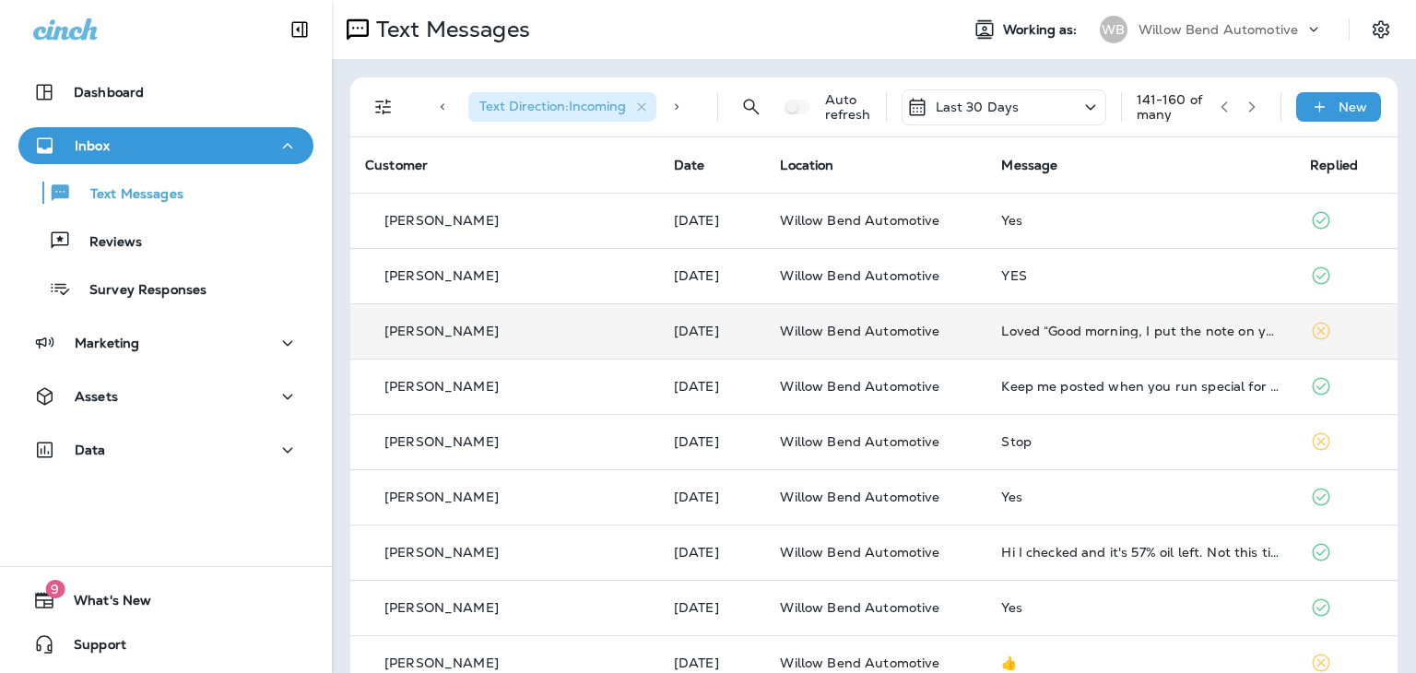
click at [853, 37] on div "Text Messages" at bounding box center [638, 29] width 612 height 37
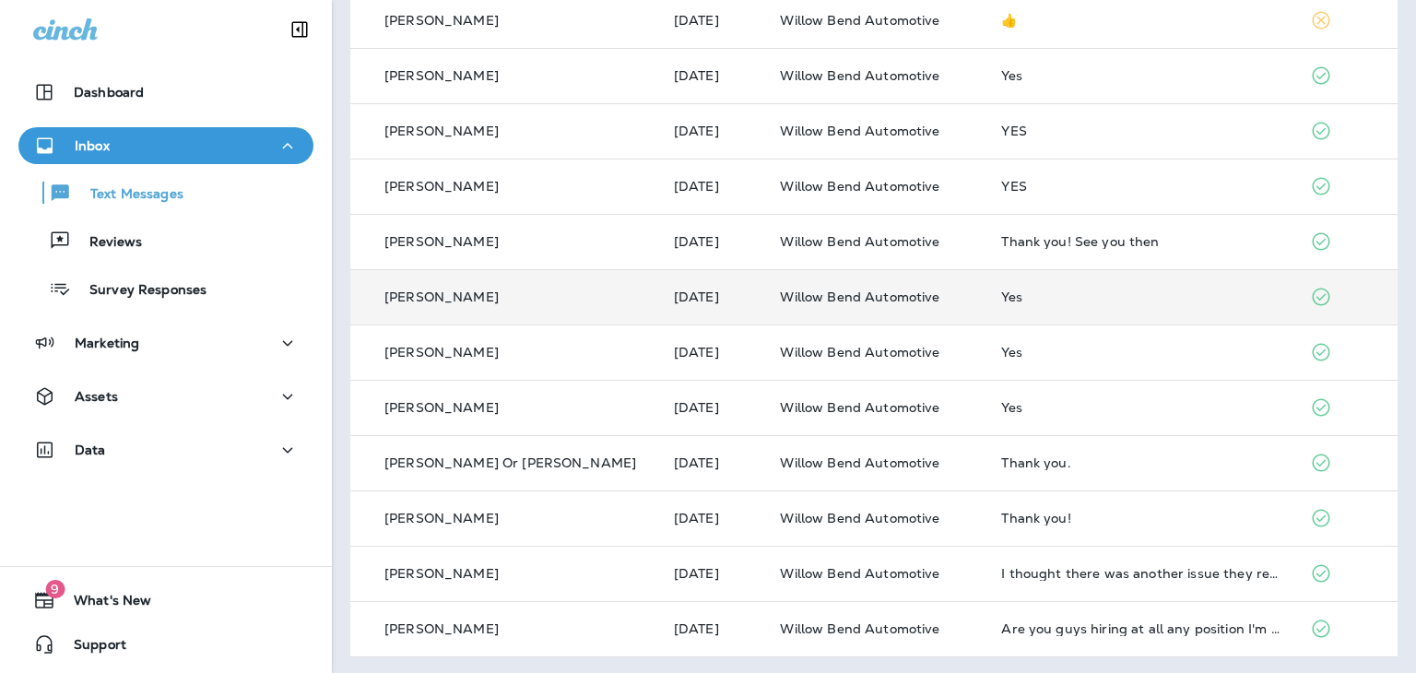
scroll to position [645, 0]
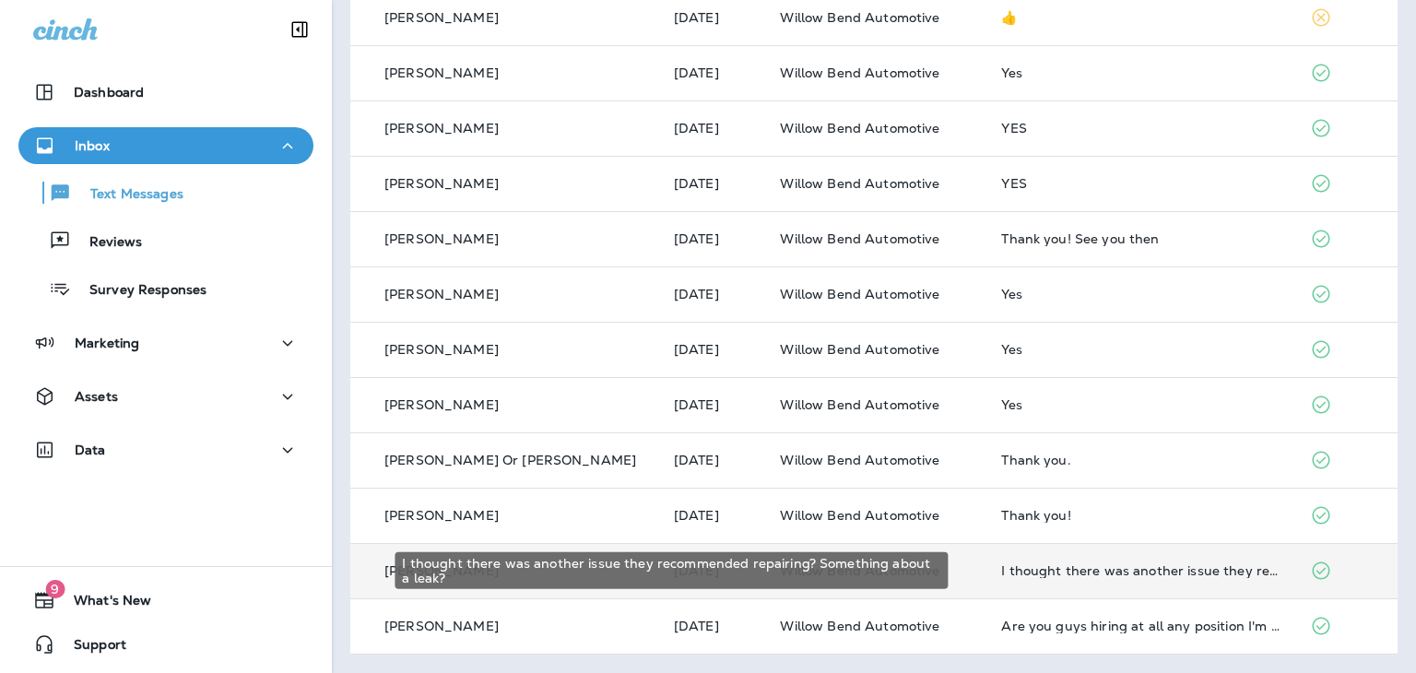
click at [1081, 576] on div "I thought there was another issue they recommended repairing? Something about a…" at bounding box center [1140, 570] width 279 height 15
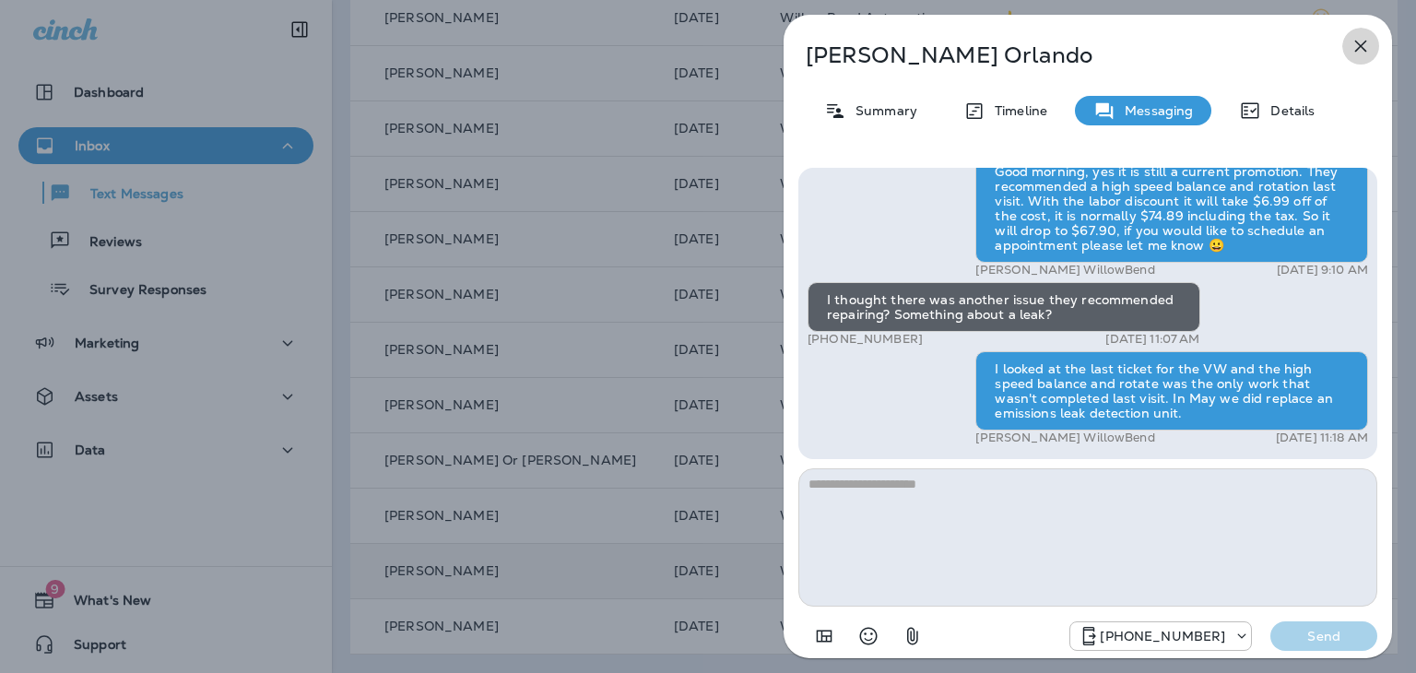
click at [1355, 48] on icon "button" at bounding box center [1361, 46] width 22 height 22
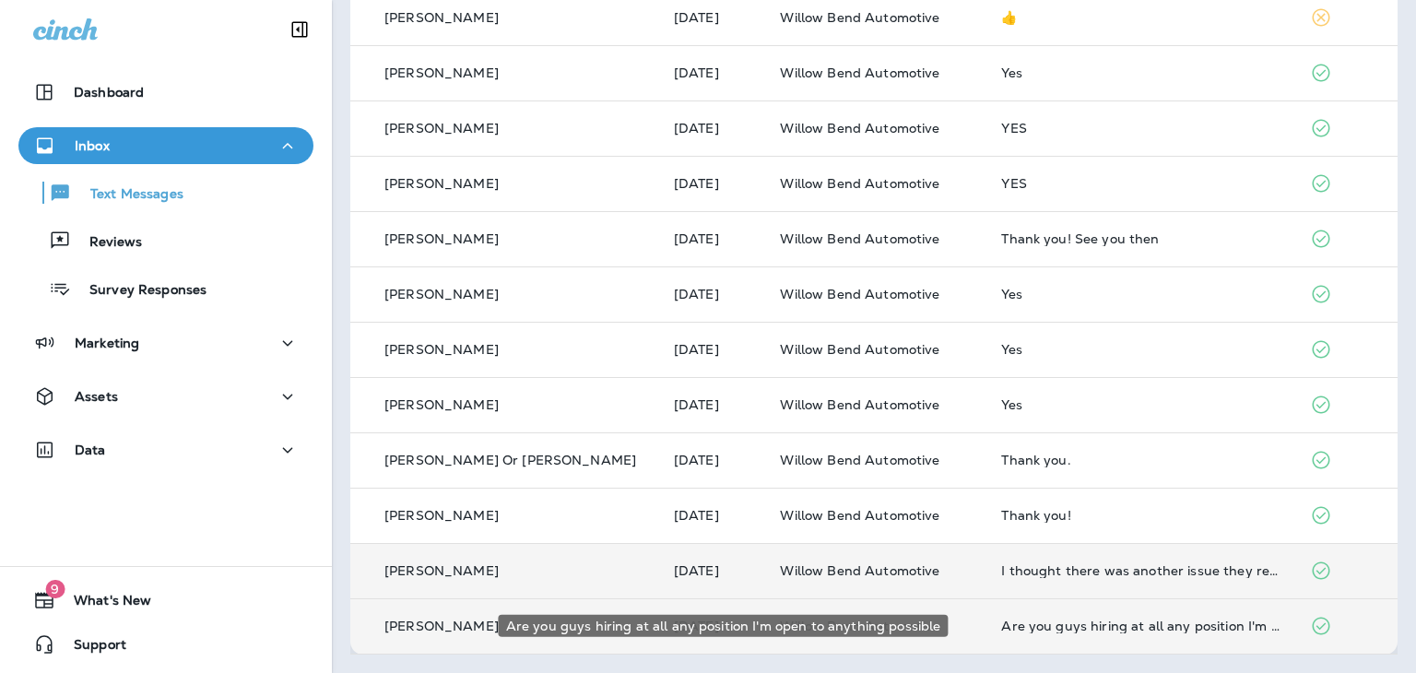
click at [1005, 624] on div "Are you guys hiring at all any position I'm open to anything possible" at bounding box center [1140, 626] width 279 height 15
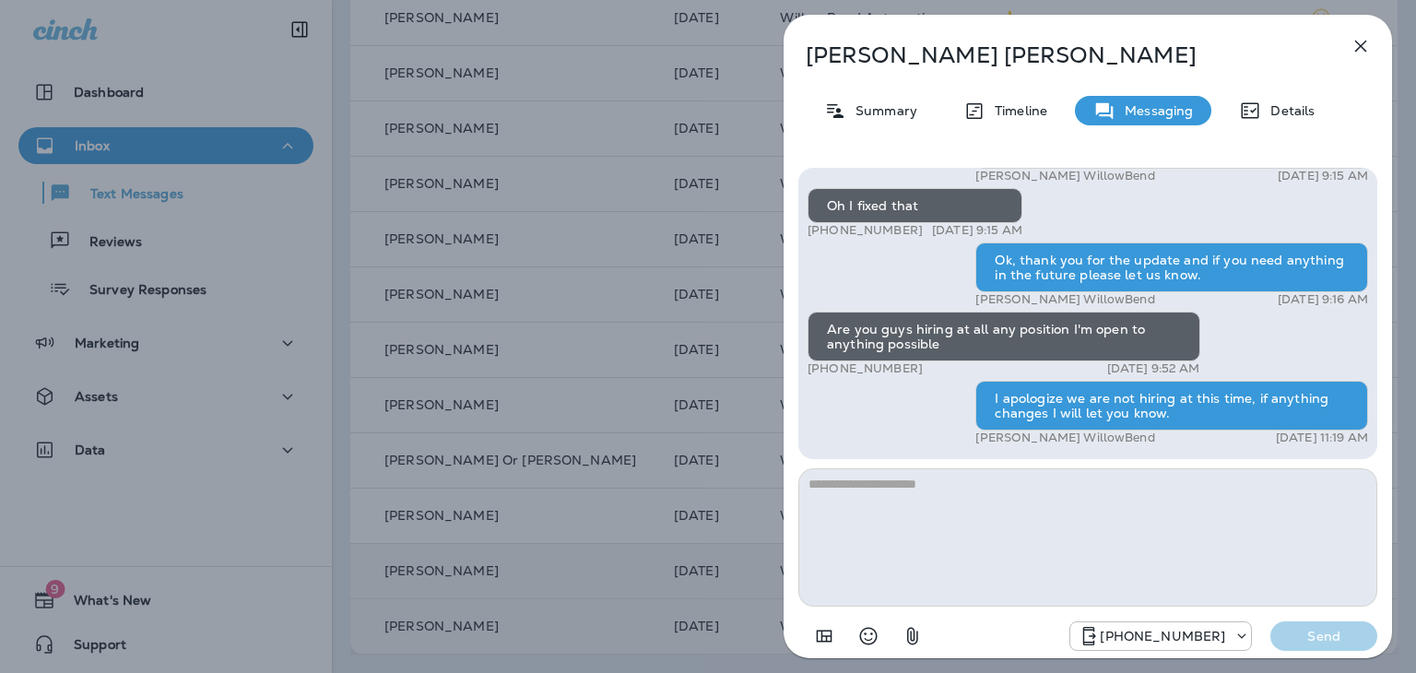
click at [1357, 48] on icon "button" at bounding box center [1361, 46] width 22 height 22
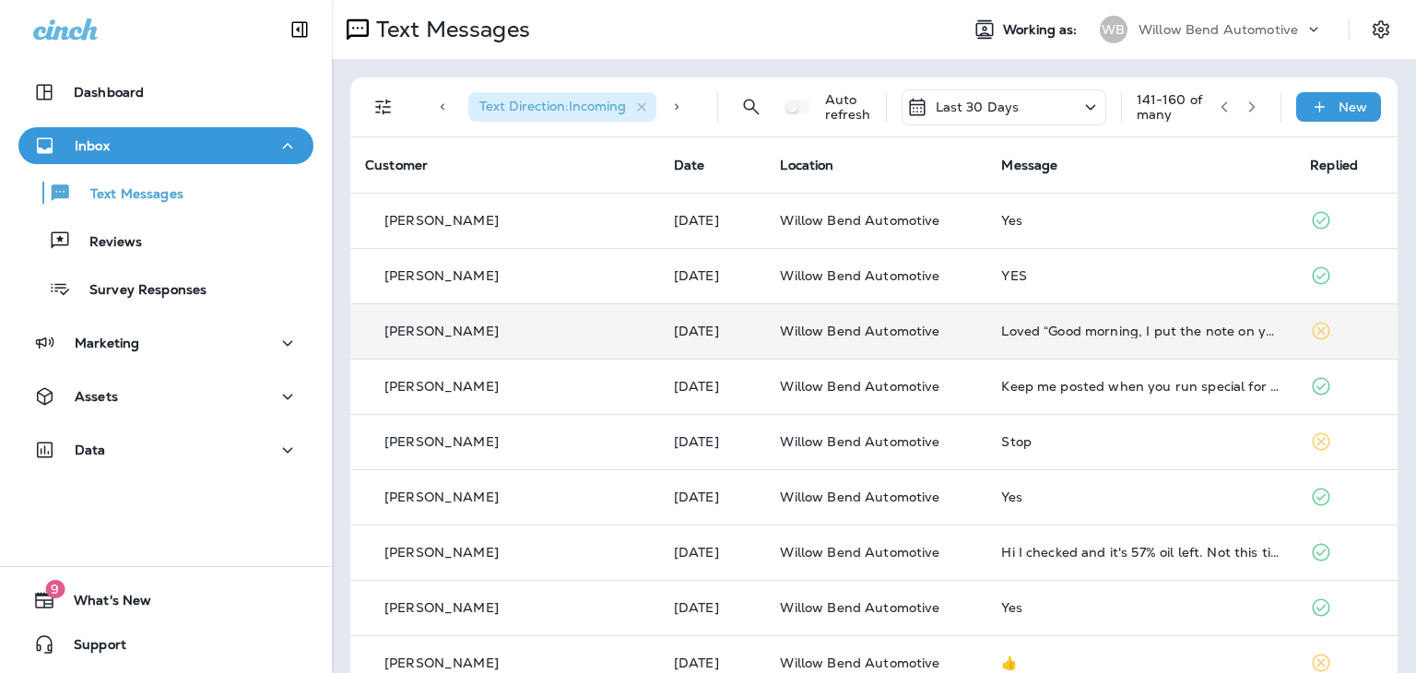
click at [1246, 103] on icon "button" at bounding box center [1252, 106] width 13 height 13
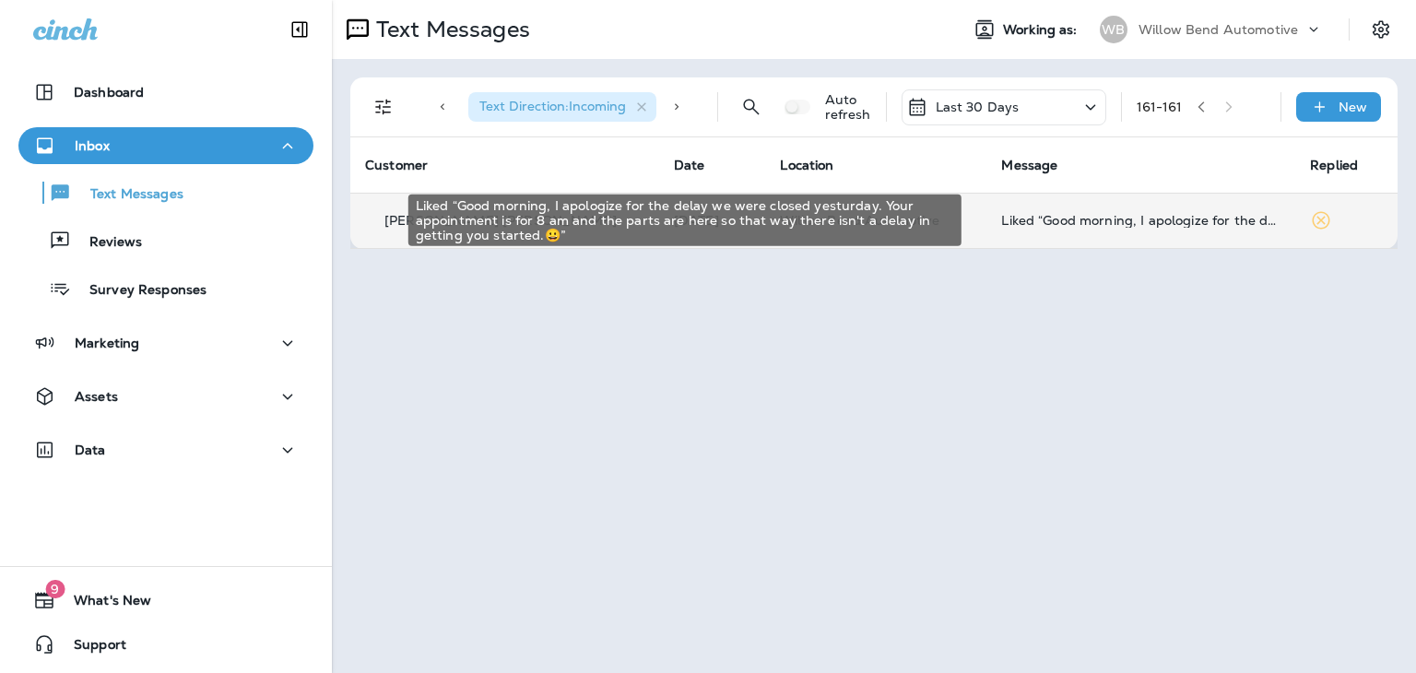
click at [1057, 225] on div "Liked “Good morning, I apologize for the delay we were closed yesturday. Your a…" at bounding box center [1140, 220] width 279 height 15
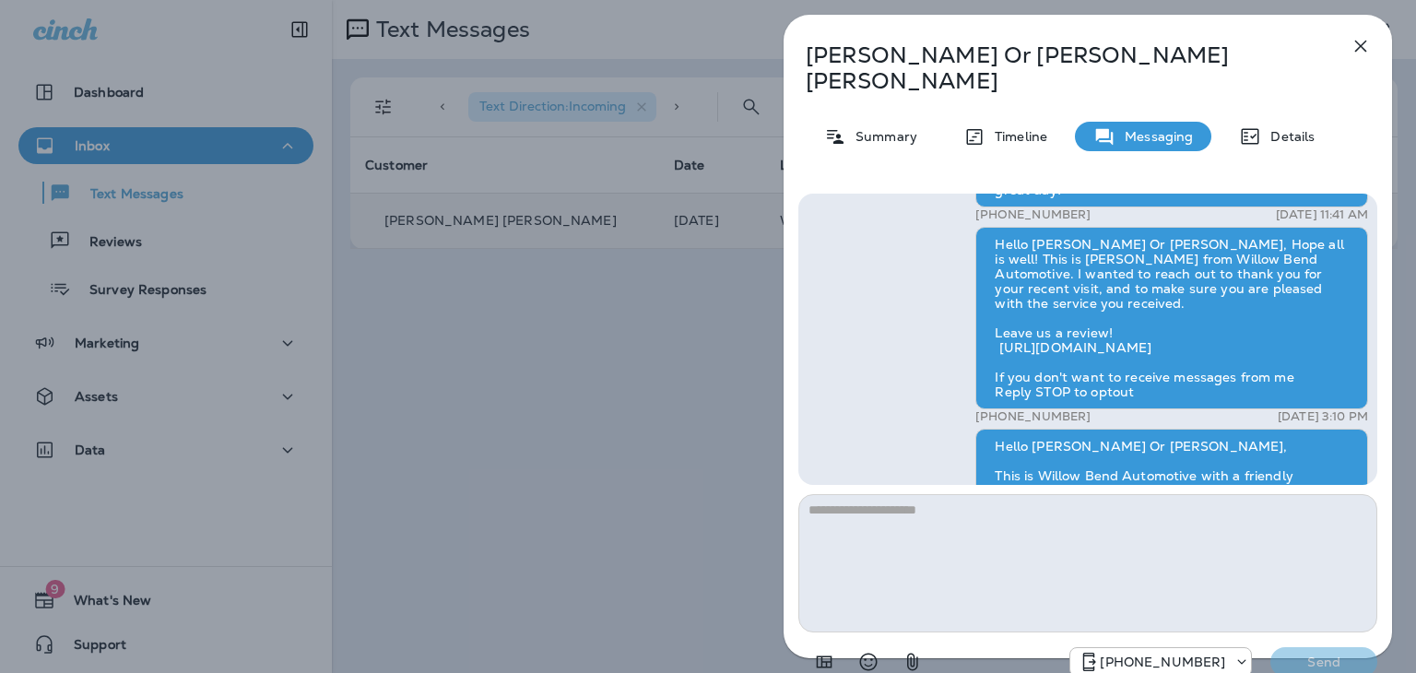
scroll to position [-461, 0]
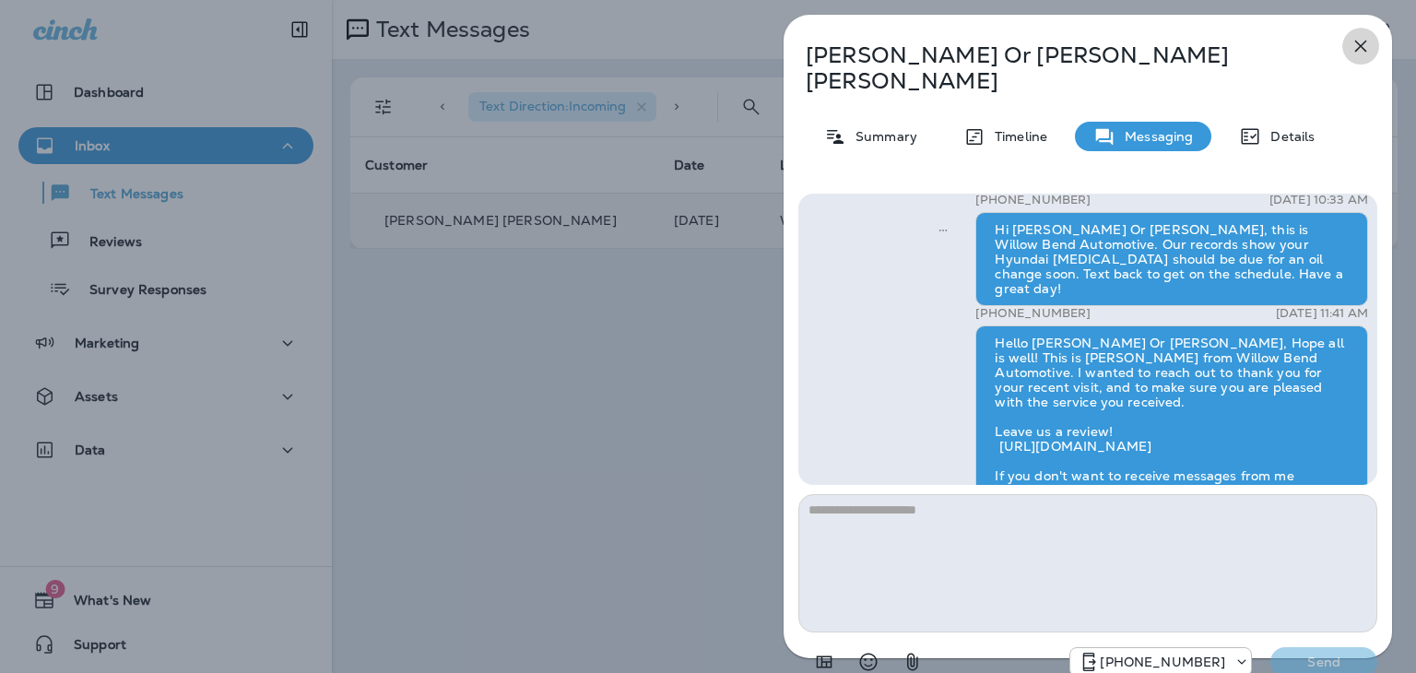
click at [1359, 44] on icon "button" at bounding box center [1361, 47] width 12 height 12
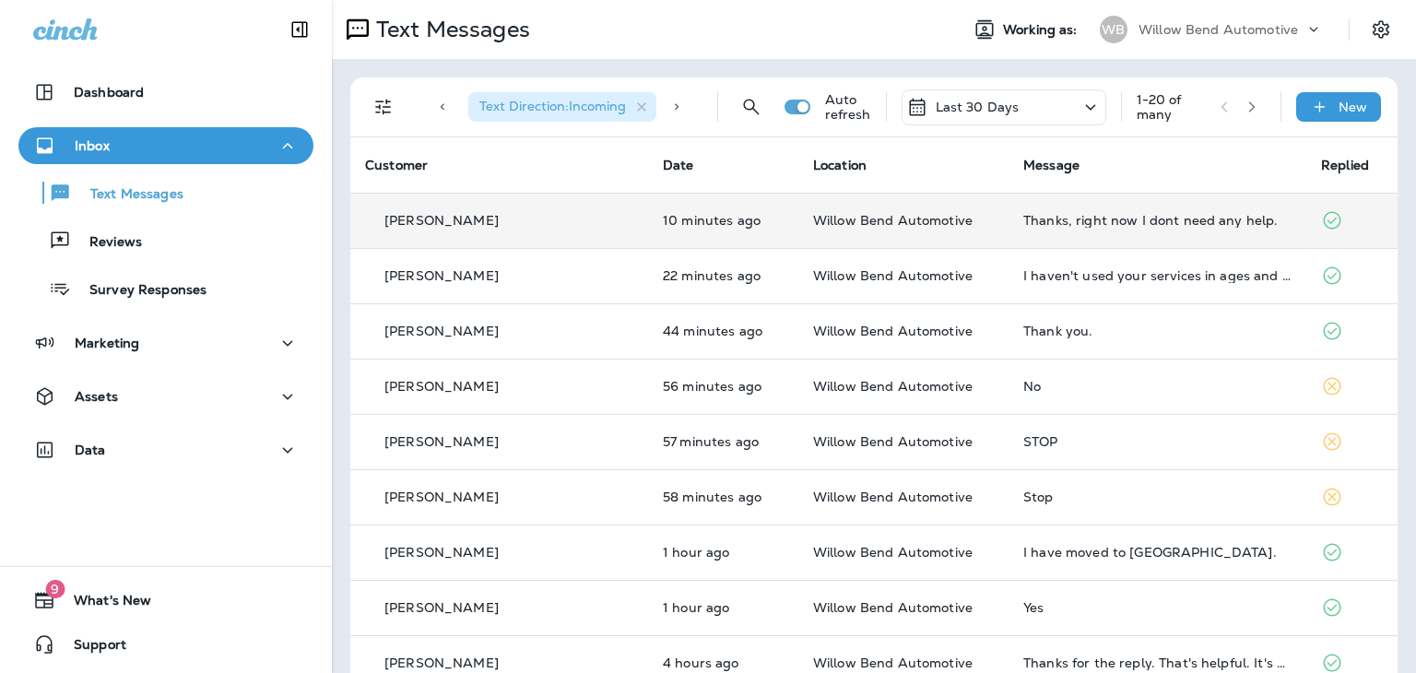
click at [1066, 213] on div "Thanks, right now I dont need any help." at bounding box center [1157, 220] width 268 height 15
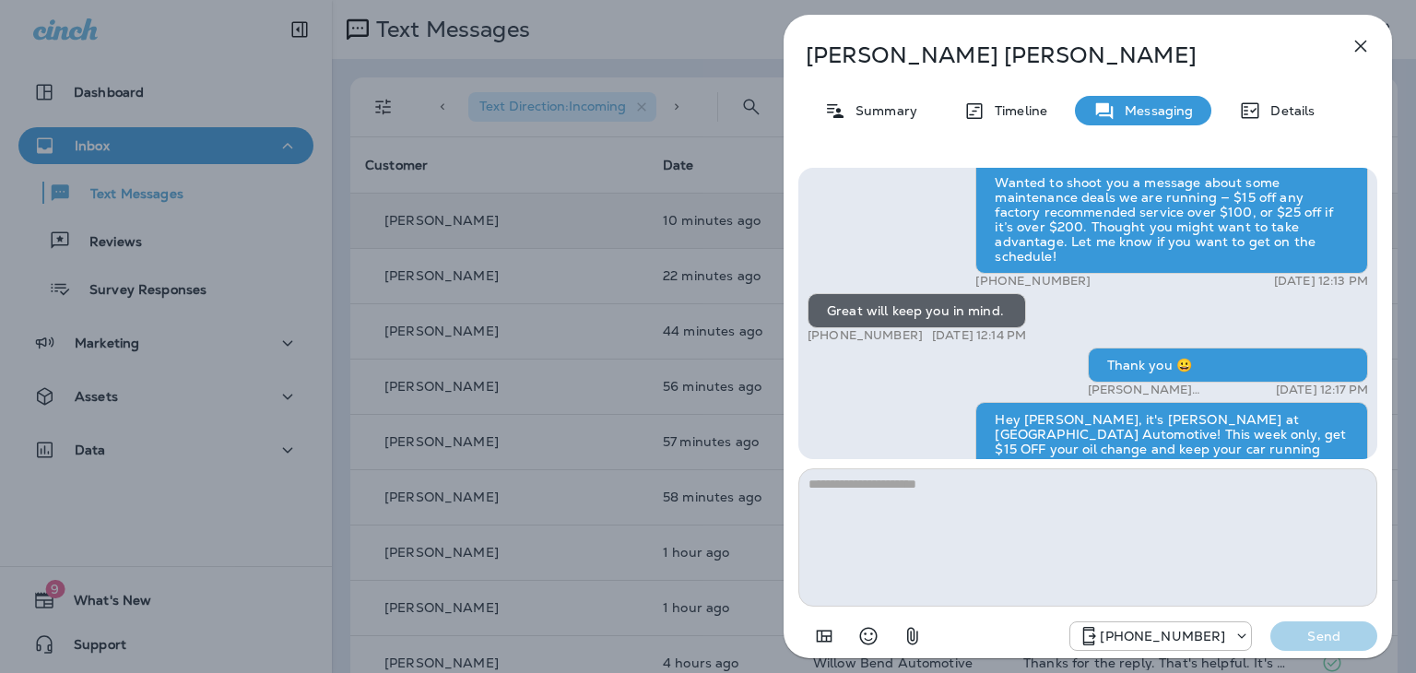
scroll to position [-738, 0]
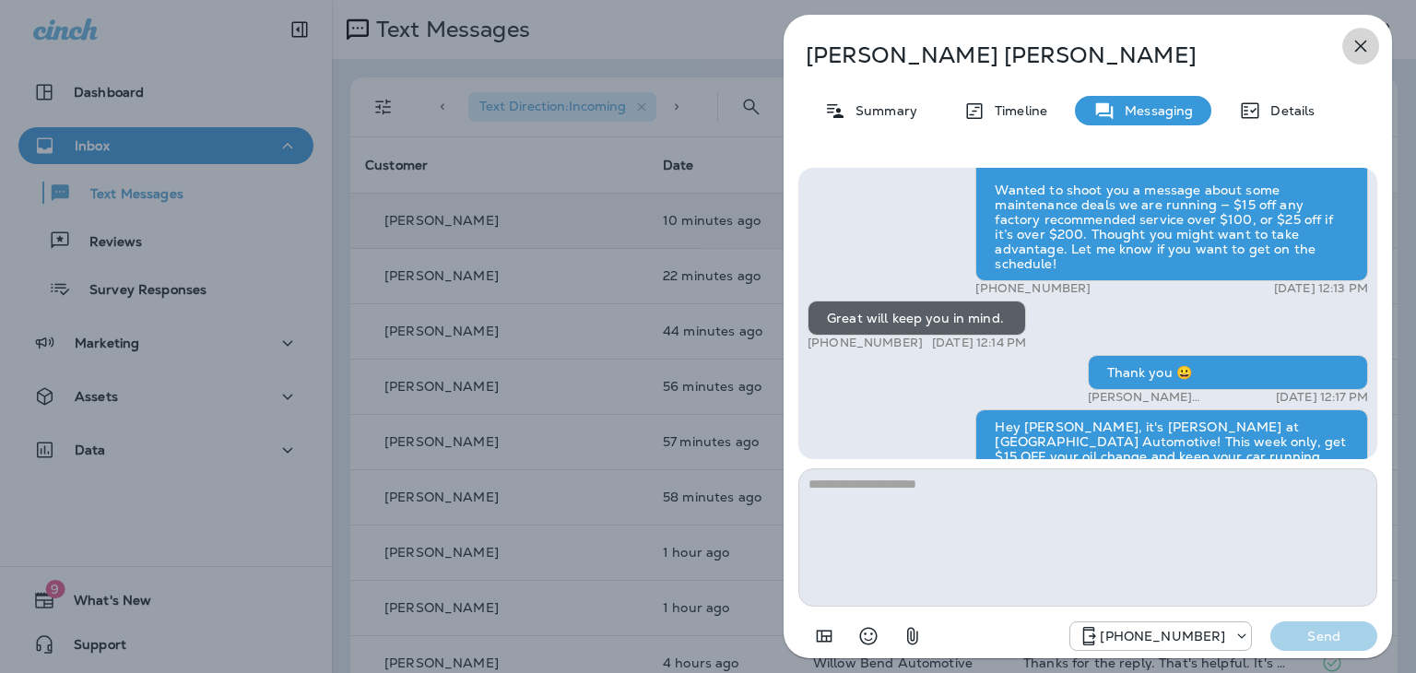
click at [1362, 49] on icon "button" at bounding box center [1361, 46] width 22 height 22
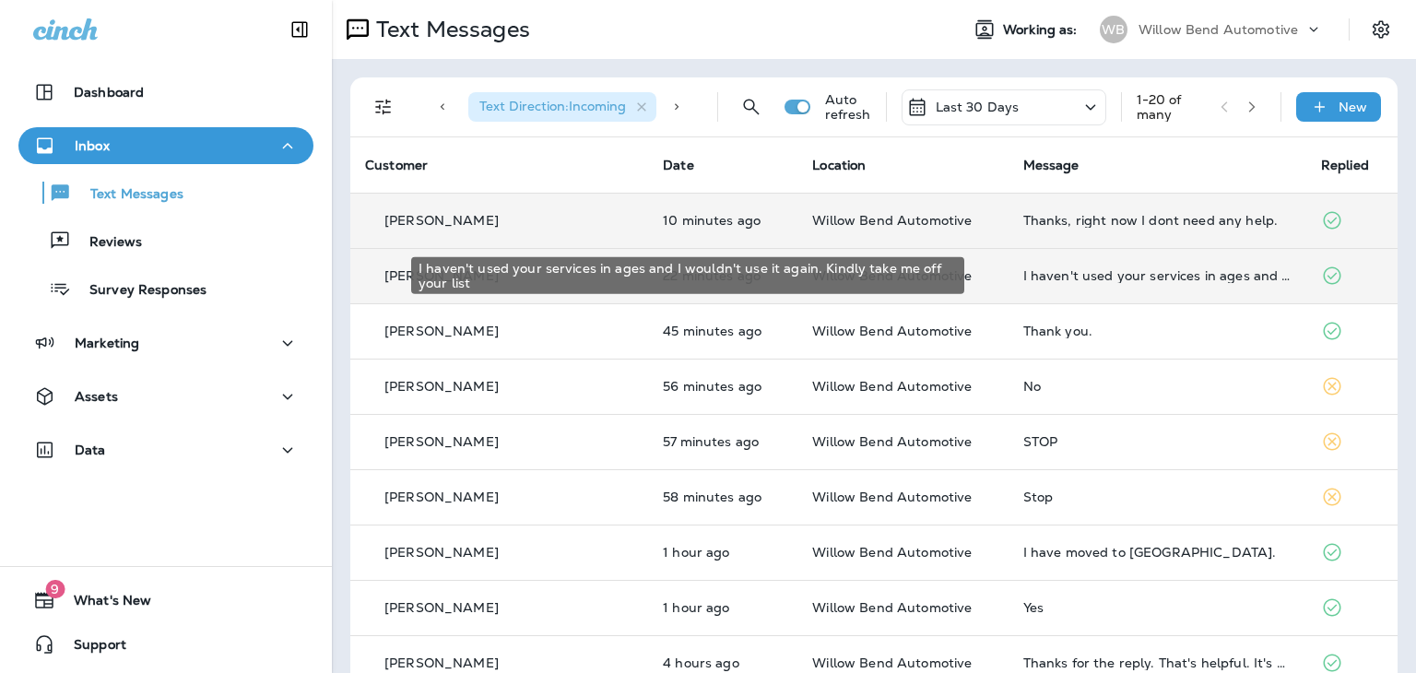
click at [1029, 273] on div "I haven't used your services in ages and I wouldn't use it again. Kindly take m…" at bounding box center [1157, 275] width 268 height 15
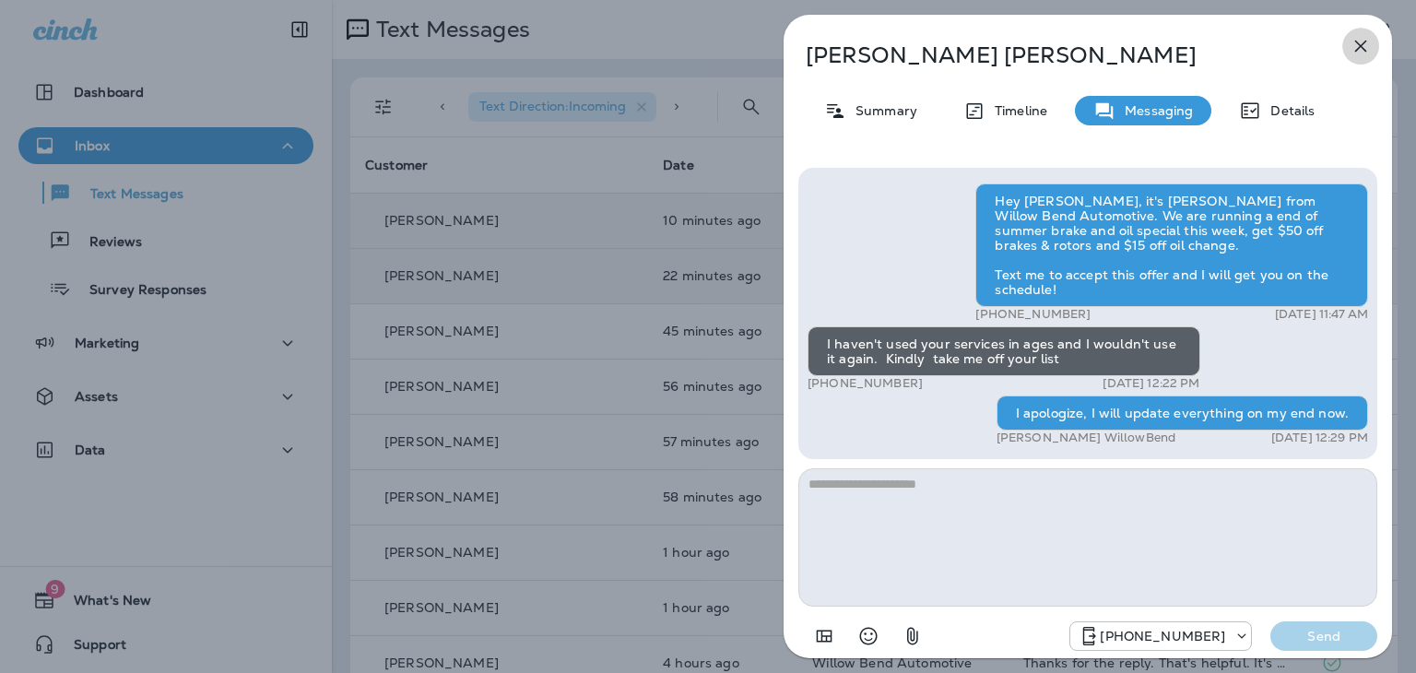
click at [1362, 43] on icon "button" at bounding box center [1361, 47] width 12 height 12
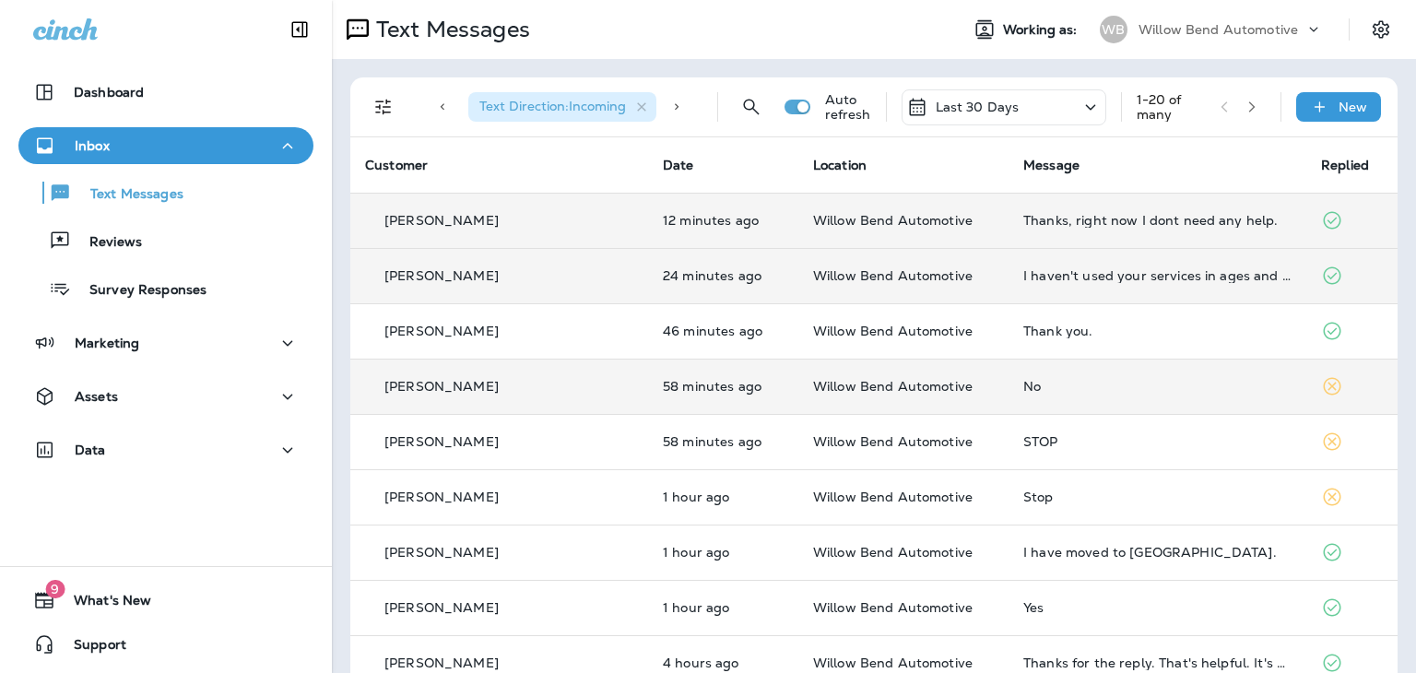
click at [1023, 386] on div "No" at bounding box center [1157, 386] width 268 height 15
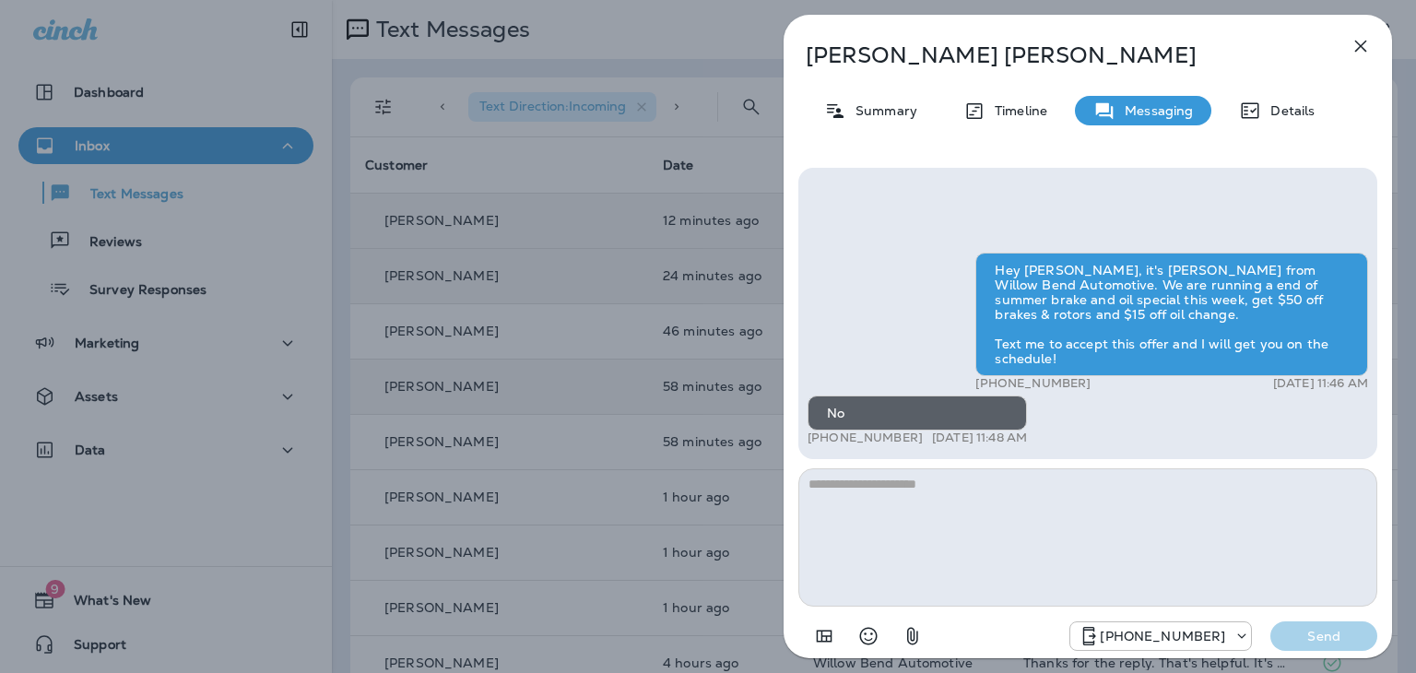
click at [1358, 43] on icon "button" at bounding box center [1361, 47] width 12 height 12
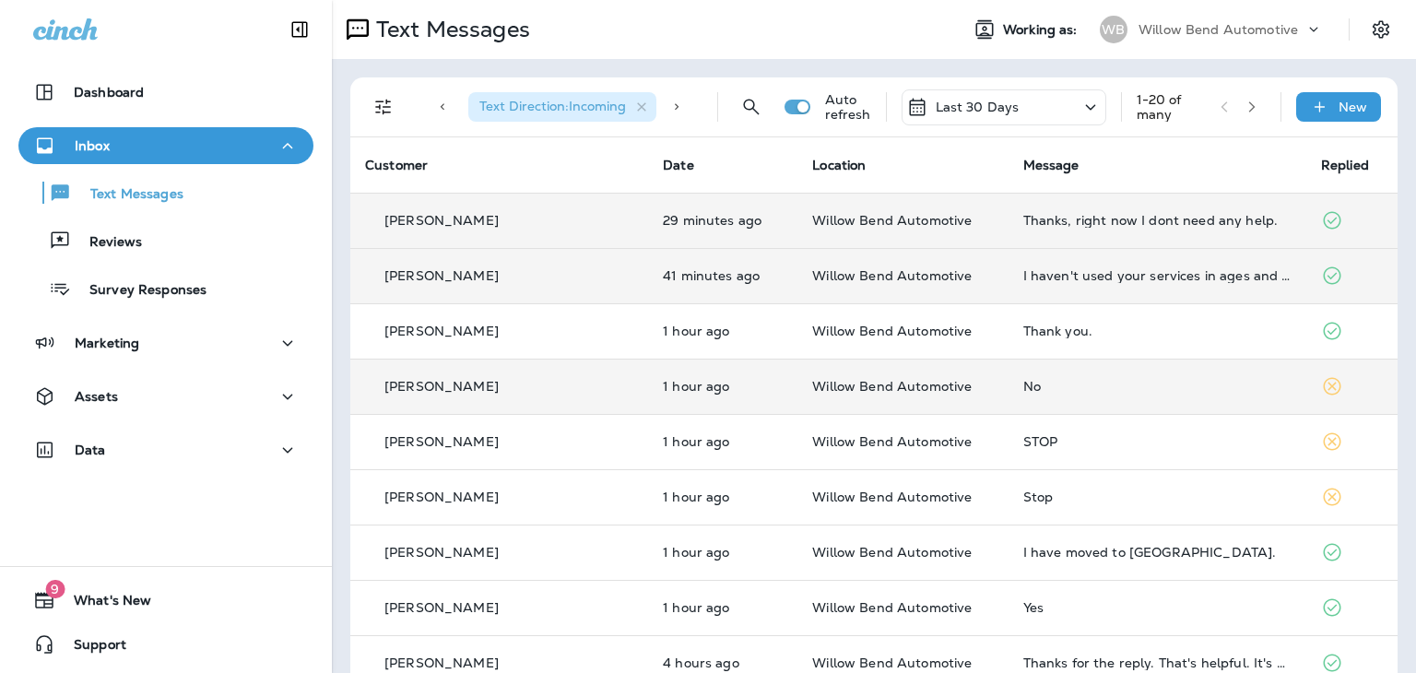
scroll to position [92, 0]
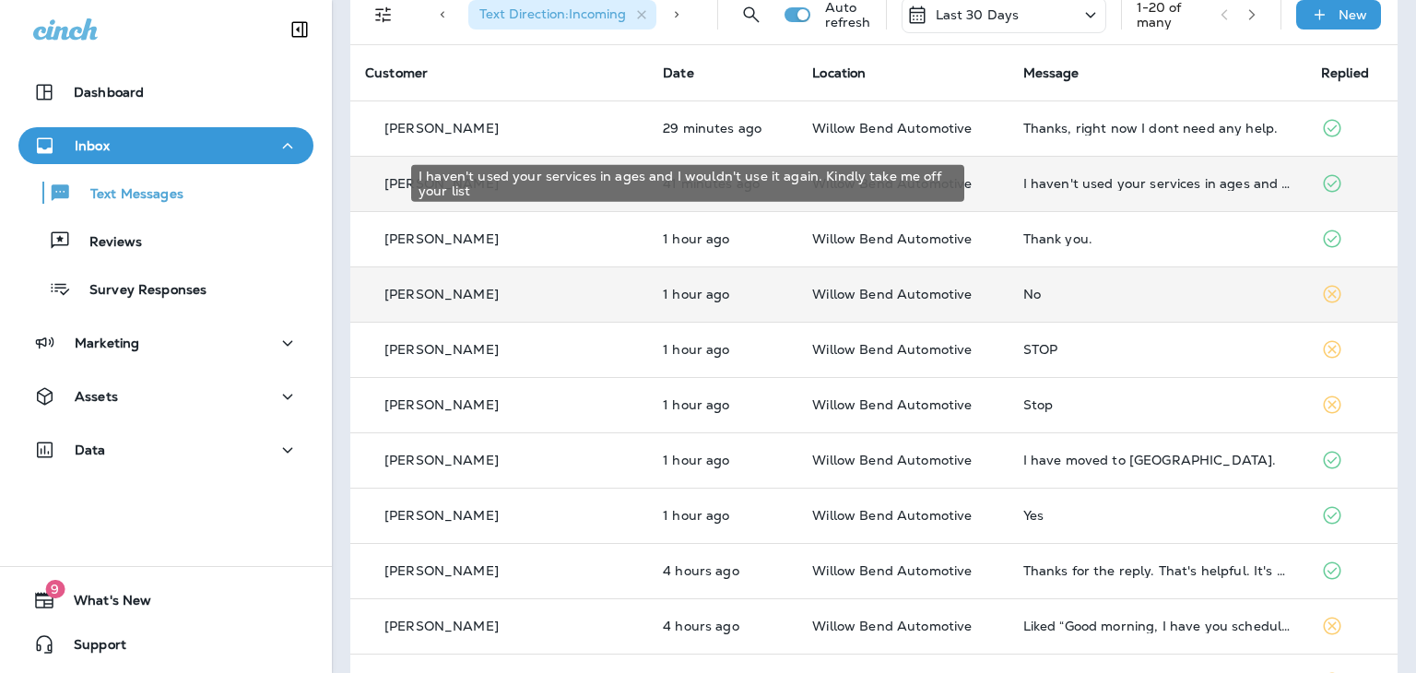
click at [1060, 182] on div "I haven't used your services in ages and I wouldn't use it again. Kindly take m…" at bounding box center [1157, 183] width 268 height 15
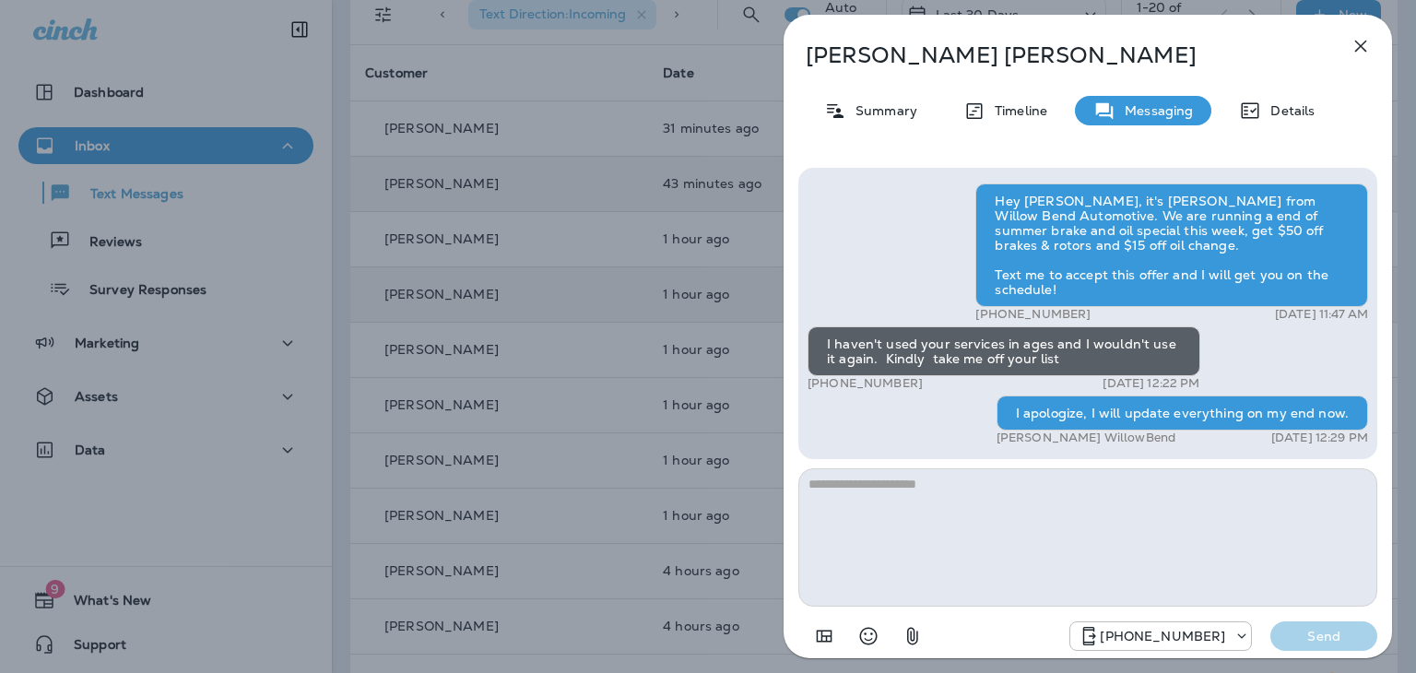
click at [1362, 46] on icon "button" at bounding box center [1361, 47] width 12 height 12
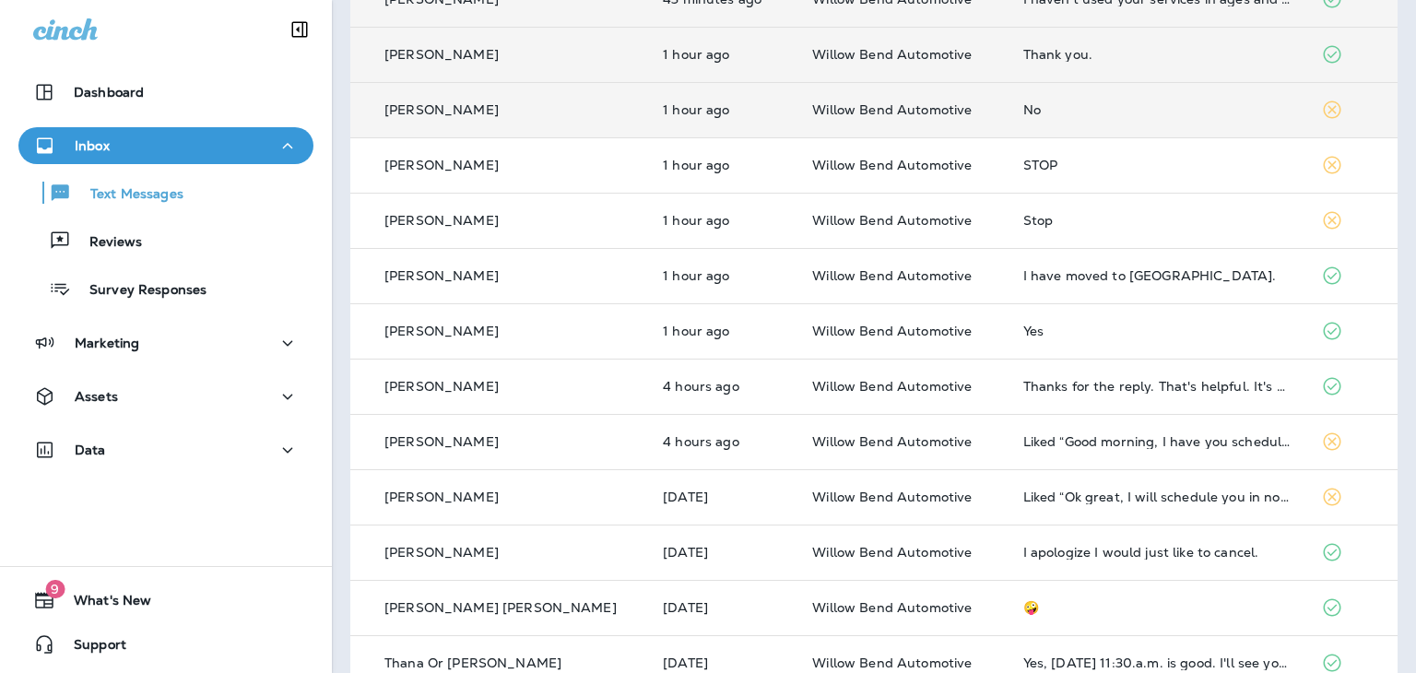
scroll to position [369, 0]
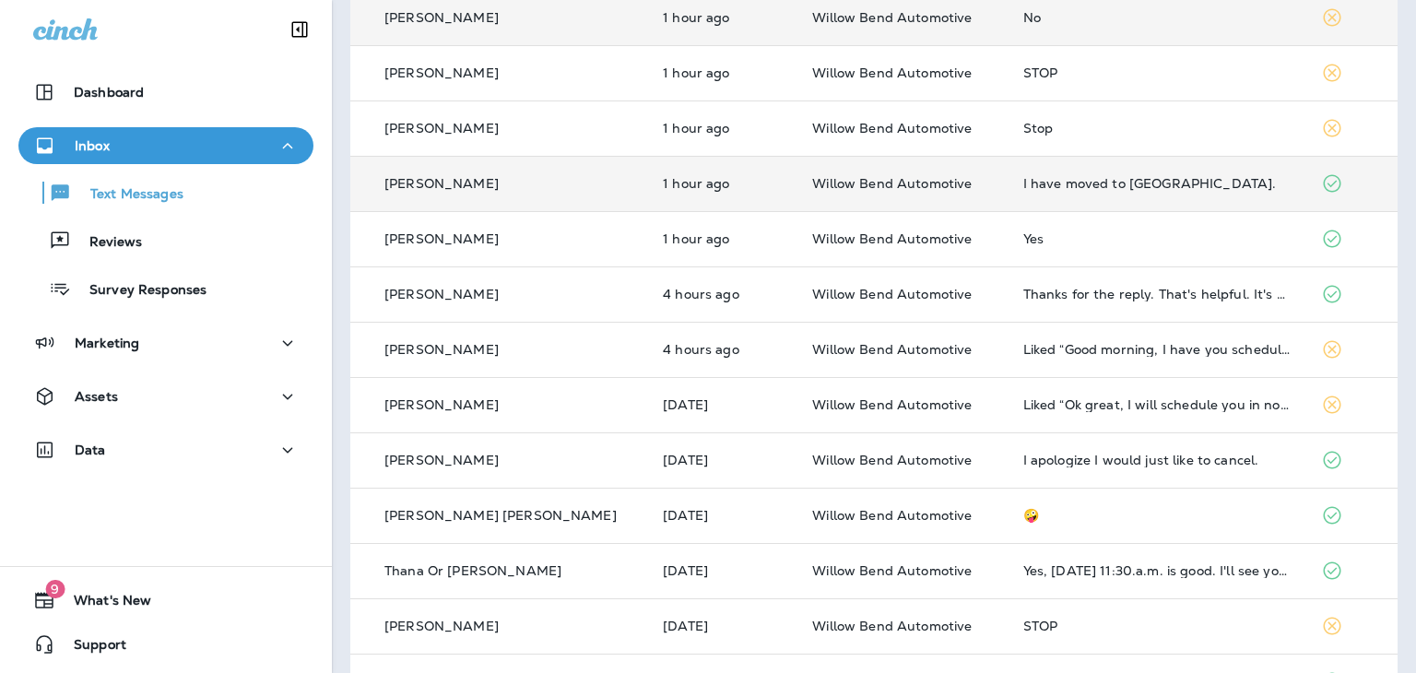
click at [1023, 190] on div "I have moved to [GEOGRAPHIC_DATA]." at bounding box center [1157, 183] width 268 height 15
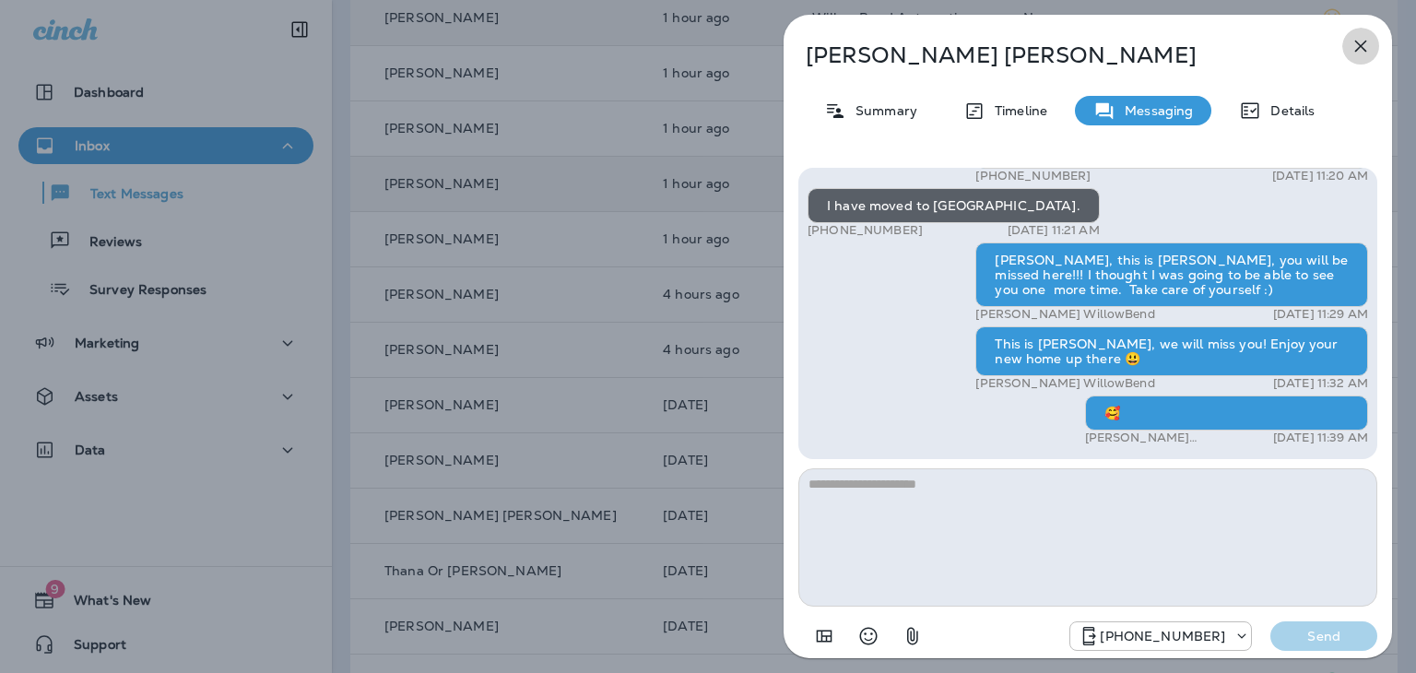
click at [1361, 37] on icon "button" at bounding box center [1361, 46] width 22 height 22
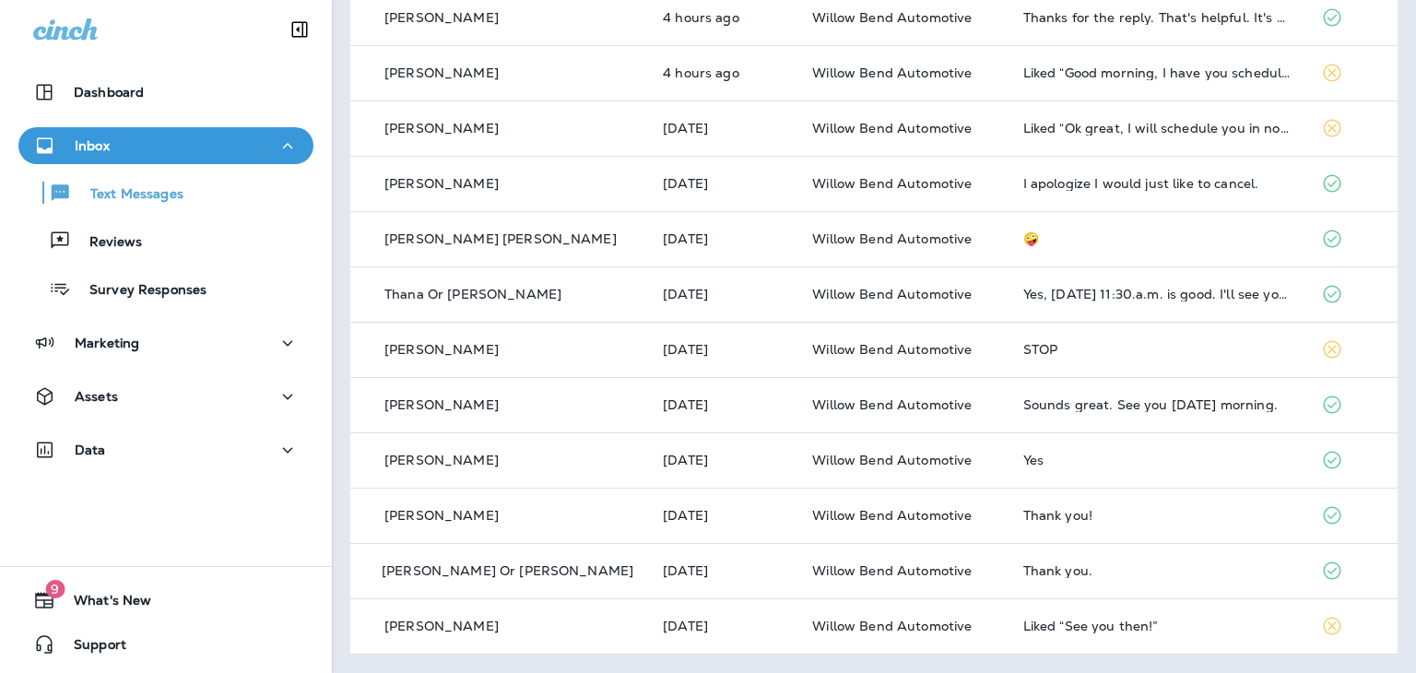
scroll to position [184, 0]
